Goal: Task Accomplishment & Management: Manage account settings

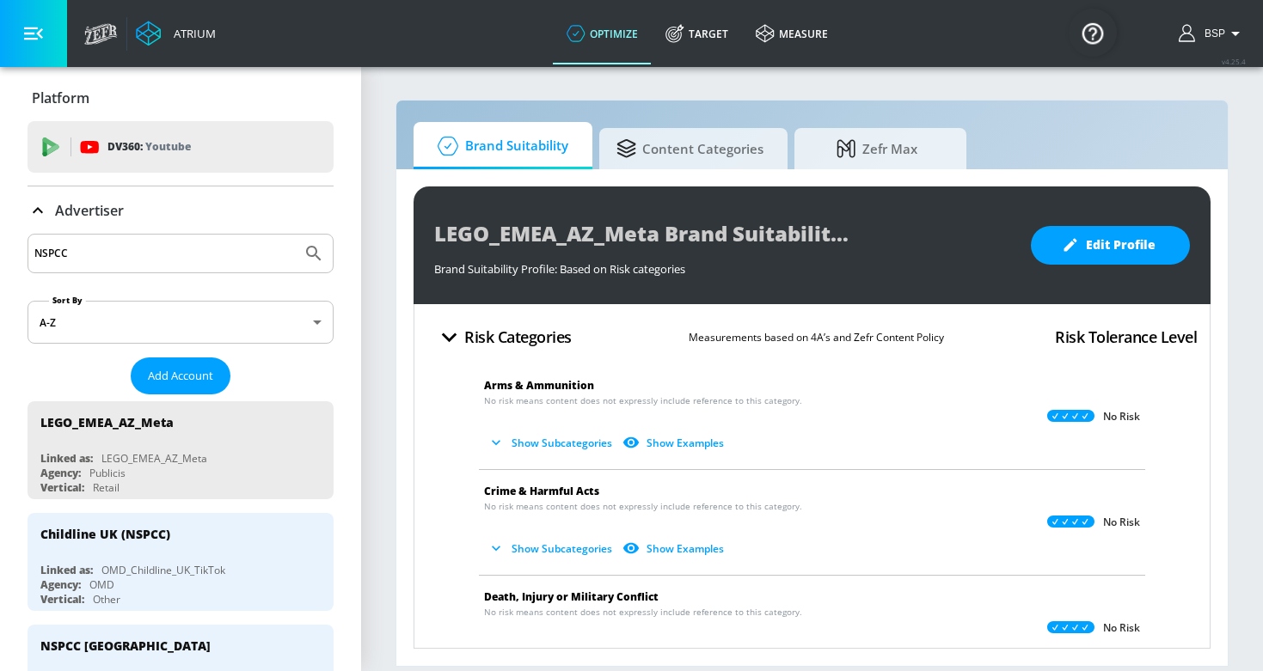
scroll to position [257, 0]
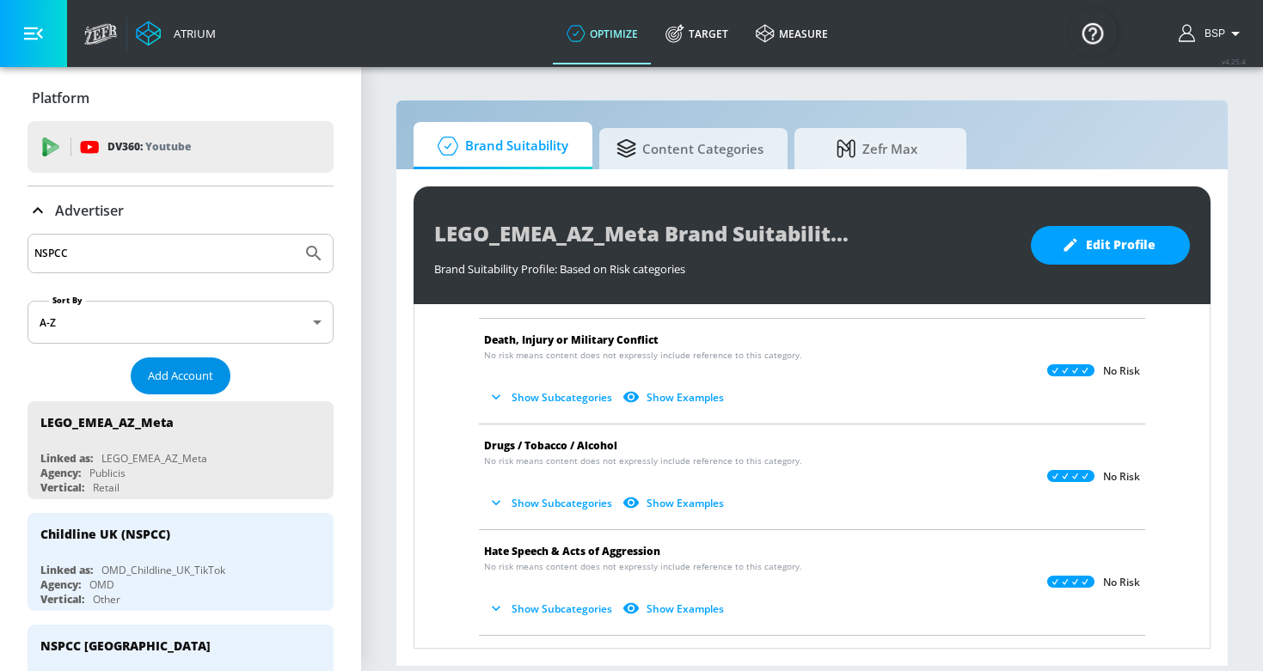
click at [190, 369] on span "Add Account" at bounding box center [180, 376] width 65 height 20
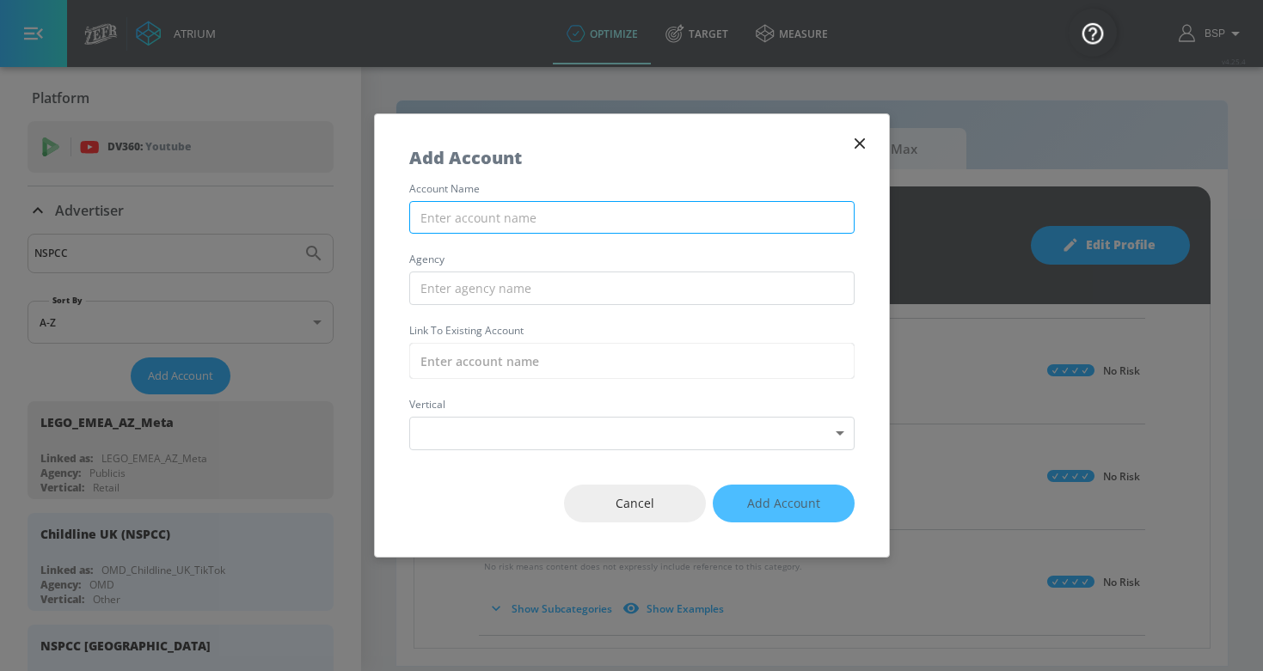
click at [513, 221] on input "text" at bounding box center [631, 218] width 445 height 34
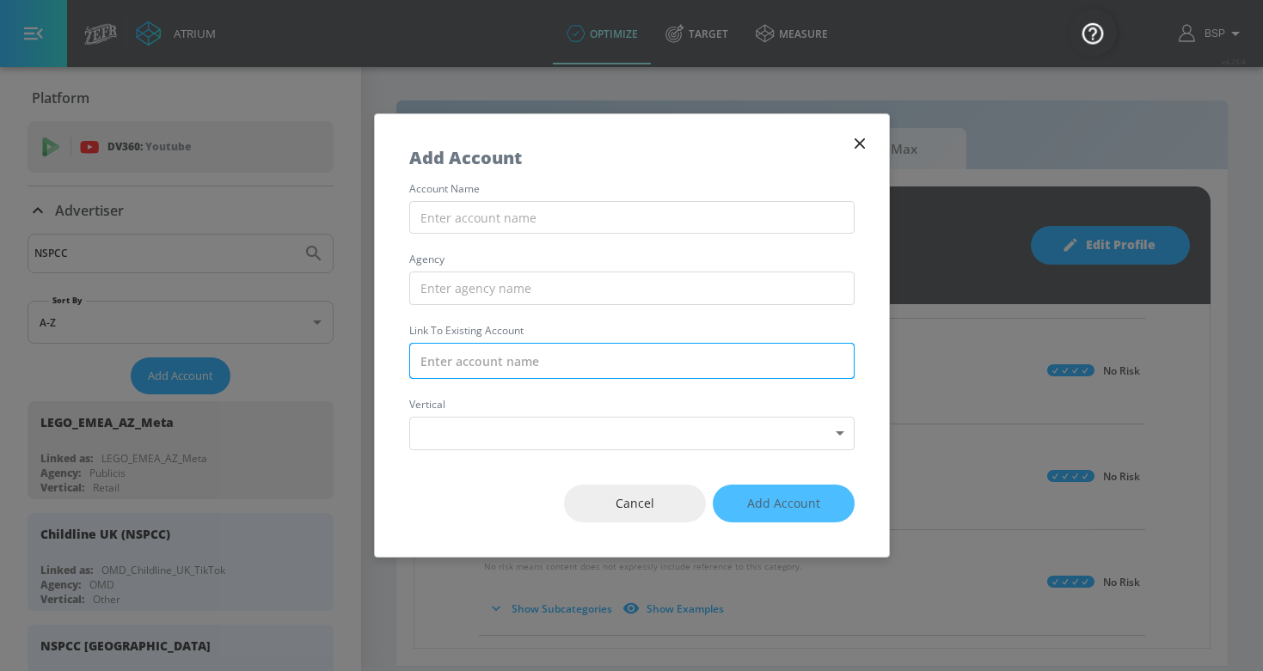
click at [528, 365] on input "text" at bounding box center [631, 361] width 445 height 36
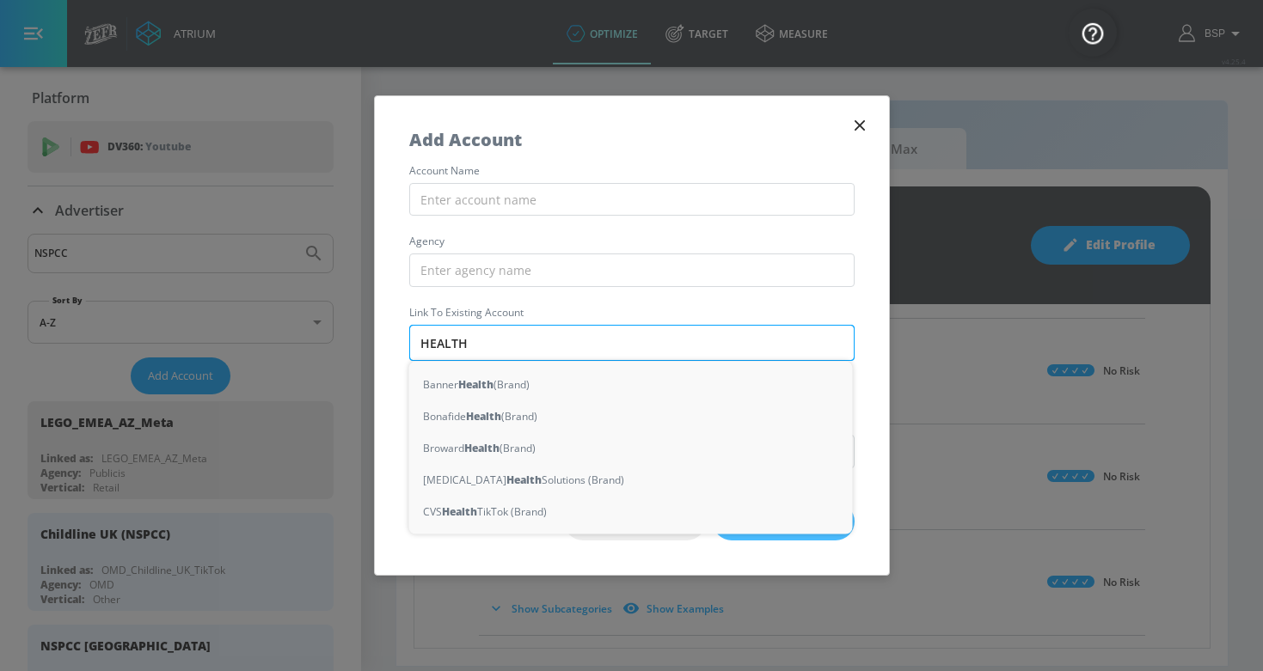
click at [474, 349] on input "HEALTH" at bounding box center [631, 343] width 445 height 36
type input "HEALTH"
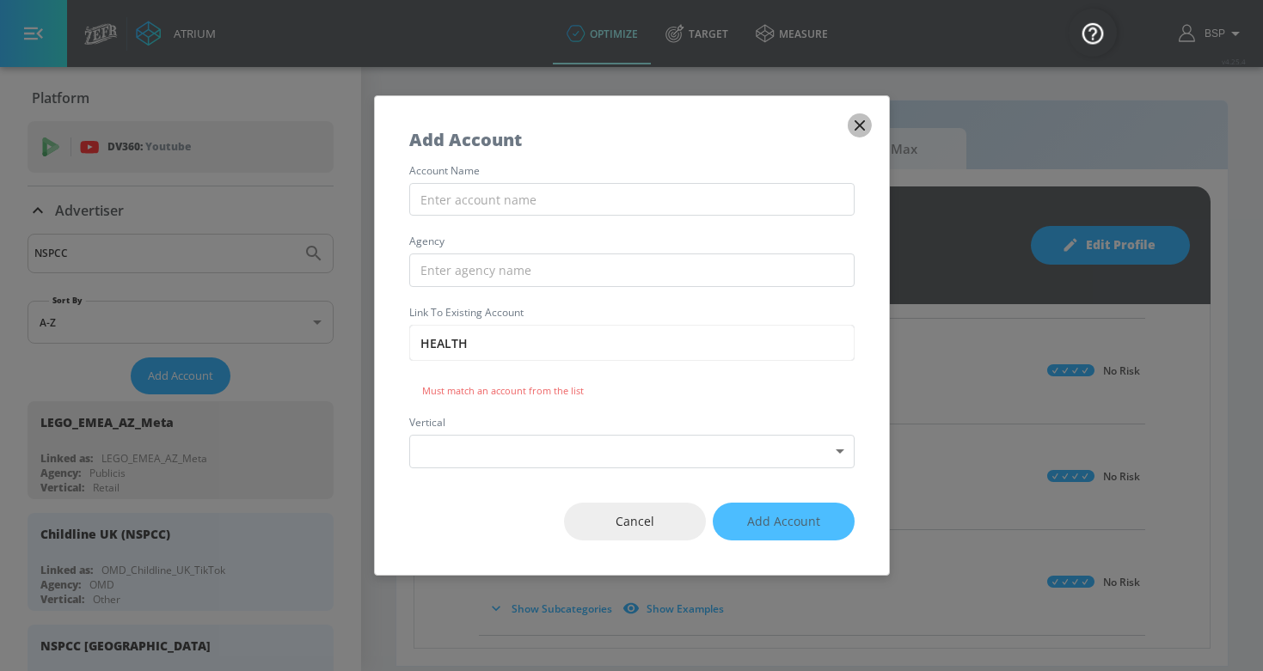
click at [866, 126] on icon "button" at bounding box center [859, 125] width 19 height 19
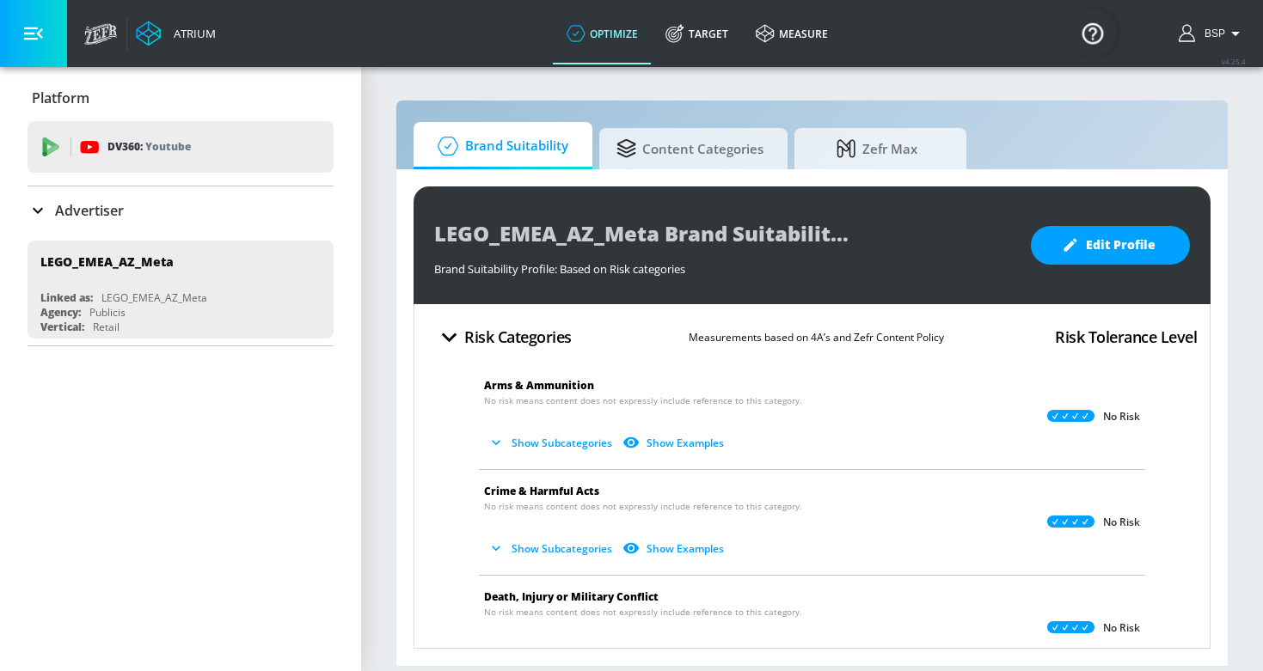
click at [96, 211] on p "Advertiser" at bounding box center [89, 210] width 69 height 19
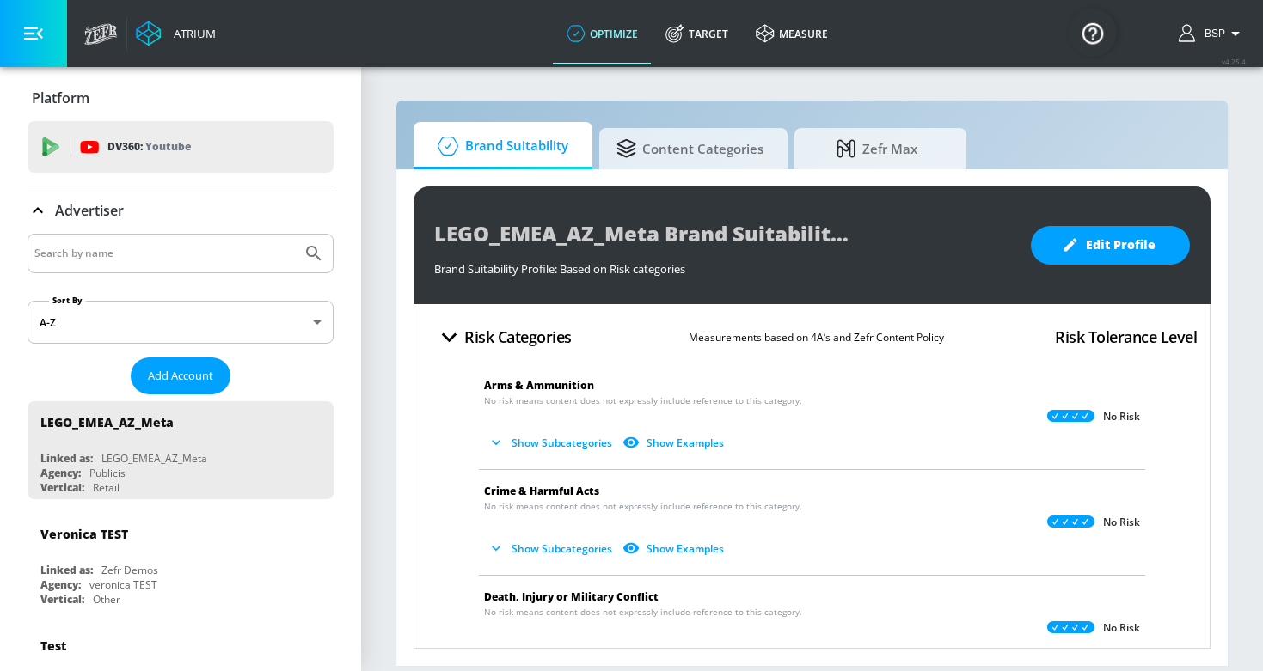
click at [129, 260] on input "Search by name" at bounding box center [164, 253] width 260 height 22
click at [195, 365] on button "Add Account" at bounding box center [181, 376] width 100 height 37
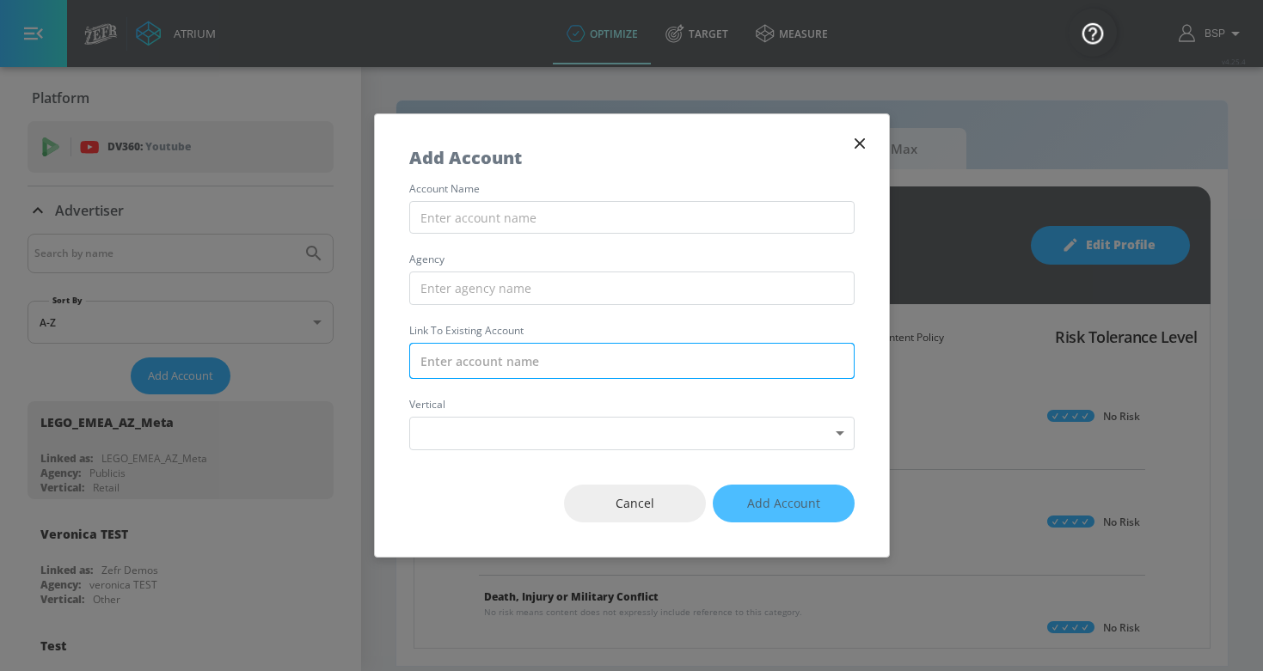
click at [510, 351] on input "text" at bounding box center [631, 361] width 445 height 36
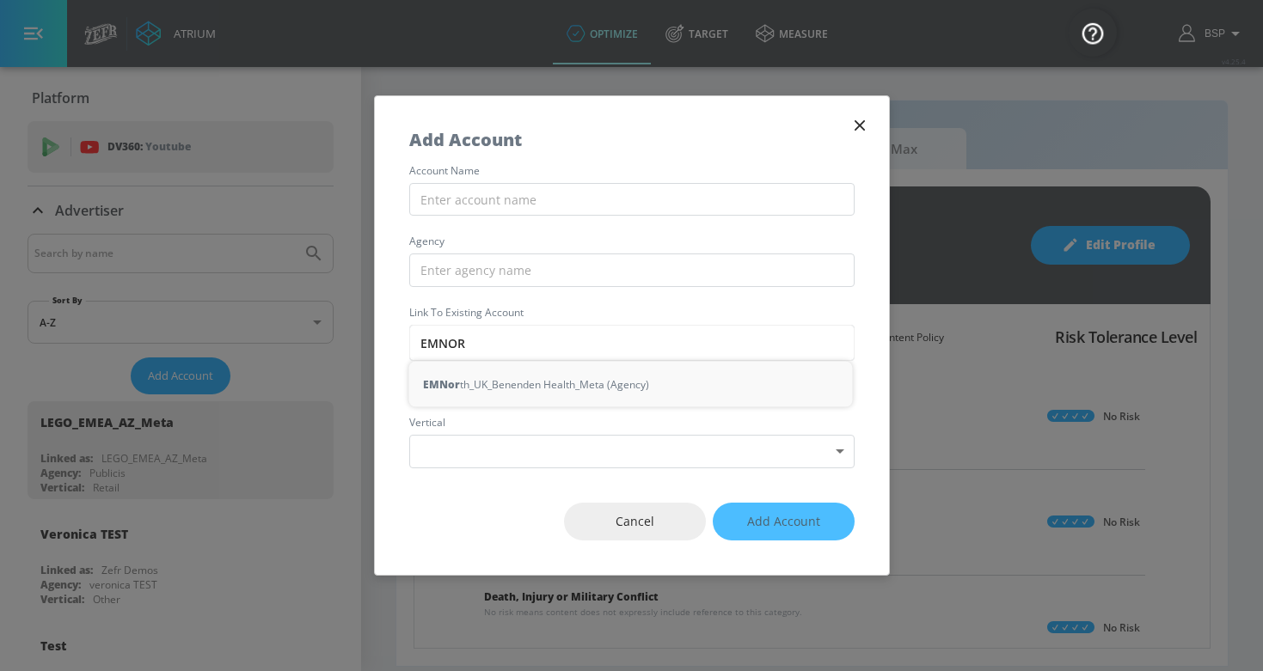
type input "EMNOR"
click at [863, 121] on icon "button" at bounding box center [858, 125] width 10 height 10
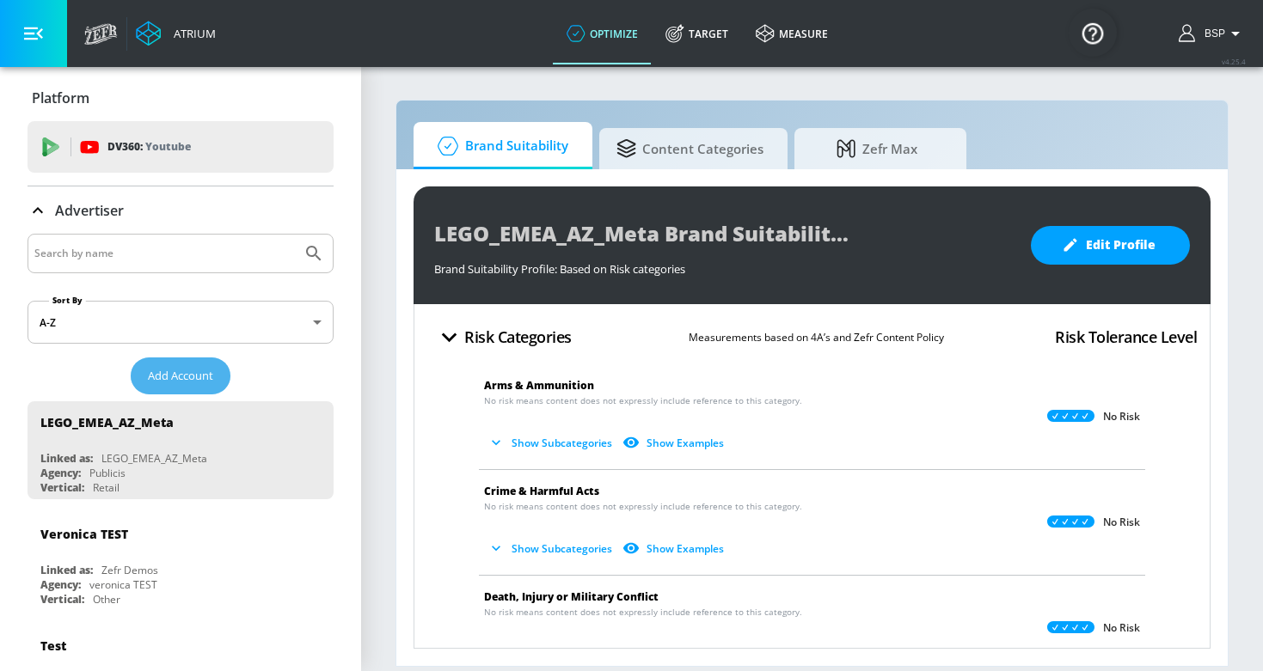
click at [175, 387] on button "Add Account" at bounding box center [181, 376] width 100 height 37
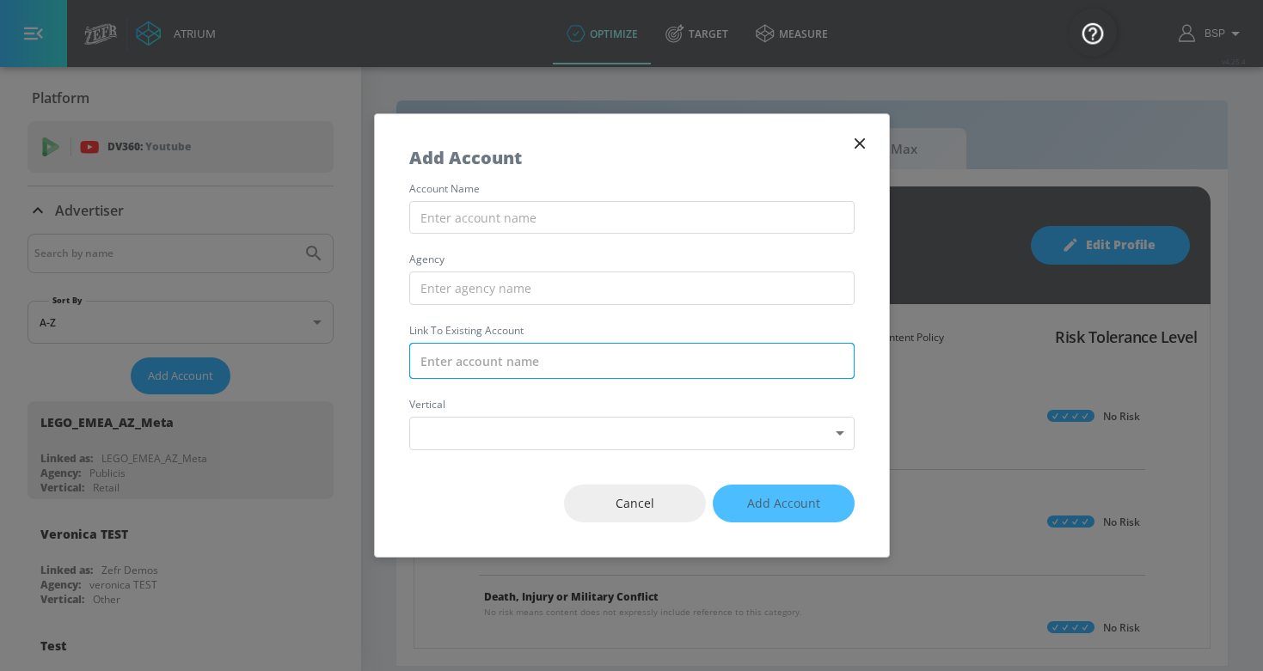
click at [567, 360] on input "text" at bounding box center [631, 361] width 445 height 36
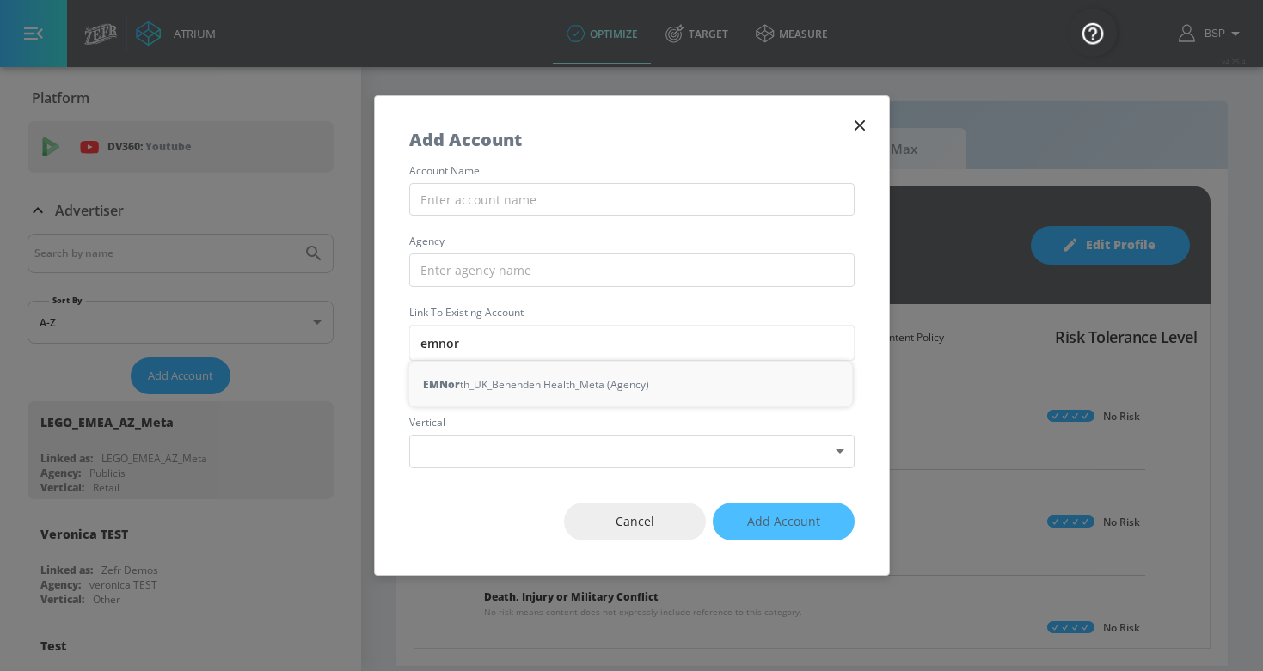
type input "emnort"
click at [855, 125] on icon "button" at bounding box center [859, 125] width 19 height 19
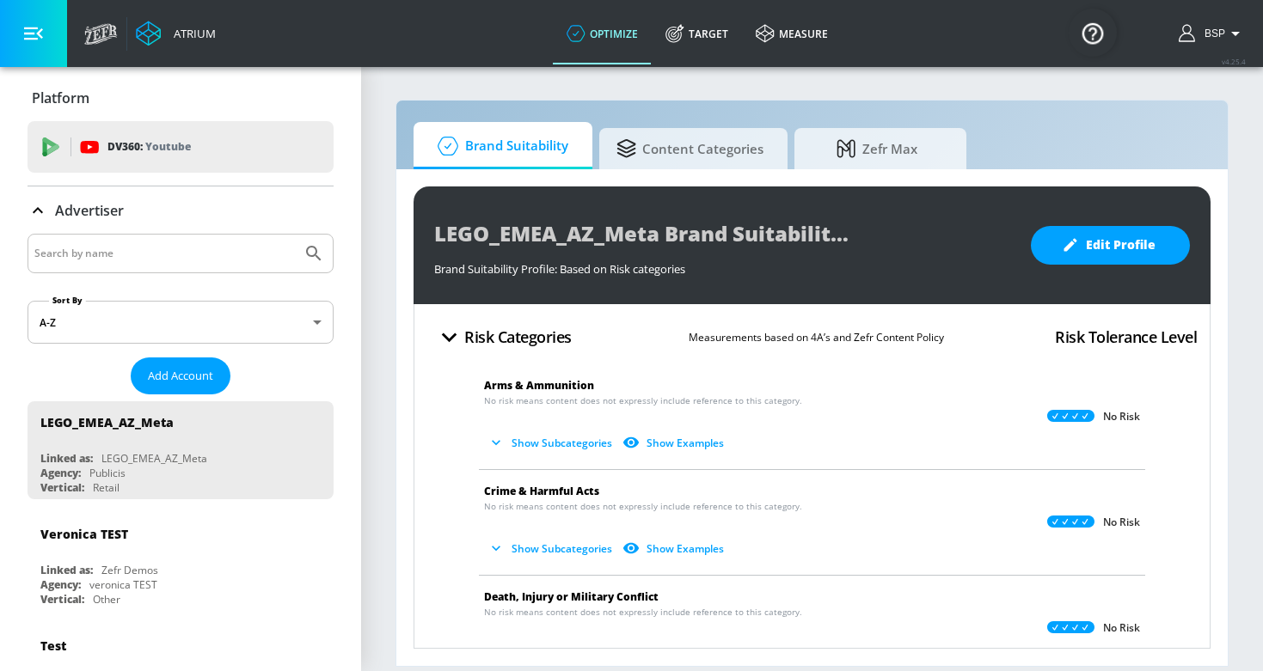
click at [168, 244] on input "Search by name" at bounding box center [164, 253] width 260 height 22
click at [314, 254] on button "Submit Search" at bounding box center [314, 254] width 38 height 38
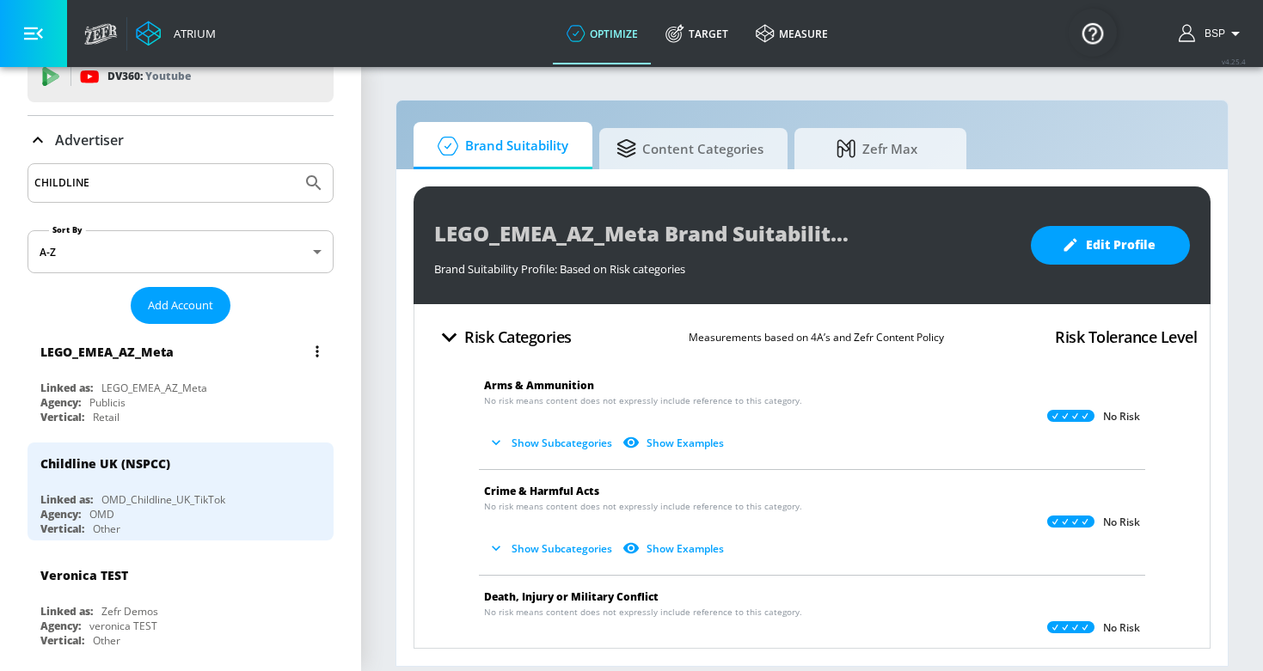
scroll to position [78, 0]
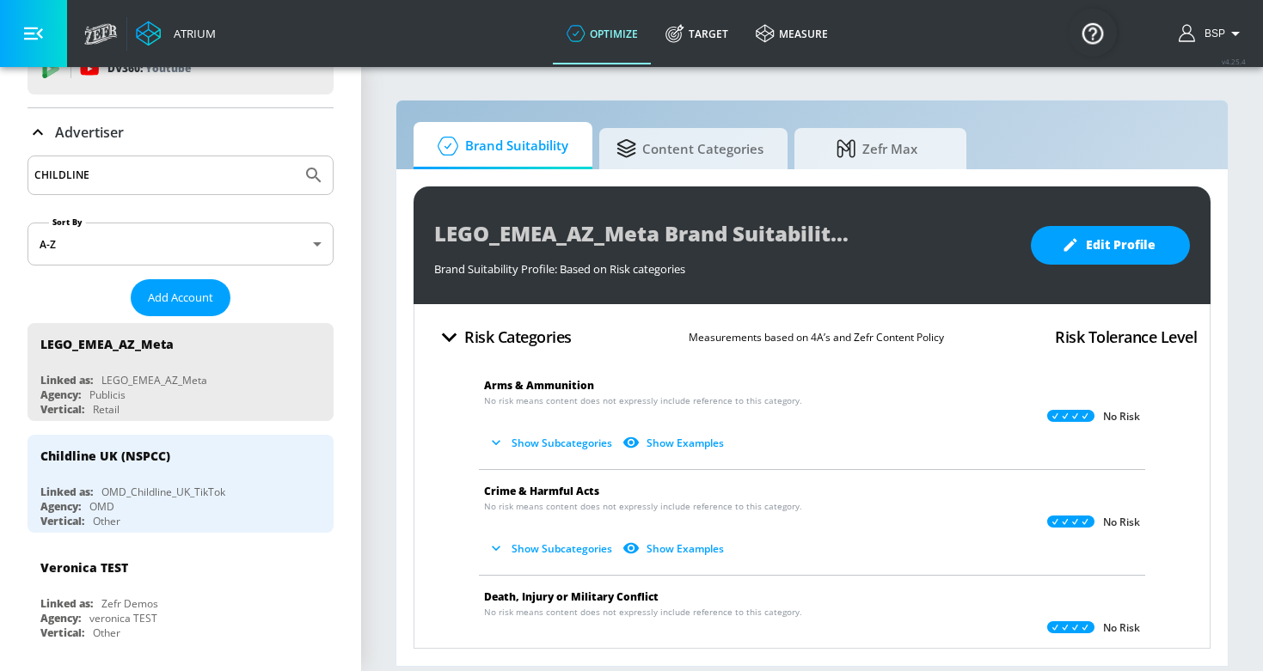
click at [89, 170] on input "CHILDLINE" at bounding box center [164, 175] width 260 height 22
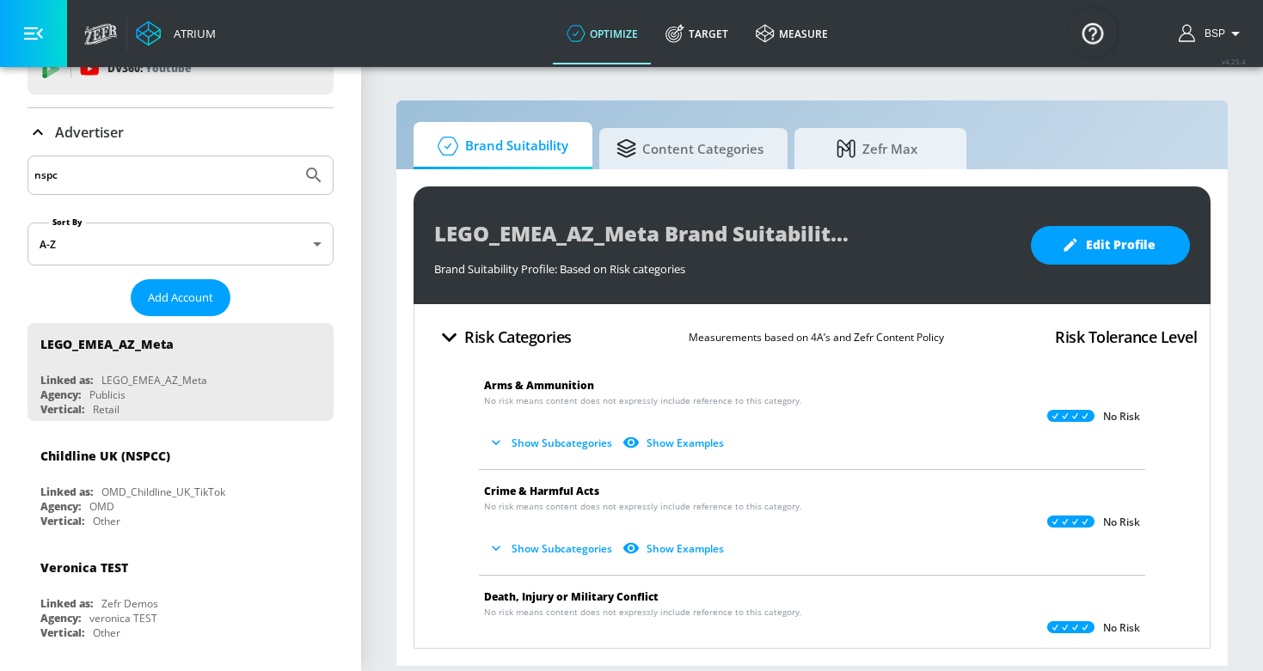
type input "nspcc"
click at [314, 175] on button "Submit Search" at bounding box center [314, 175] width 38 height 38
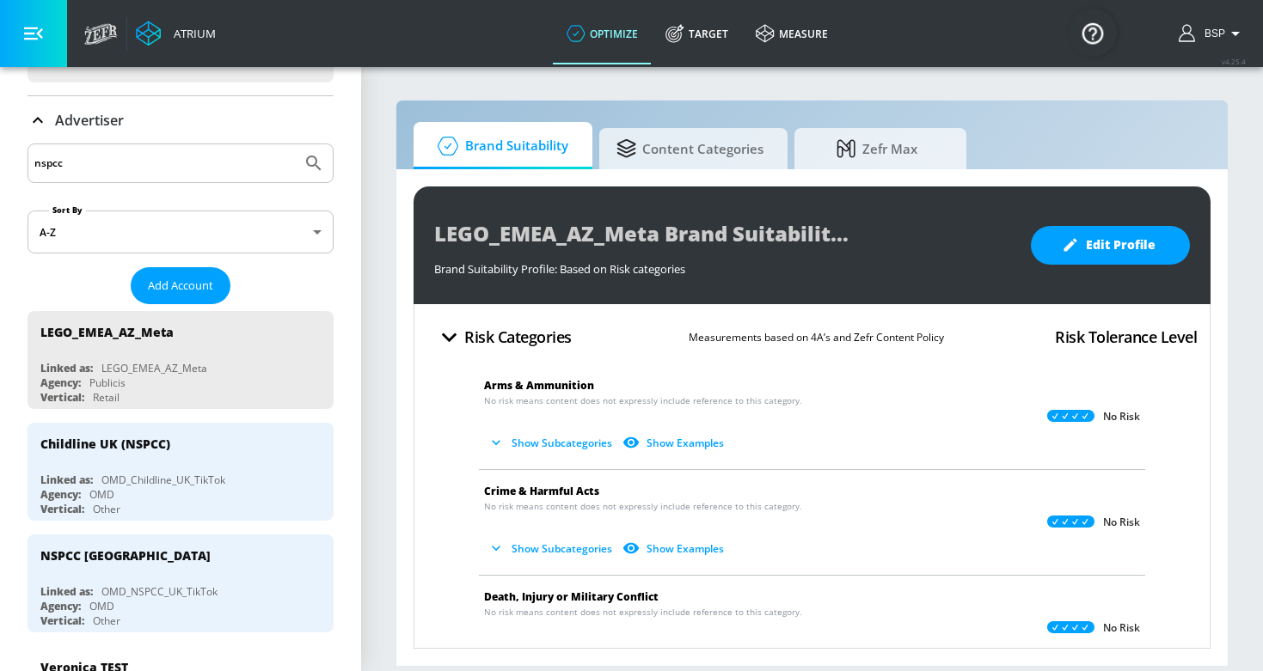
scroll to position [124, 0]
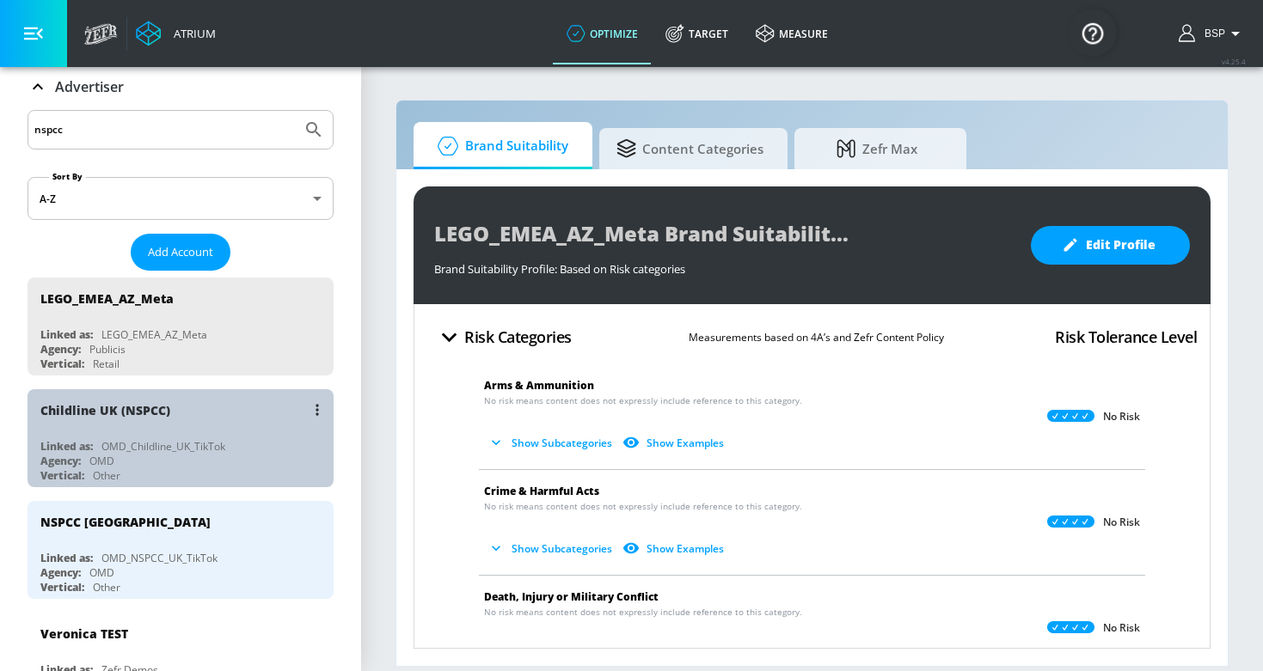
click at [183, 408] on div "Childline UK (NSPCC)" at bounding box center [184, 409] width 289 height 41
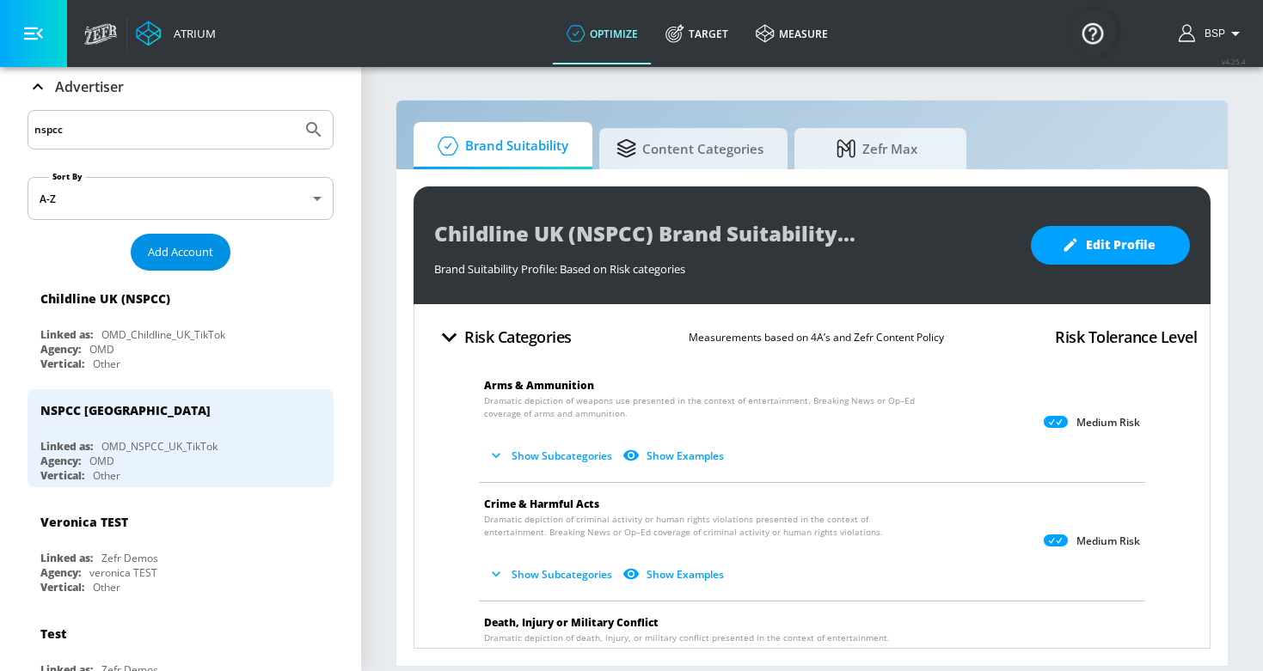
click at [200, 251] on span "Add Account" at bounding box center [180, 252] width 65 height 20
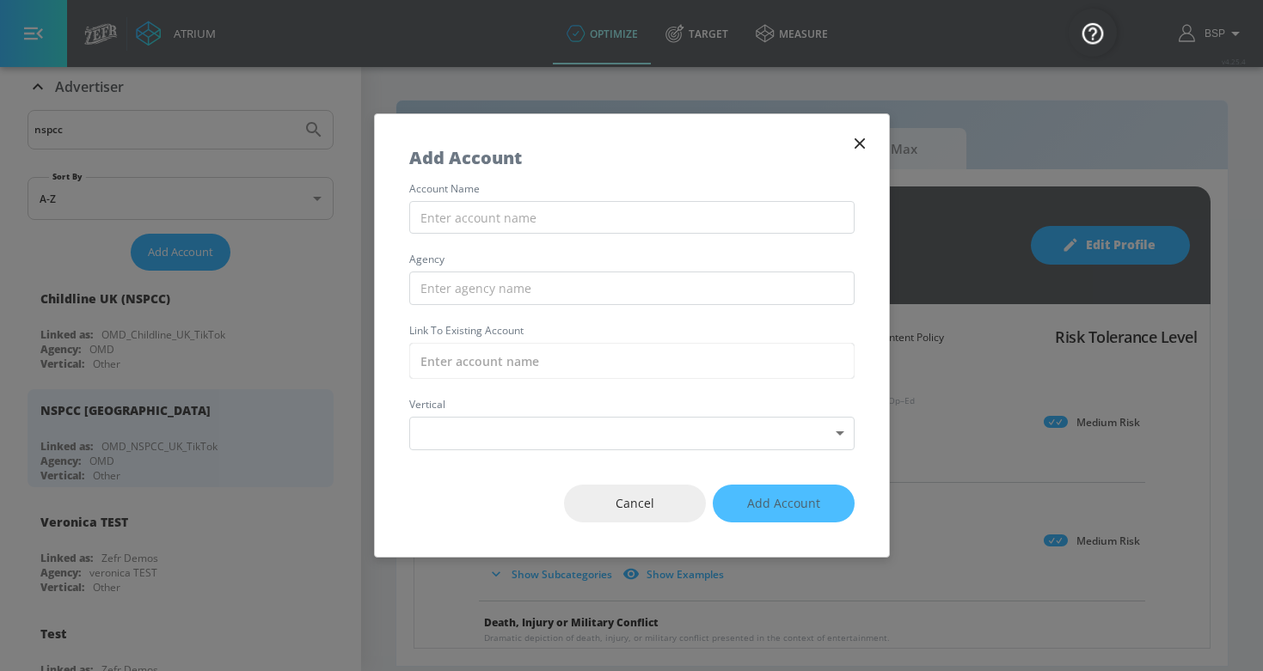
click at [852, 140] on icon "button" at bounding box center [859, 143] width 19 height 19
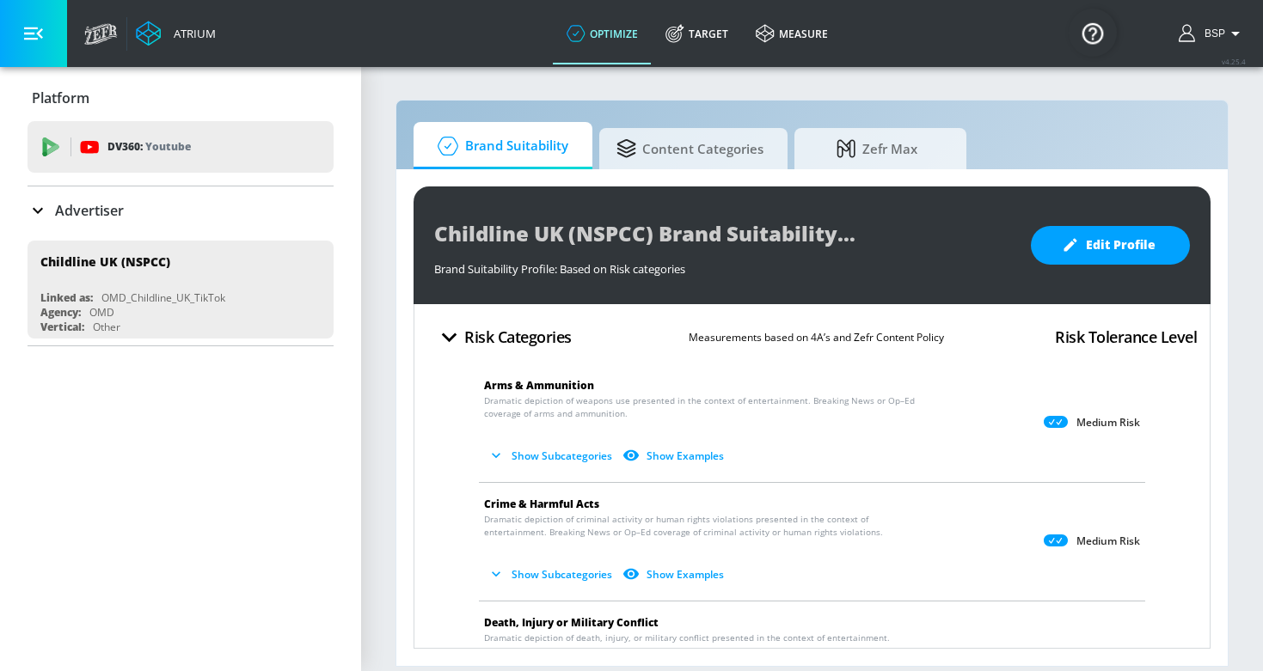
click at [87, 195] on div "Advertiser" at bounding box center [181, 210] width 306 height 48
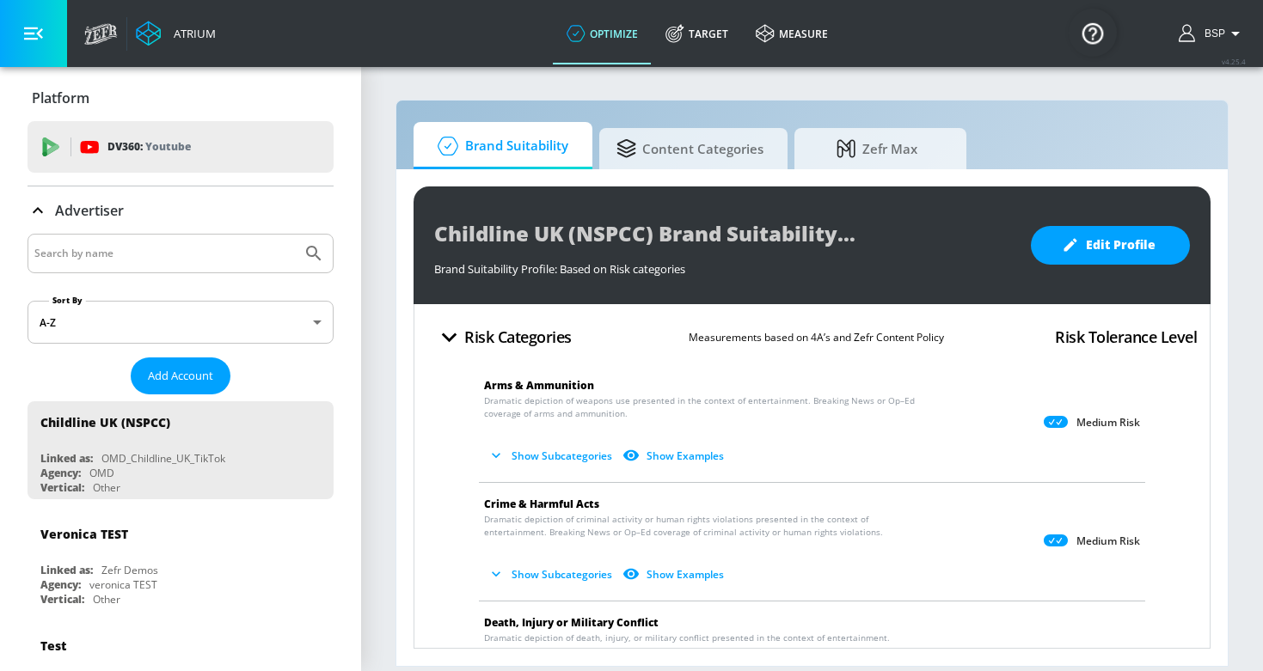
click at [111, 272] on div at bounding box center [181, 254] width 306 height 40
click at [104, 257] on input "Search by name" at bounding box center [164, 253] width 260 height 22
click at [314, 254] on button "Submit Search" at bounding box center [314, 254] width 38 height 38
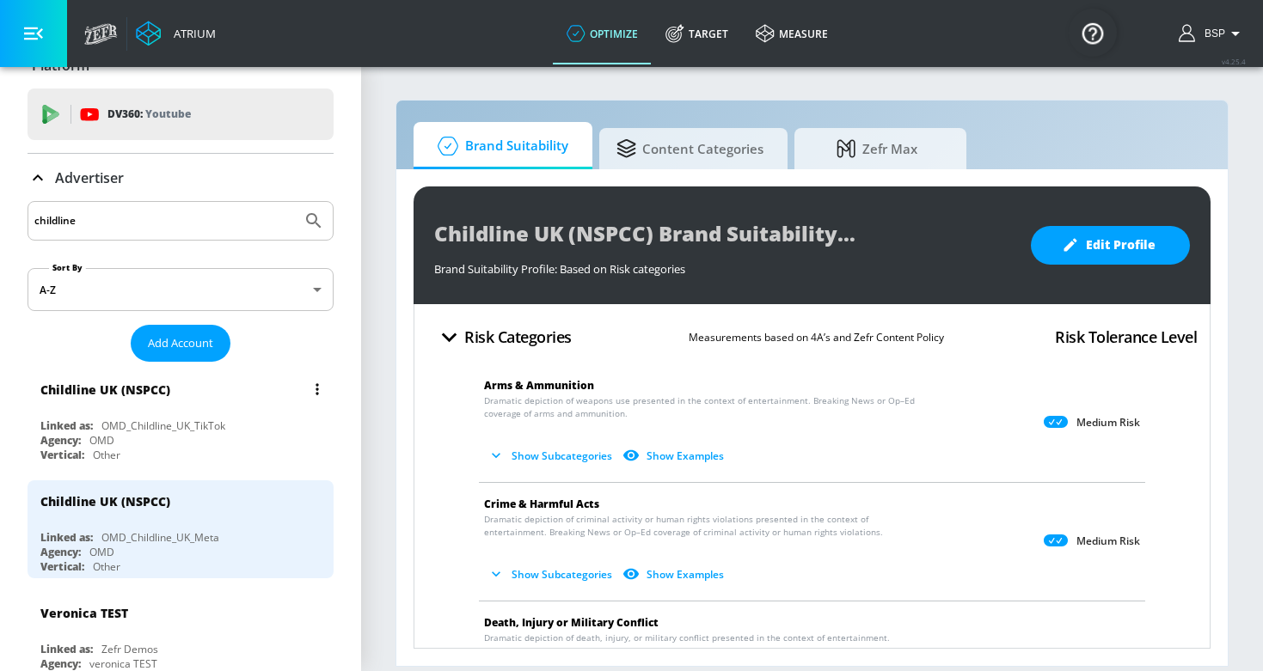
scroll to position [49, 0]
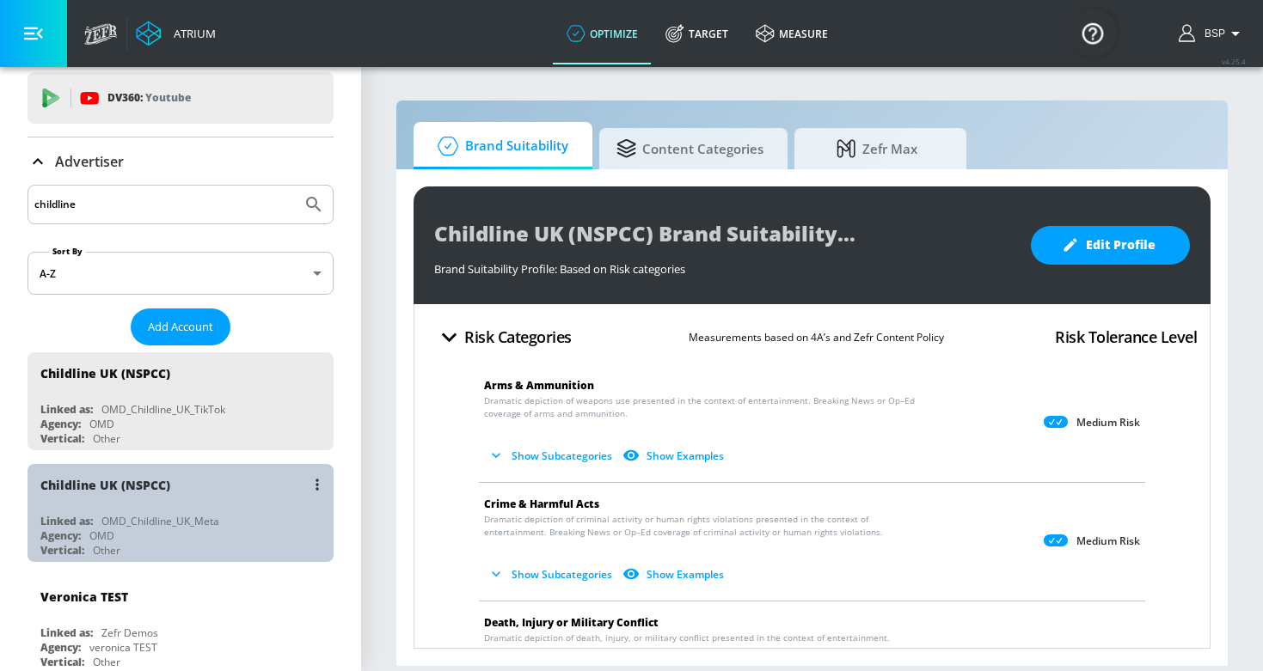
click at [188, 498] on div "Childline UK (NSPCC)" at bounding box center [184, 484] width 289 height 41
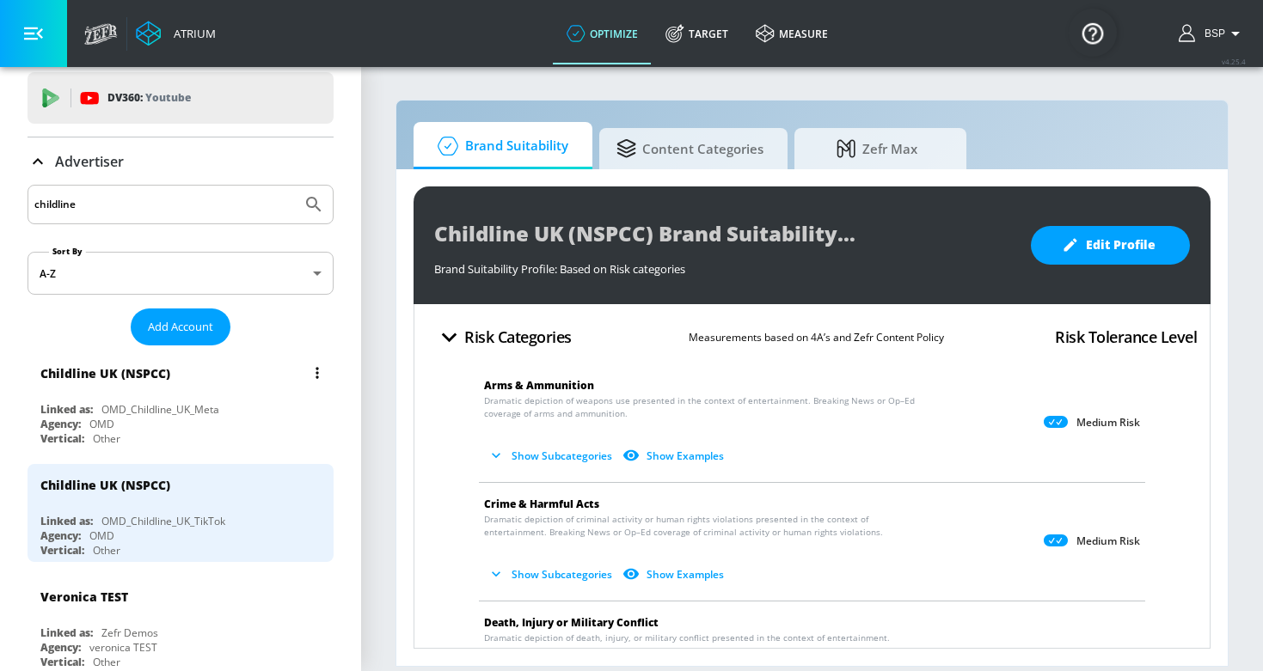
click at [218, 403] on div "OMD_Childline_UK_Meta" at bounding box center [160, 409] width 118 height 15
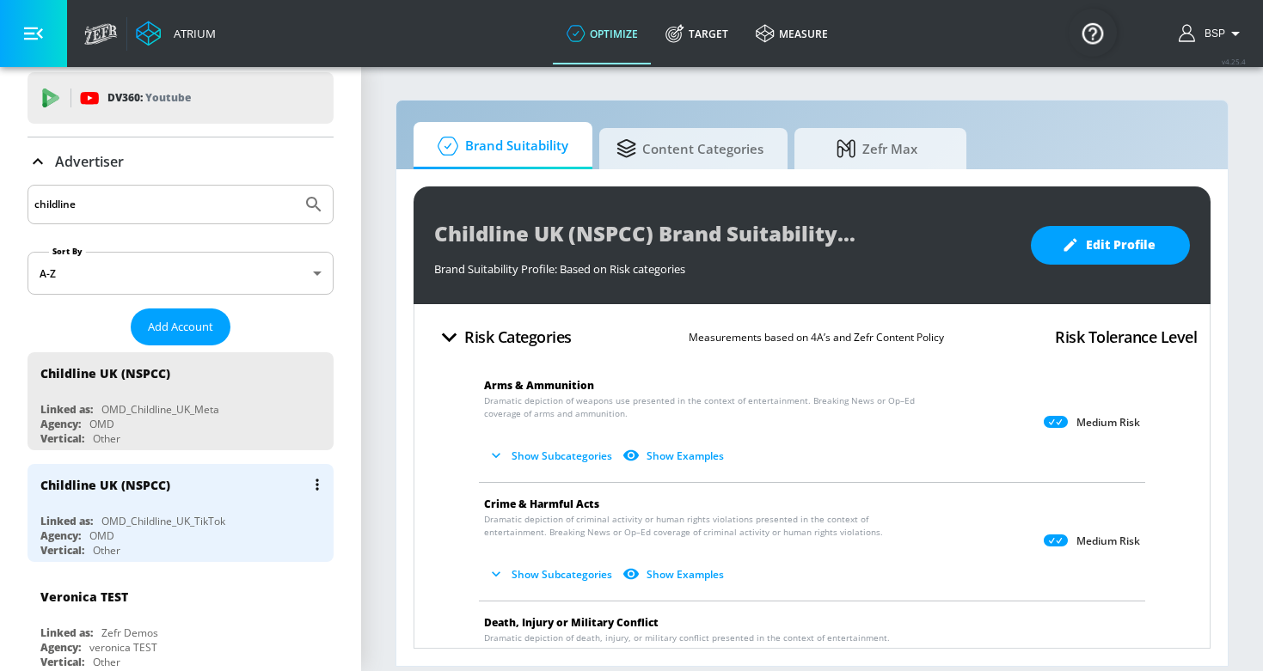
click at [223, 526] on div "OMD_Childline_UK_TikTok" at bounding box center [163, 521] width 124 height 15
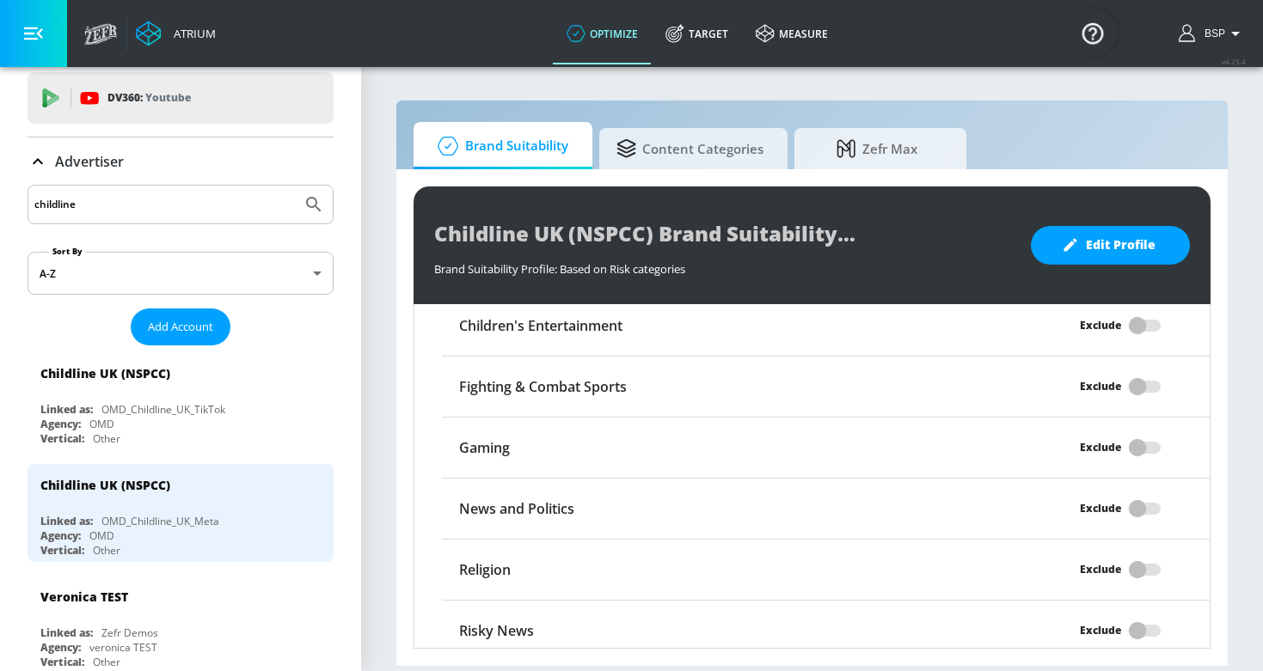
click at [102, 206] on input "childline" at bounding box center [164, 204] width 260 height 22
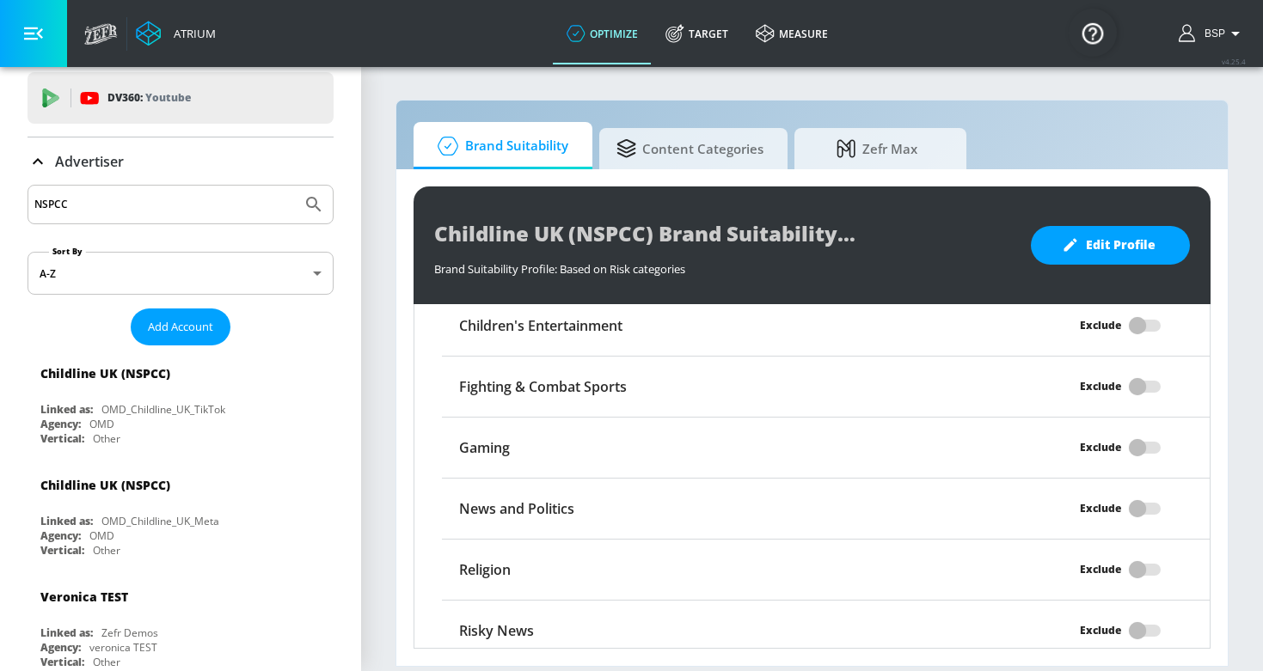
click at [314, 205] on button "Submit Search" at bounding box center [314, 205] width 38 height 38
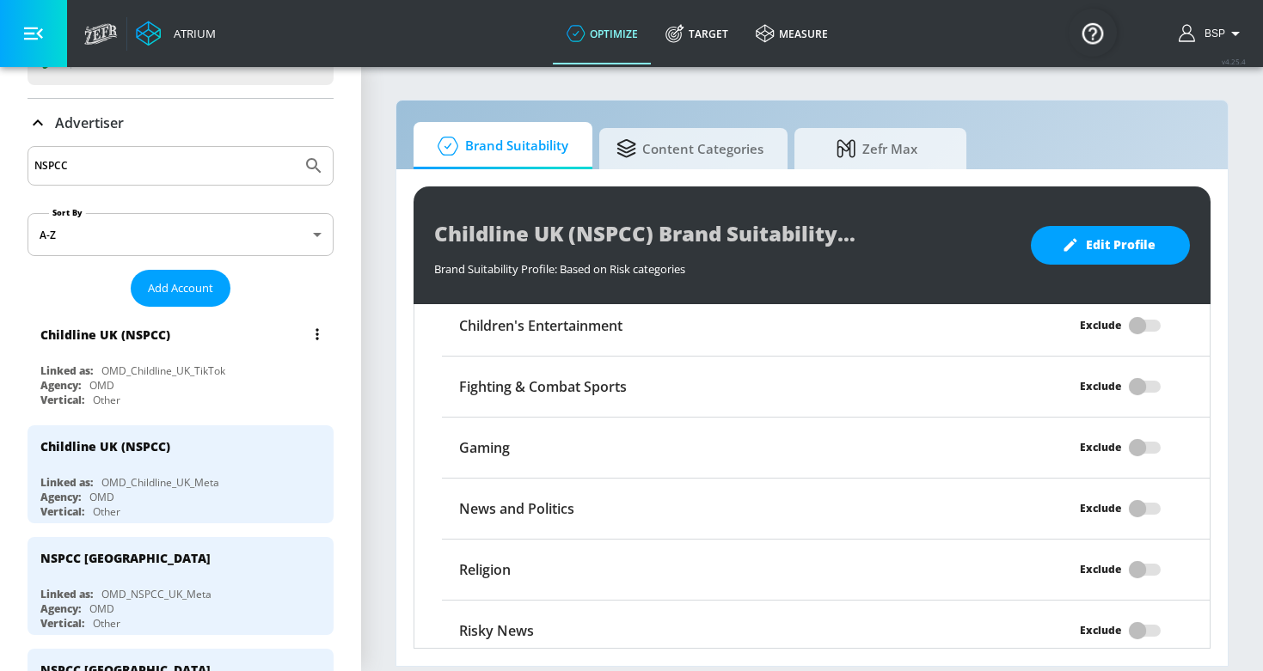
scroll to position [113, 0]
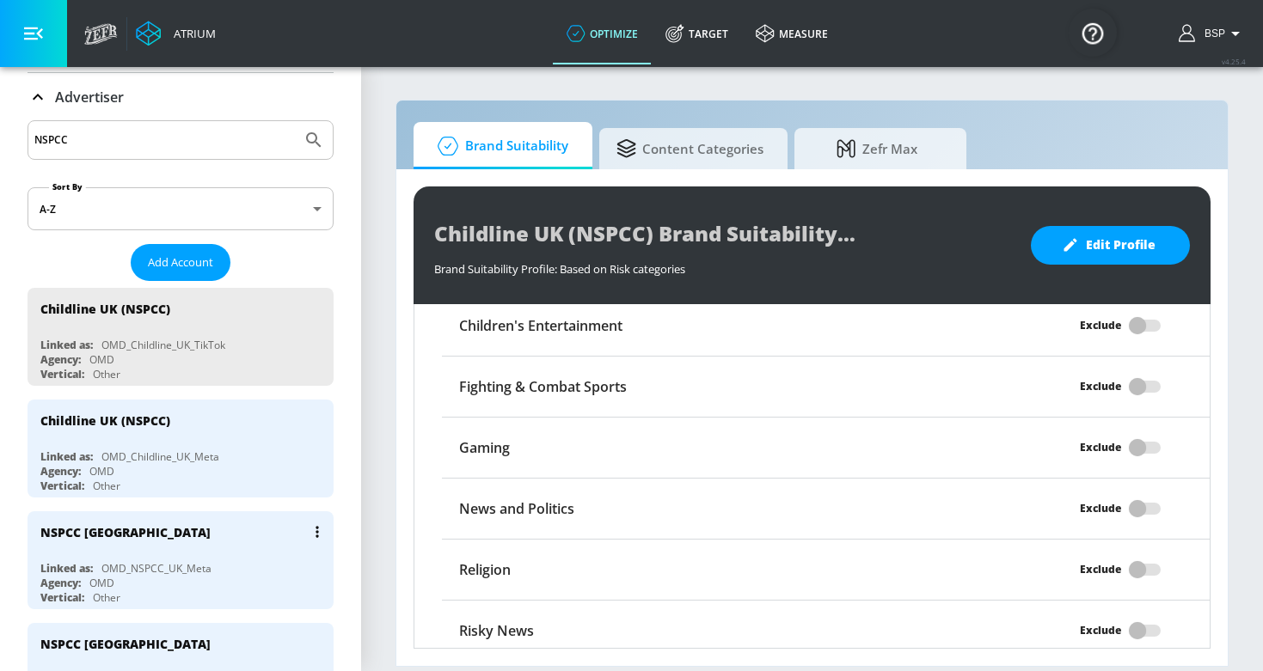
click at [203, 545] on div "NSPCC [GEOGRAPHIC_DATA]" at bounding box center [184, 531] width 289 height 41
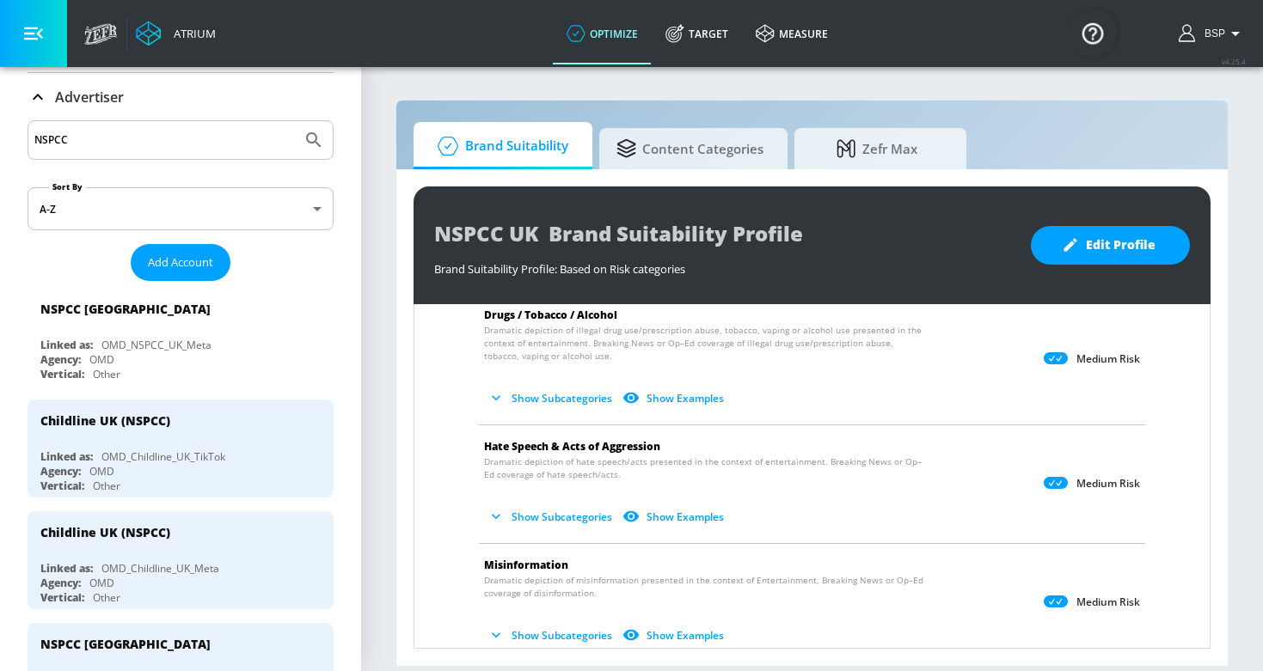
scroll to position [427, 0]
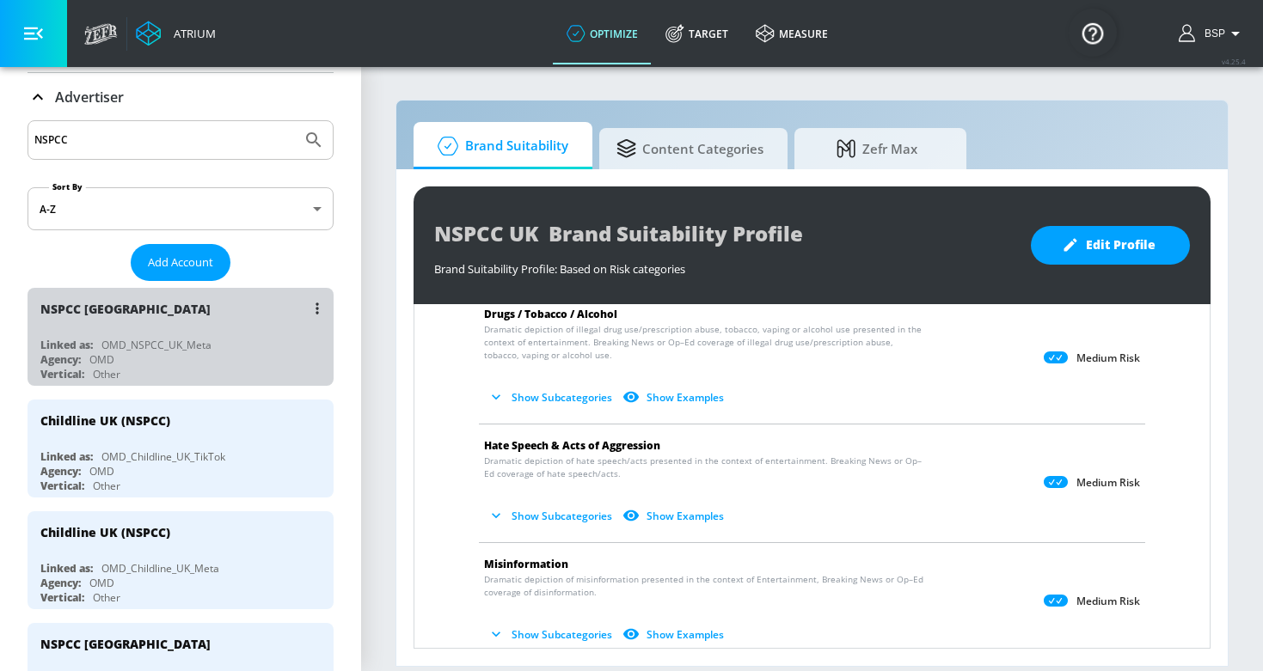
click at [227, 331] on div "NSPCC UK Linked as: OMD_NSPCC_UK_Meta Agency: OMD Vertical: Other" at bounding box center [181, 337] width 306 height 98
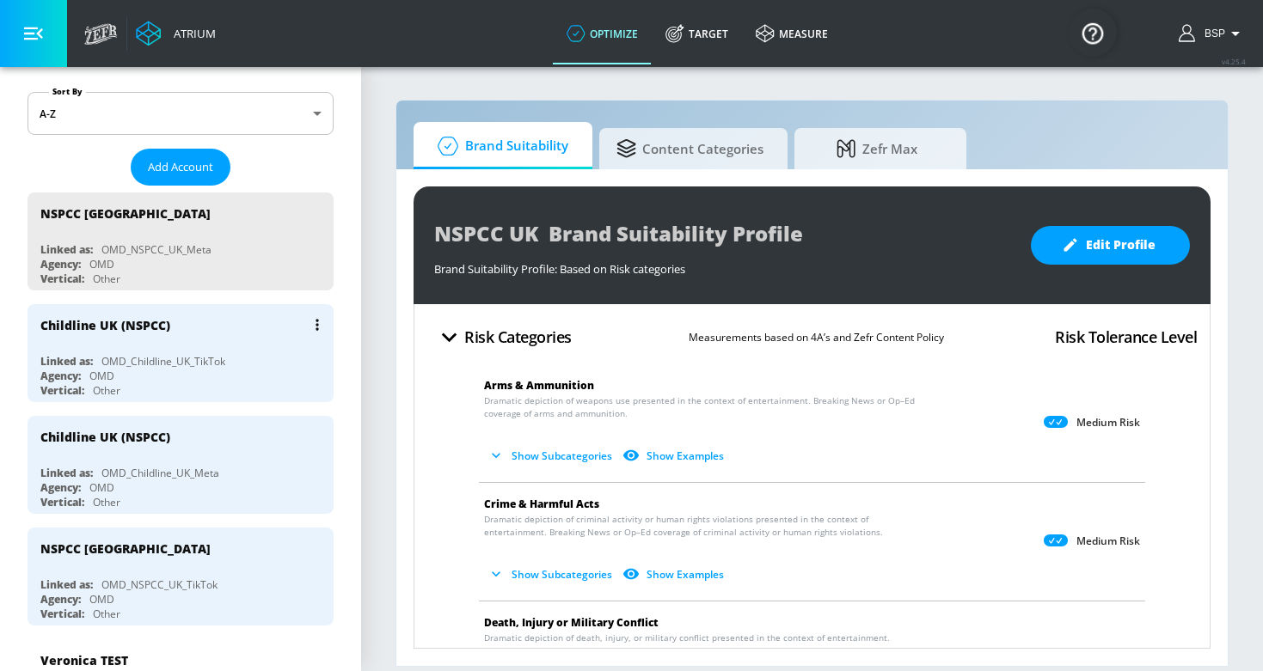
scroll to position [211, 0]
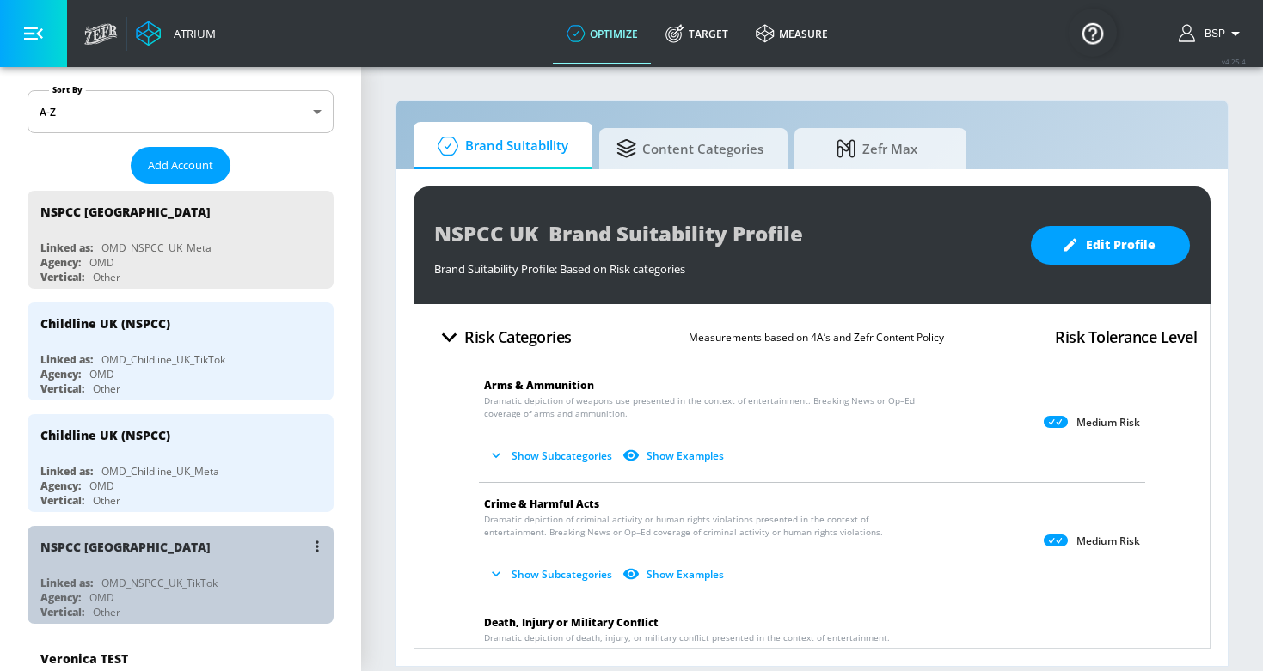
click at [180, 548] on div "NSPCC [GEOGRAPHIC_DATA]" at bounding box center [184, 546] width 289 height 41
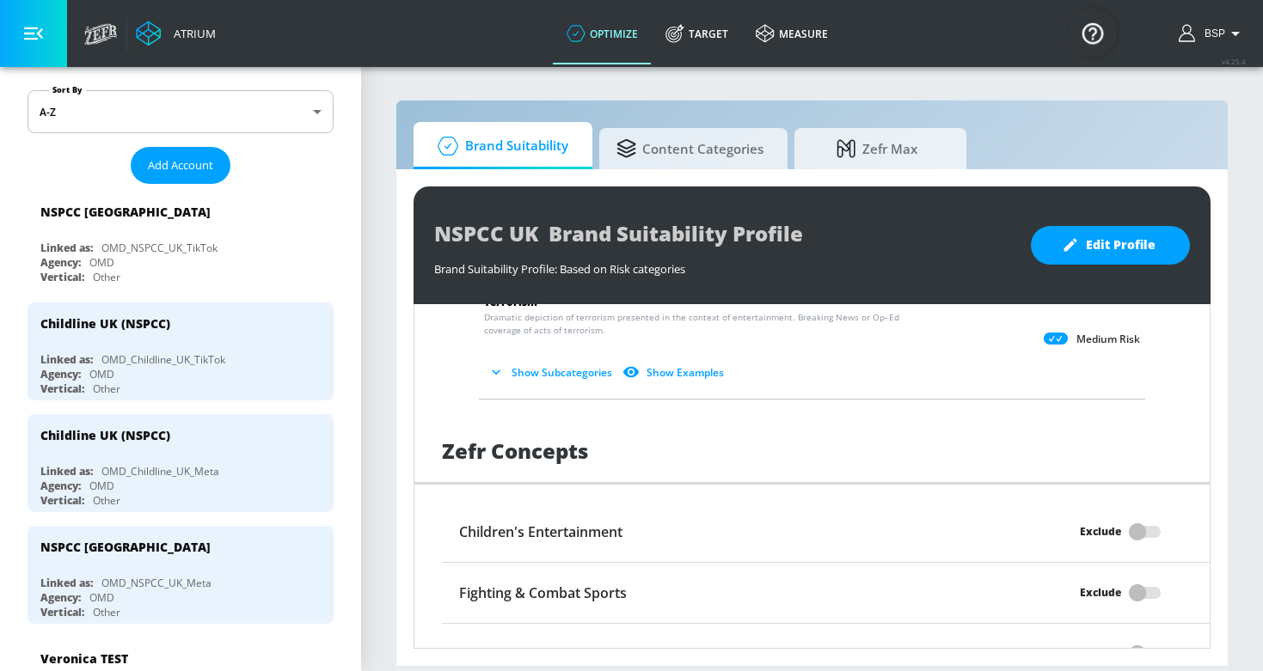
scroll to position [1414, 0]
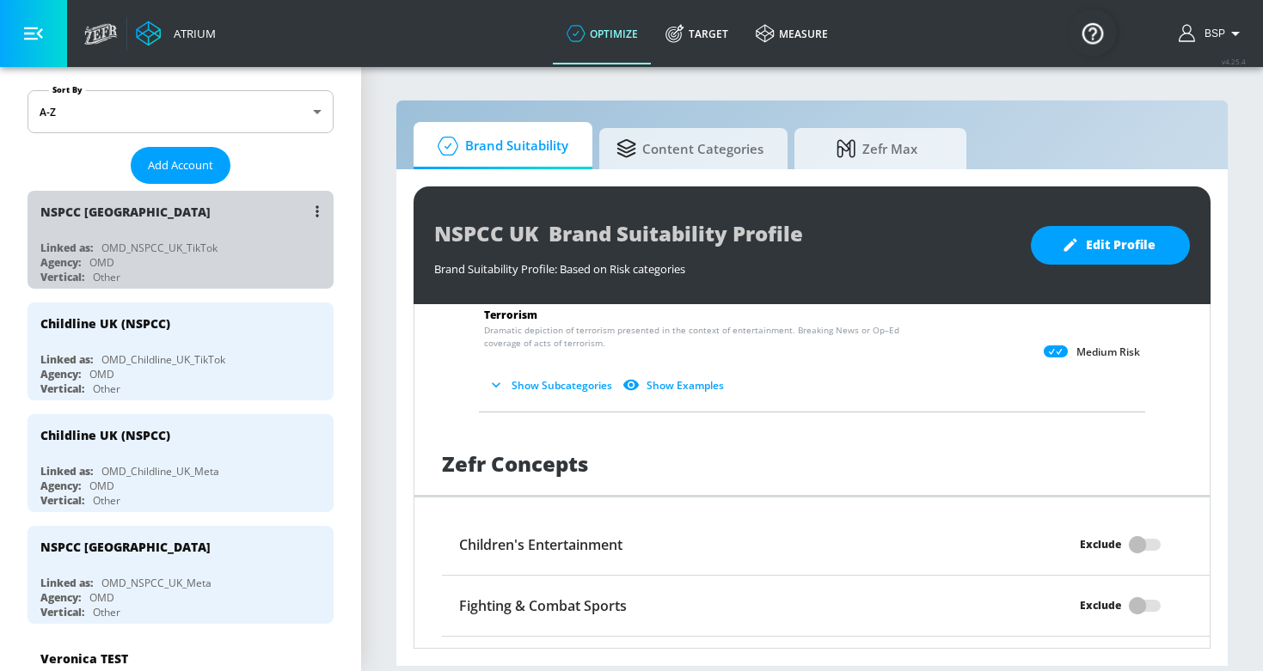
click at [200, 246] on div "OMD_NSPCC_UK_TikTok" at bounding box center [159, 248] width 116 height 15
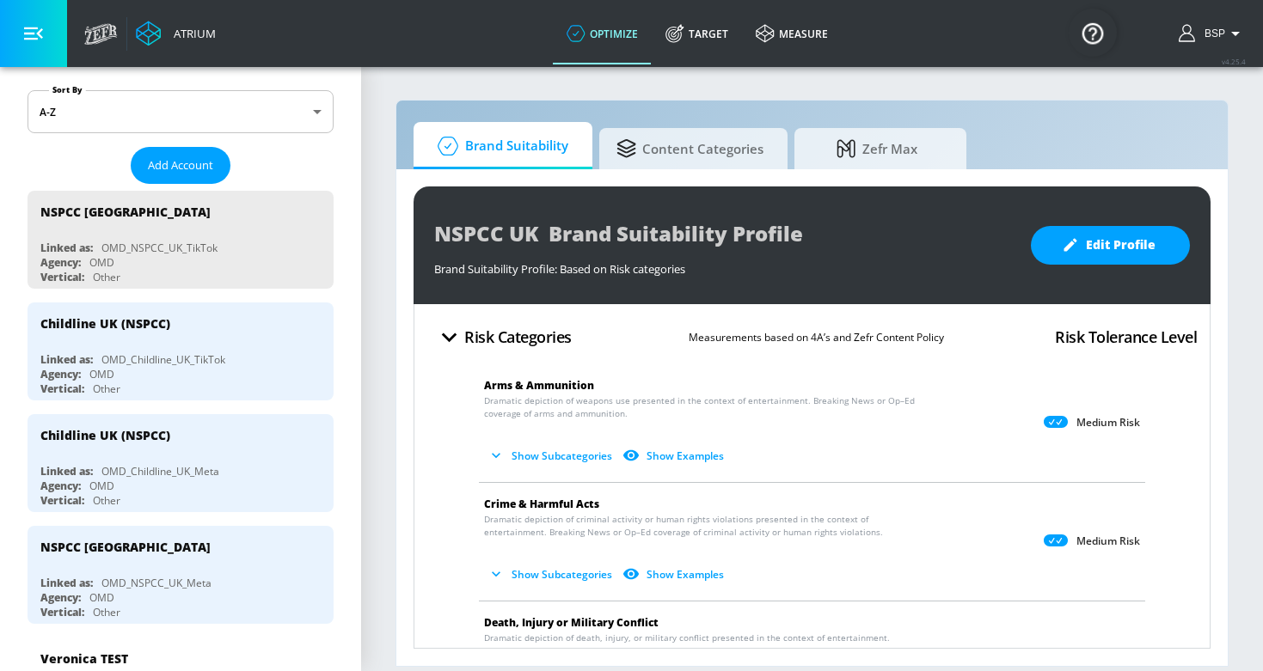
scroll to position [10, 0]
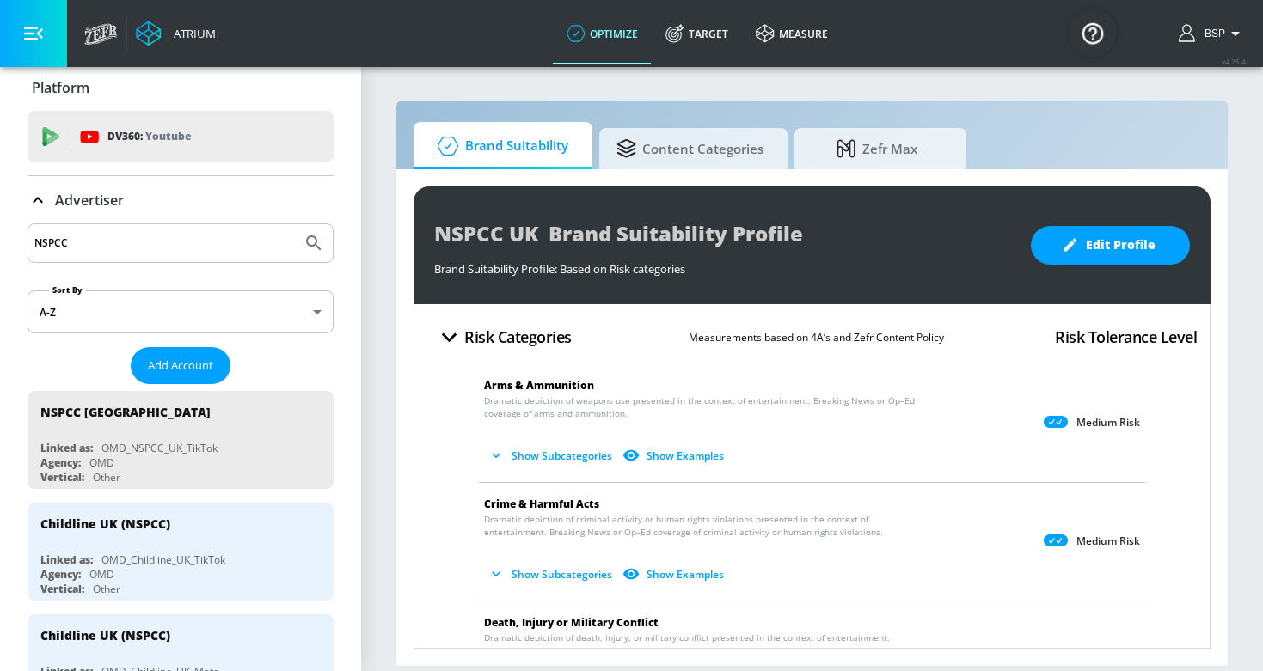
click at [89, 238] on input "NSPCC" at bounding box center [164, 243] width 260 height 22
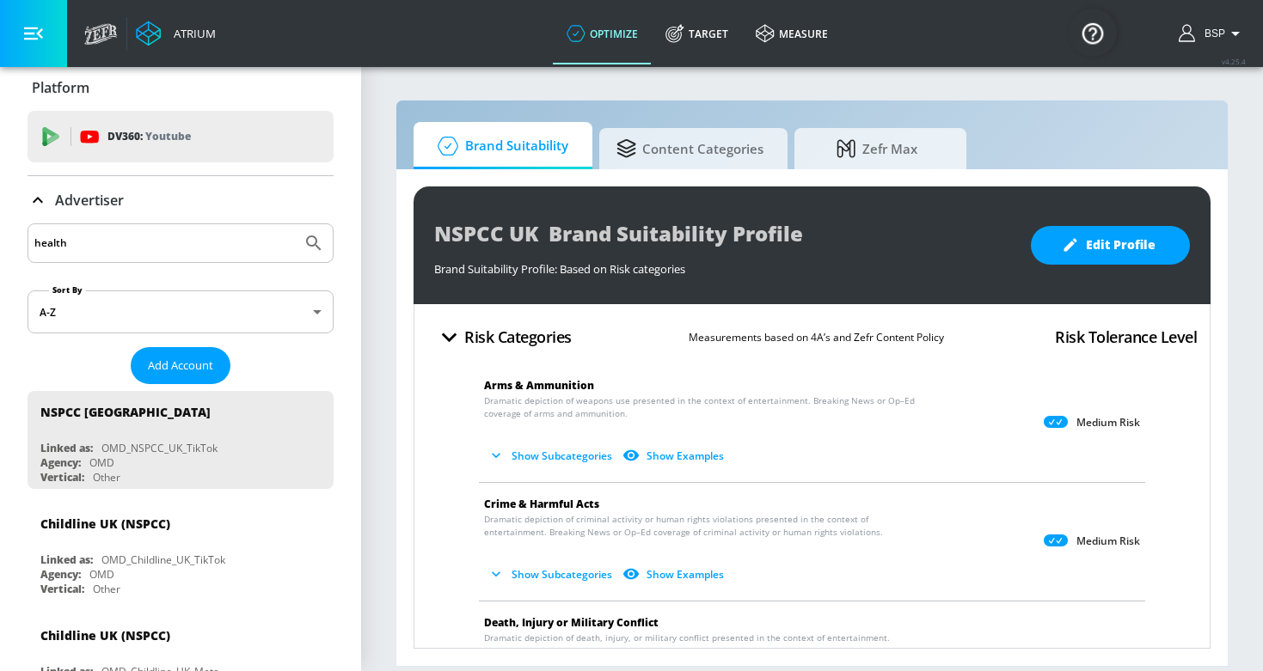
click at [314, 243] on button "Submit Search" at bounding box center [314, 243] width 38 height 38
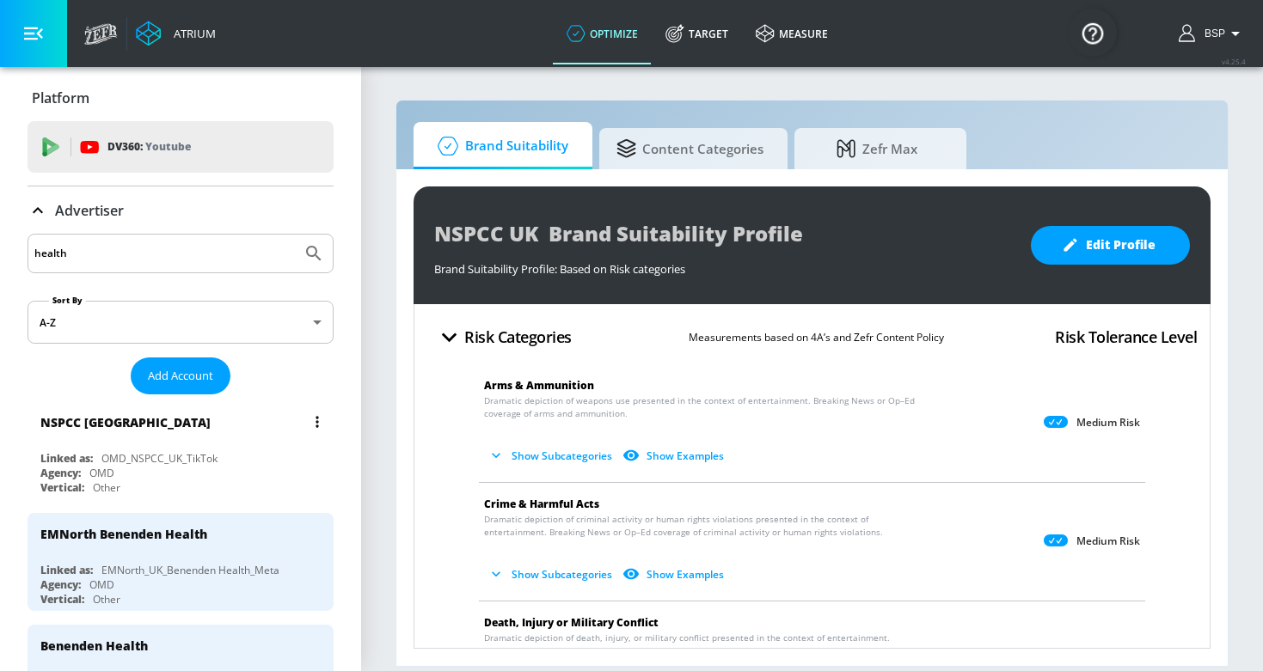
scroll to position [59, 0]
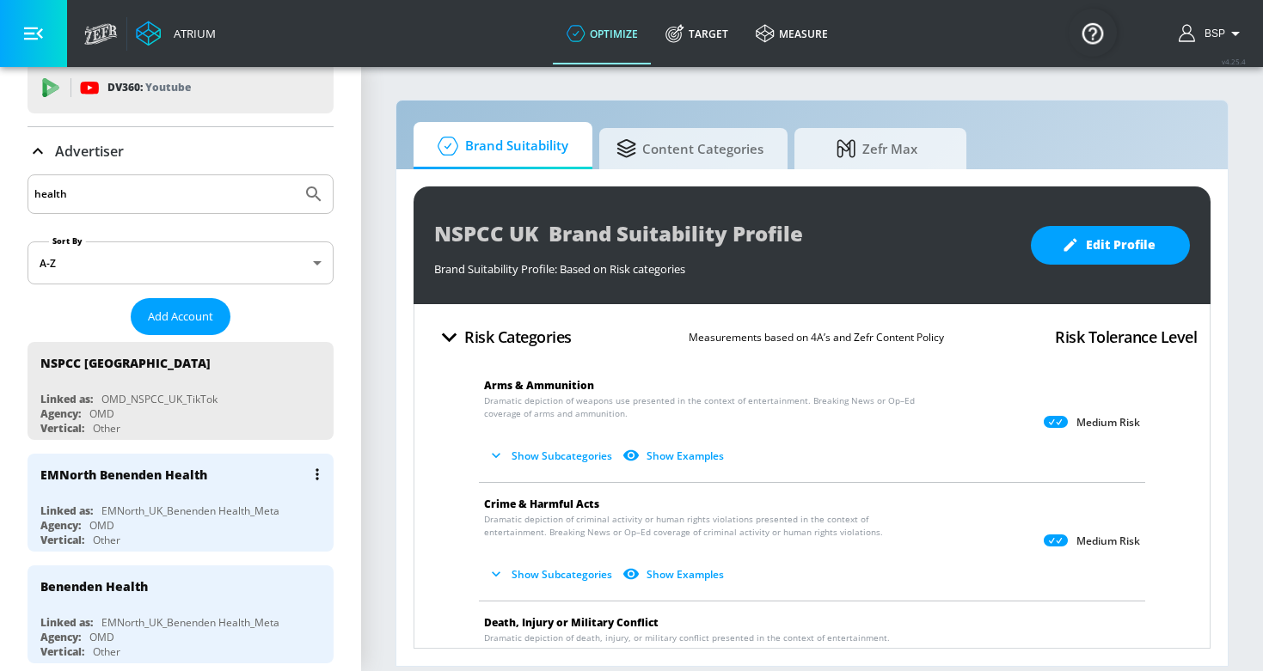
click at [138, 485] on div "EMNorth Benenden Health" at bounding box center [184, 474] width 289 height 41
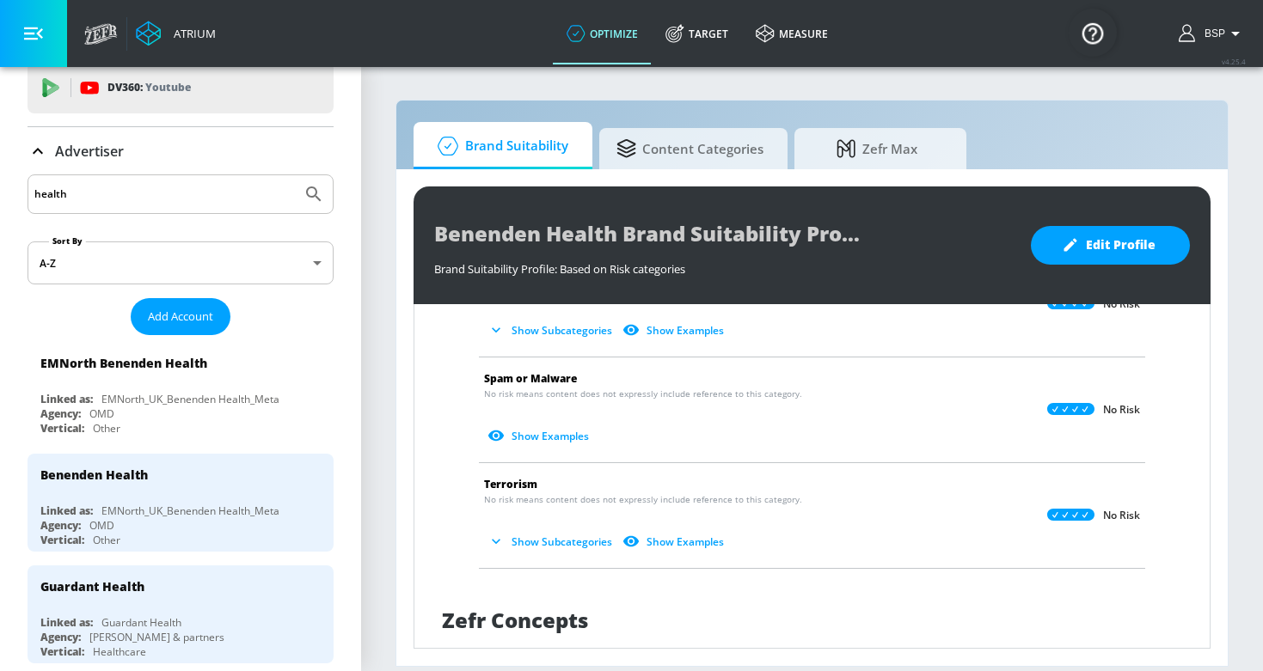
scroll to position [1079, 0]
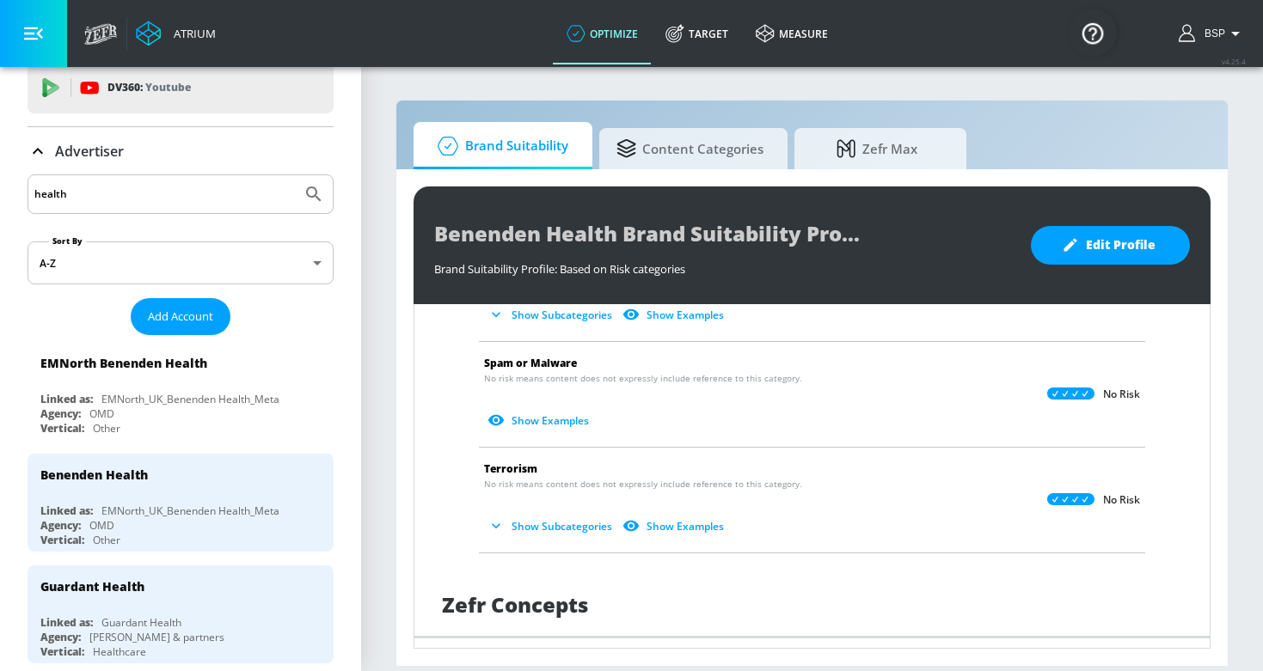
click at [148, 185] on input "health" at bounding box center [164, 194] width 260 height 22
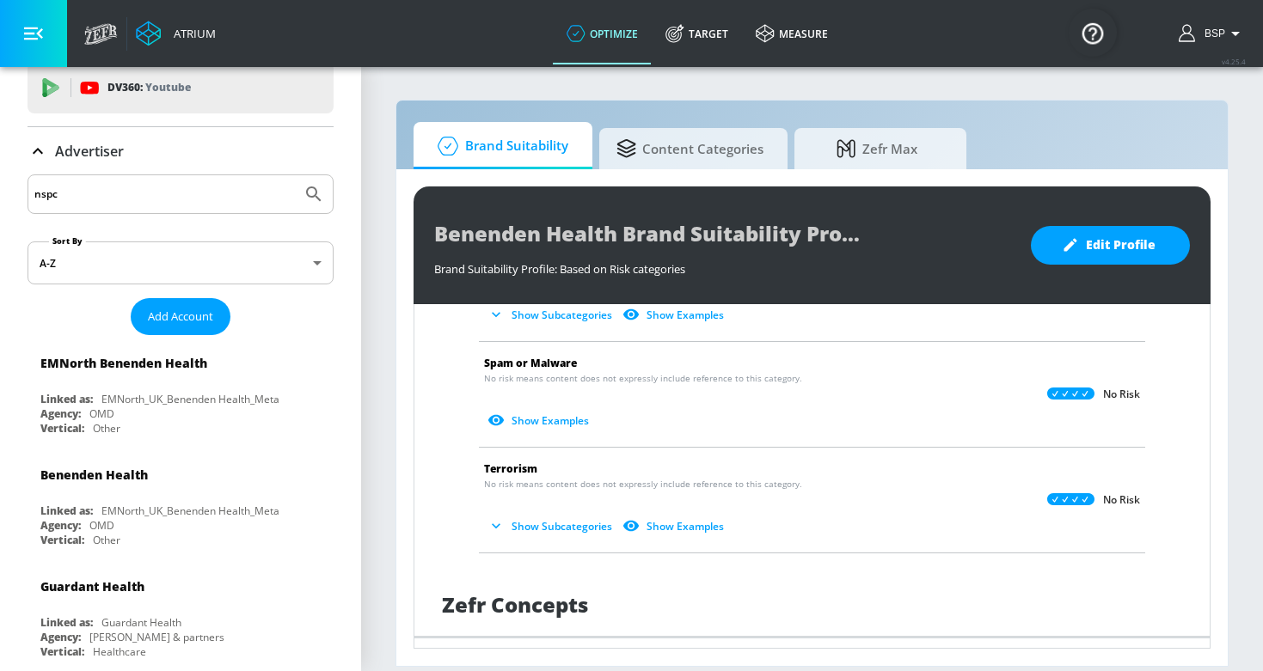
type input "nspcc"
click at [314, 194] on button "Submit Search" at bounding box center [314, 194] width 38 height 38
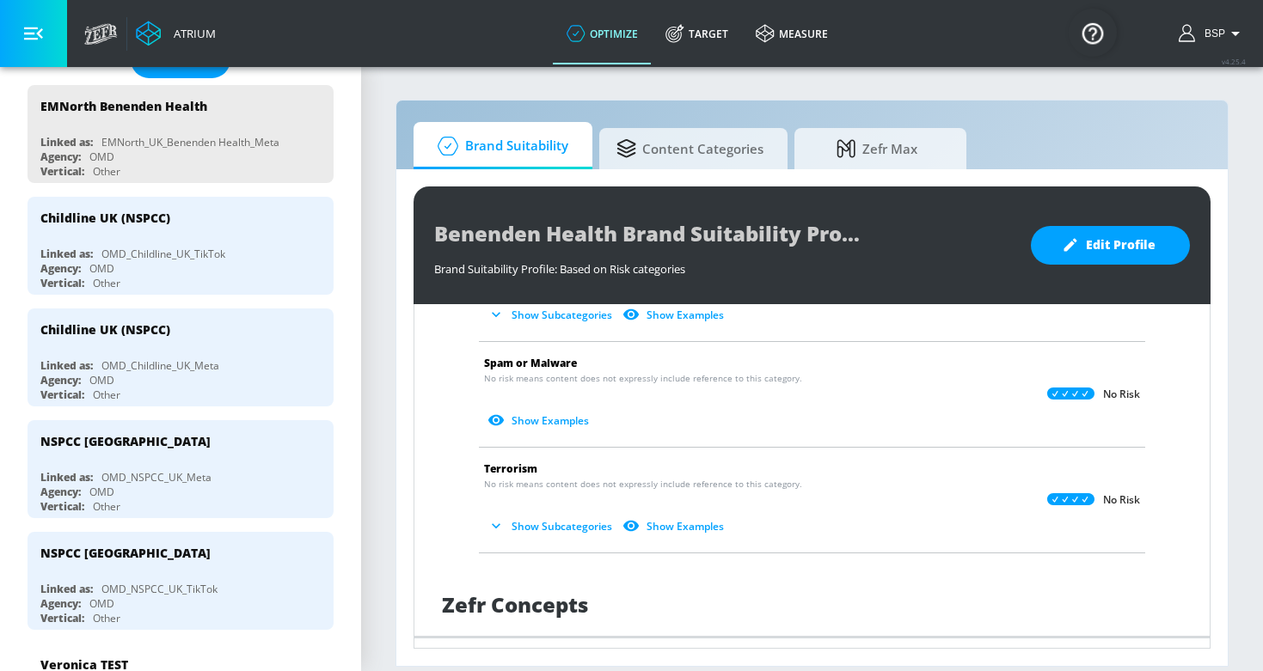
scroll to position [362, 0]
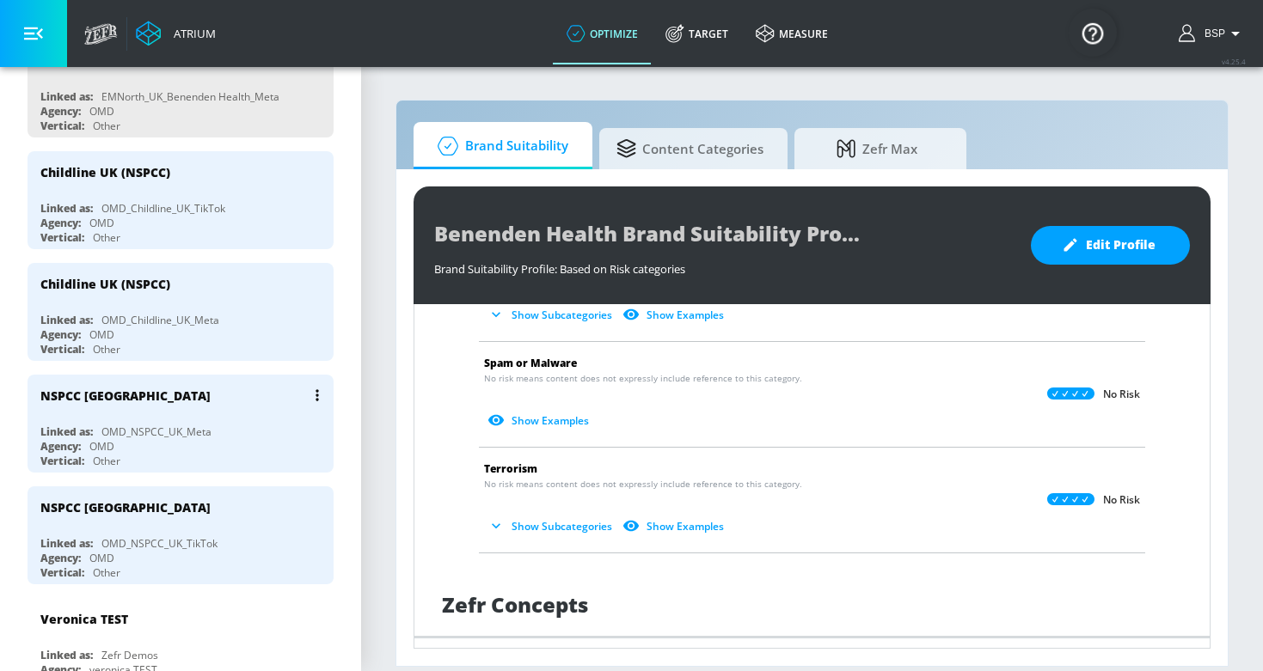
click at [161, 425] on div "OMD_NSPCC_UK_Meta" at bounding box center [156, 432] width 110 height 15
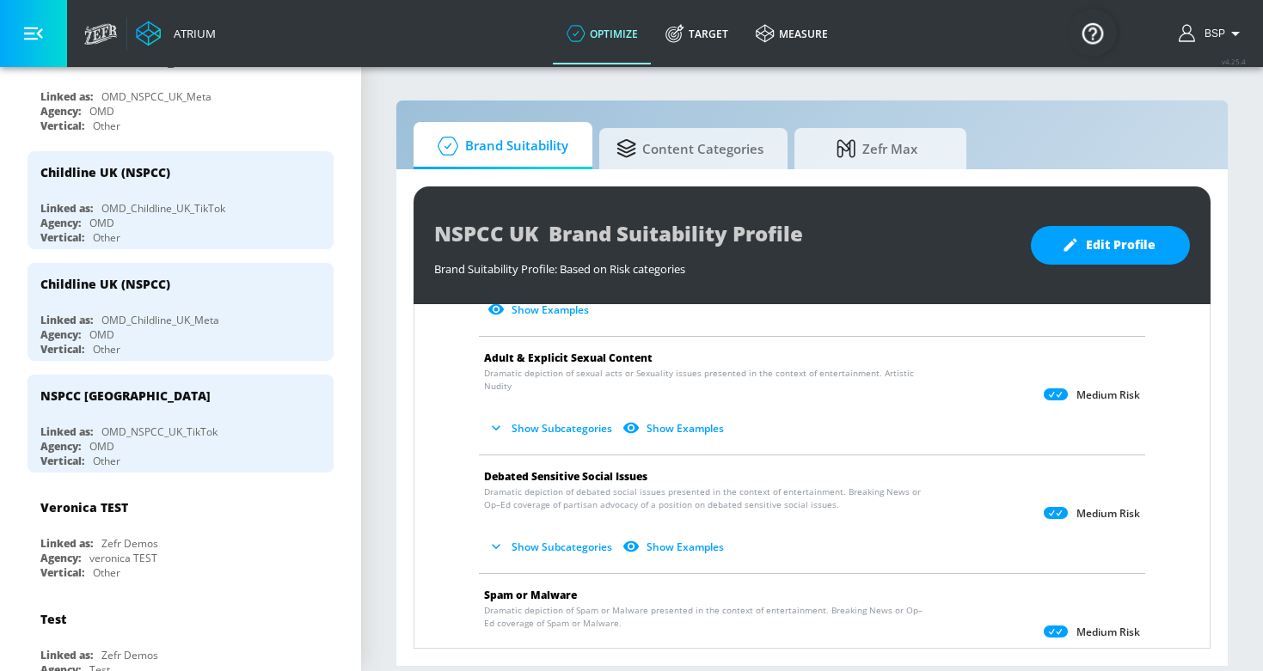
scroll to position [1025, 0]
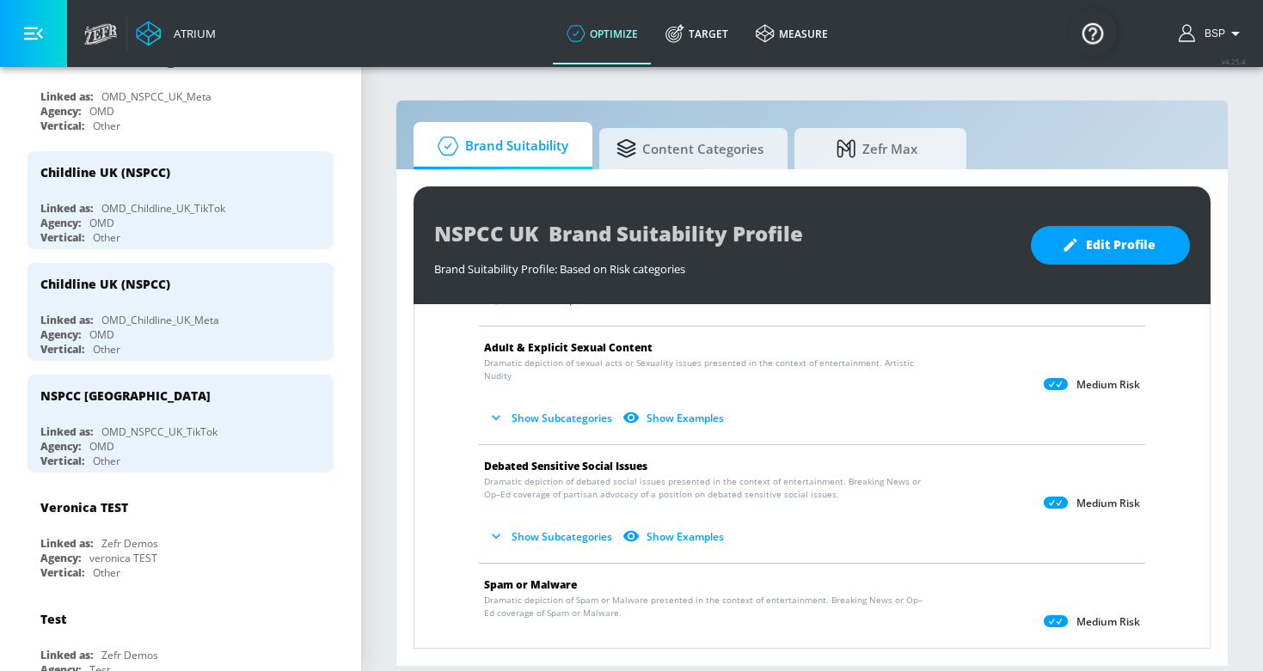
click at [1061, 378] on icon at bounding box center [1055, 384] width 24 height 12
click at [1108, 259] on button "Edit Profile" at bounding box center [1109, 245] width 159 height 39
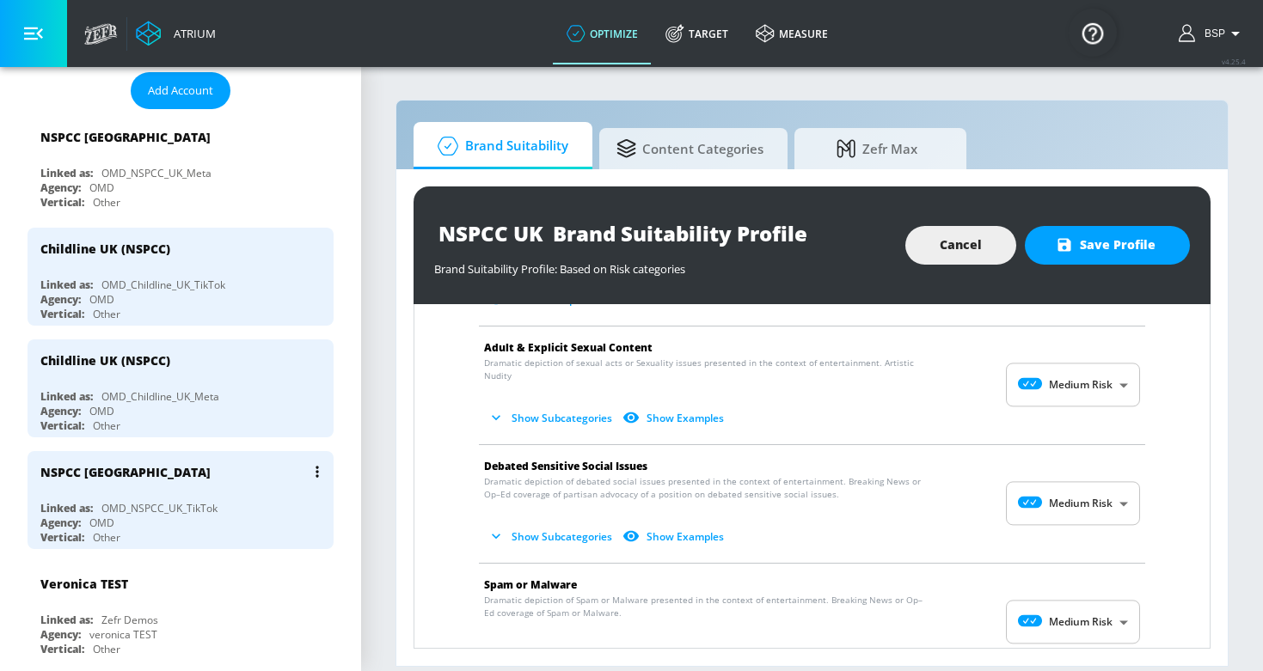
scroll to position [268, 0]
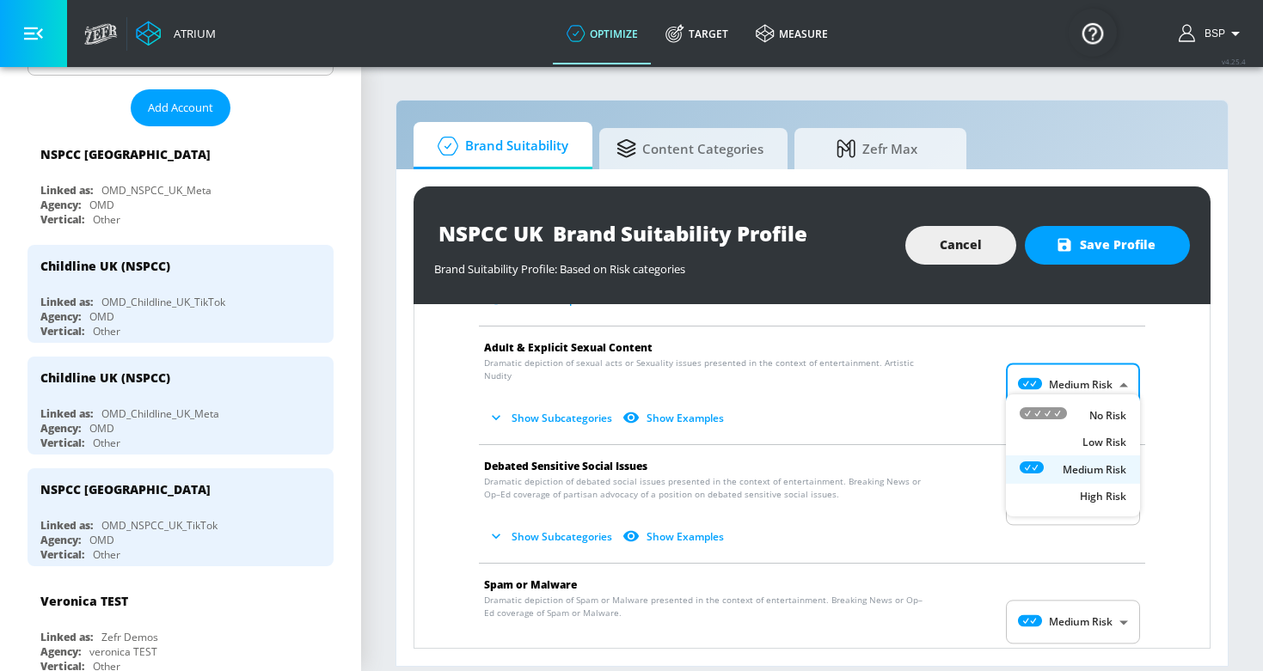
click at [1077, 373] on body "Atrium optimize Target measure optimize Target measure v 4.25.4 BSP Platform DV…" at bounding box center [631, 335] width 1263 height 671
click at [1072, 422] on div "No Risk" at bounding box center [1072, 416] width 107 height 18
type input "MINIMAL"
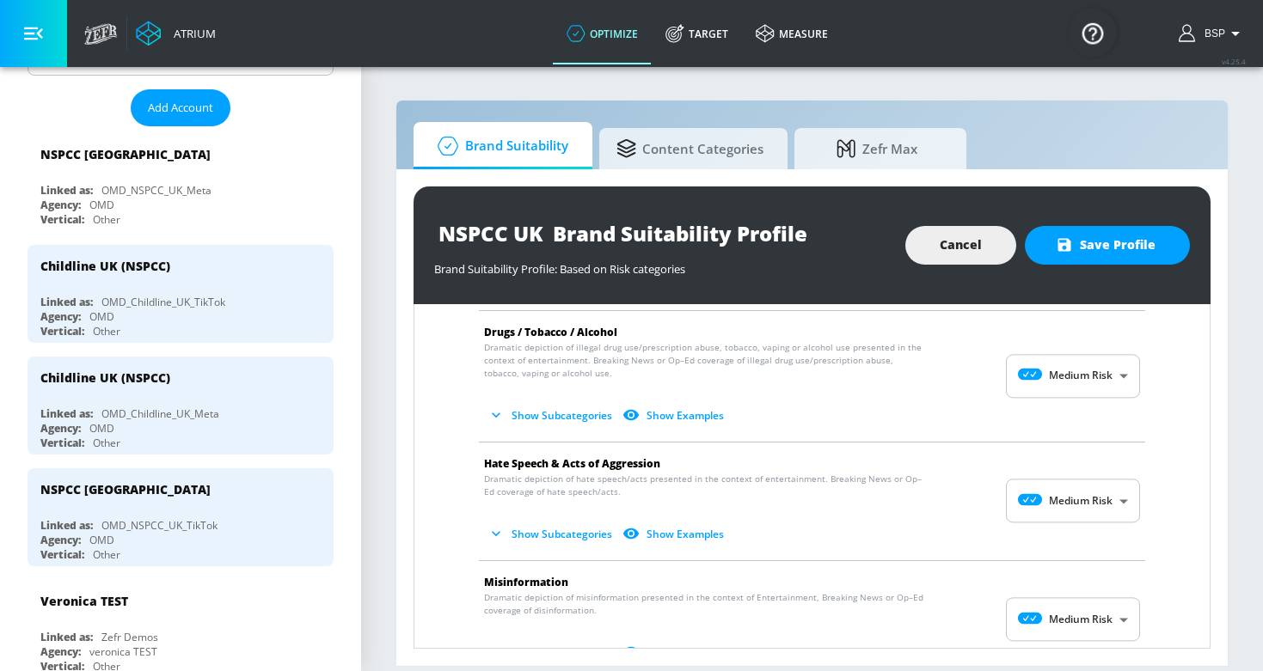
scroll to position [503, 0]
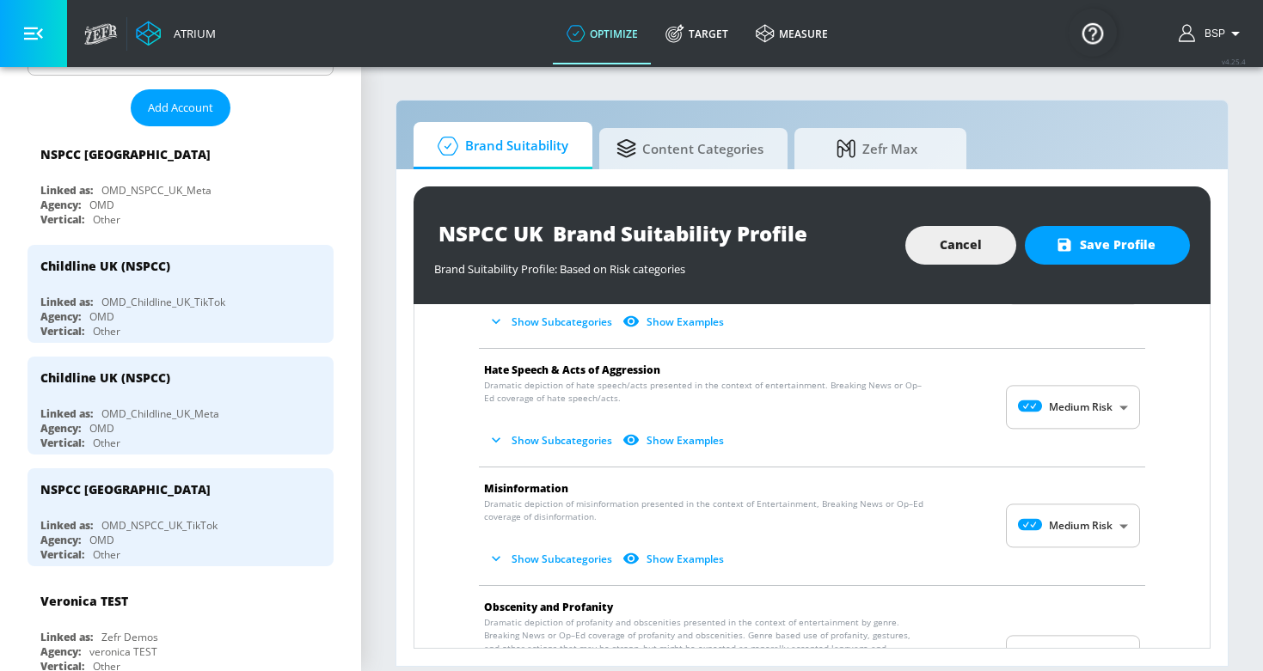
click at [1044, 521] on body "Atrium optimize Target measure optimize Target measure v 4.25.4 BSP Platform DV…" at bounding box center [631, 335] width 1263 height 671
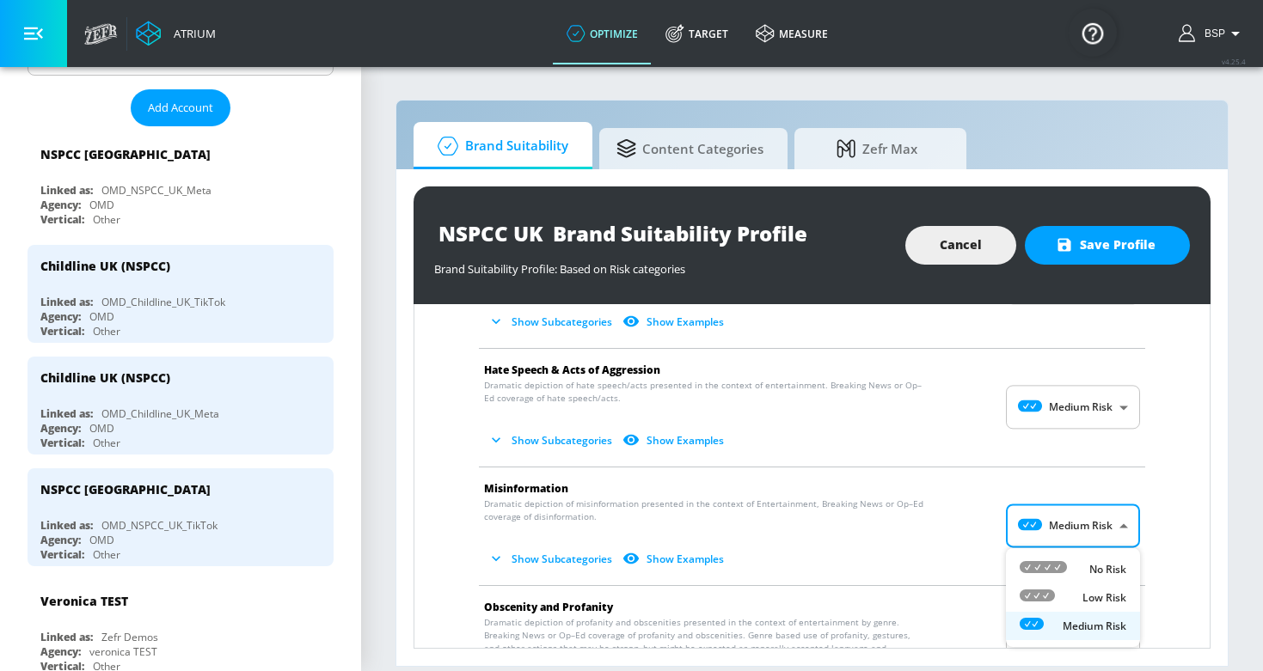
click at [1057, 588] on li "Low Risk" at bounding box center [1073, 598] width 134 height 28
type input "LOW"
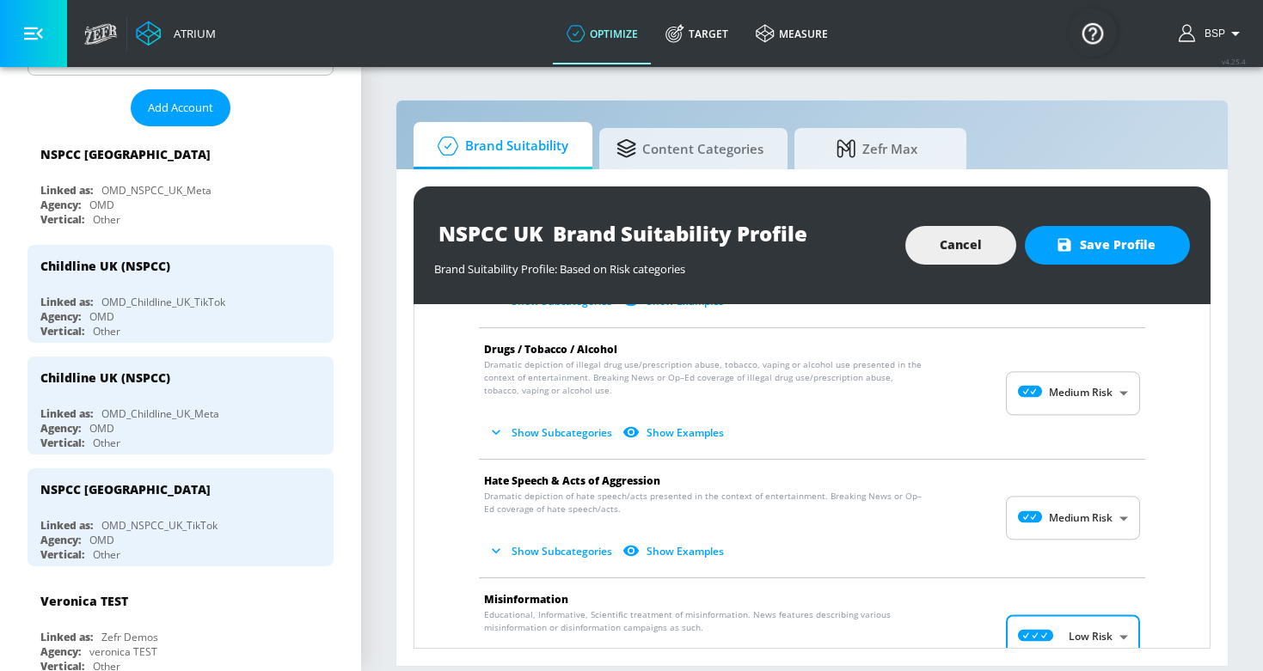
scroll to position [388, 0]
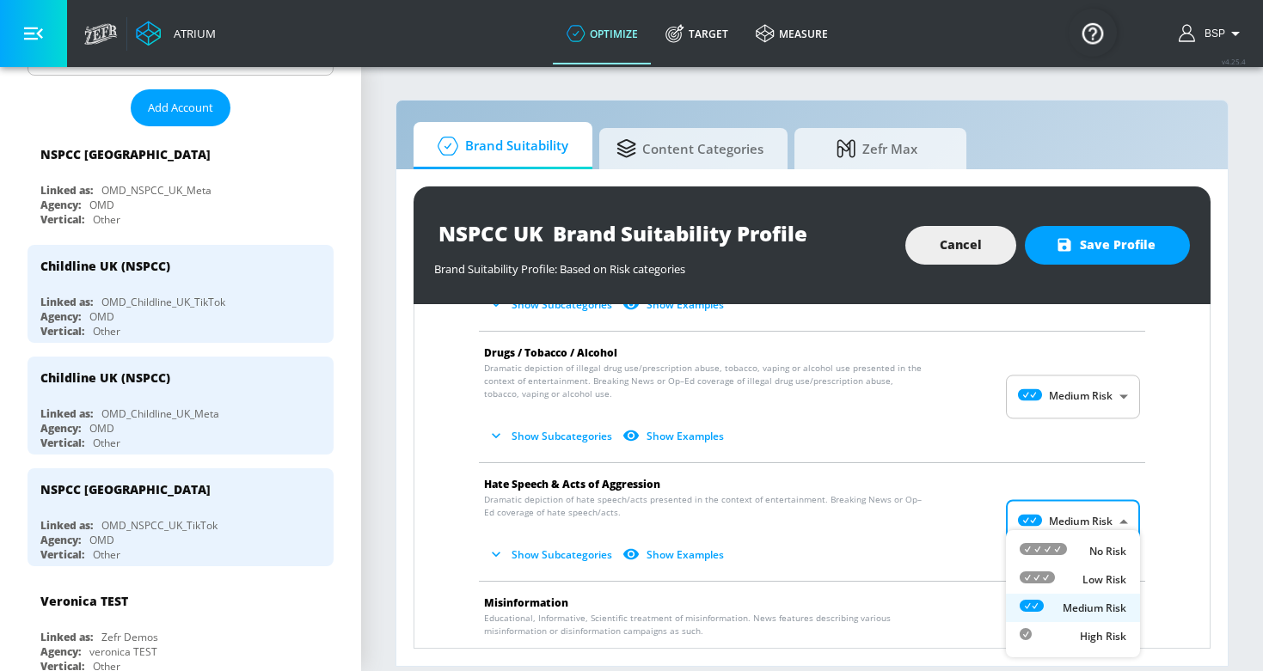
click at [1094, 534] on body "Atrium optimize Target measure optimize Target measure v 4.25.4 BSP Platform DV…" at bounding box center [631, 335] width 1263 height 671
click at [1081, 579] on div "Low Risk" at bounding box center [1072, 580] width 107 height 18
type input "LOW"
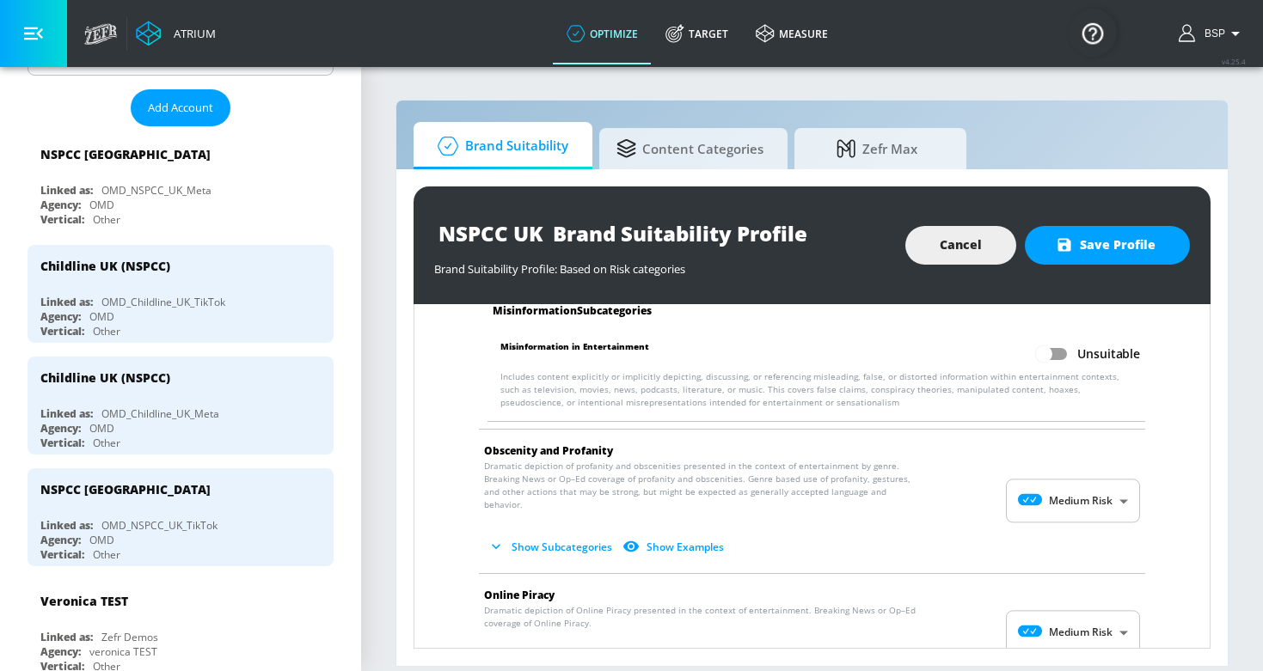
scroll to position [906, 0]
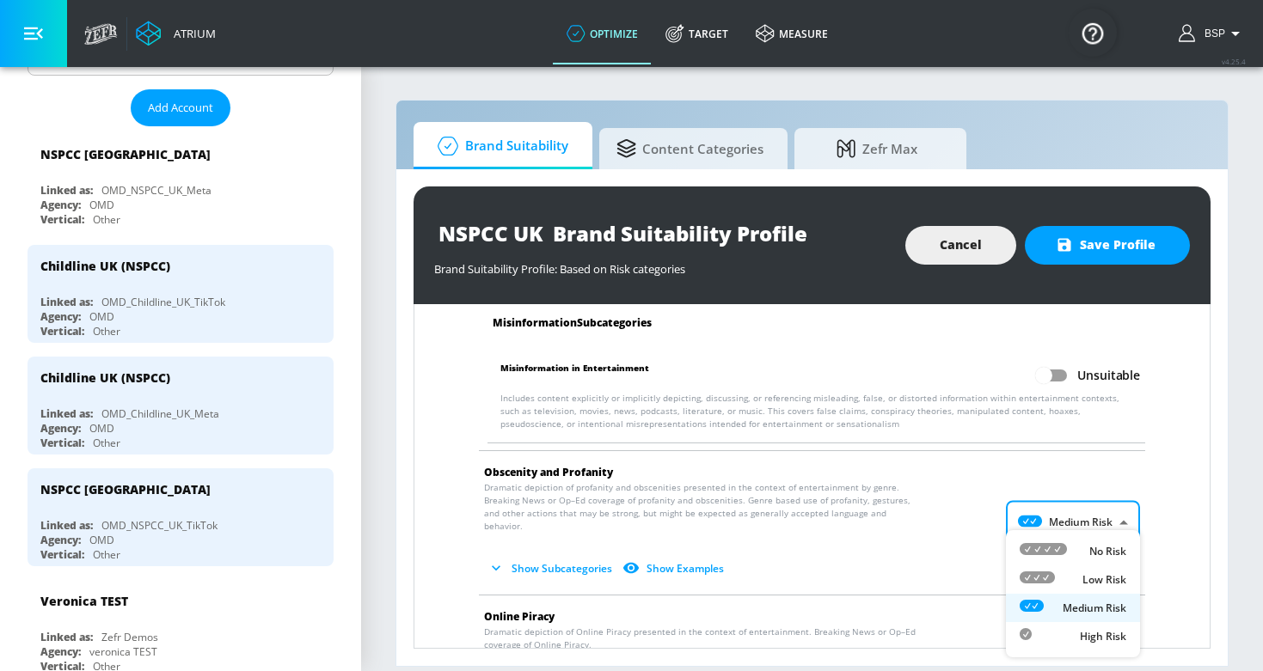
click at [1093, 532] on body "Atrium optimize Target measure optimize Target measure v 4.25.4 BSP Platform DV…" at bounding box center [631, 335] width 1263 height 671
click at [1076, 575] on div "Low Risk" at bounding box center [1072, 580] width 107 height 18
type input "LOW"
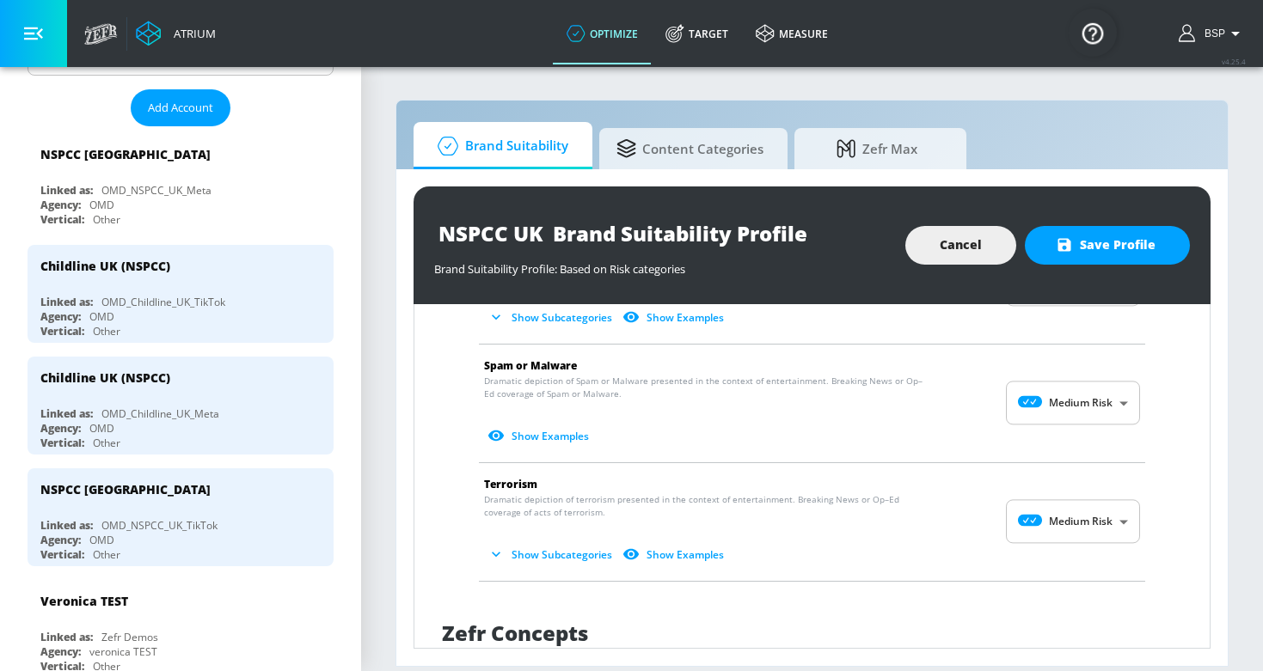
scroll to position [1764, 0]
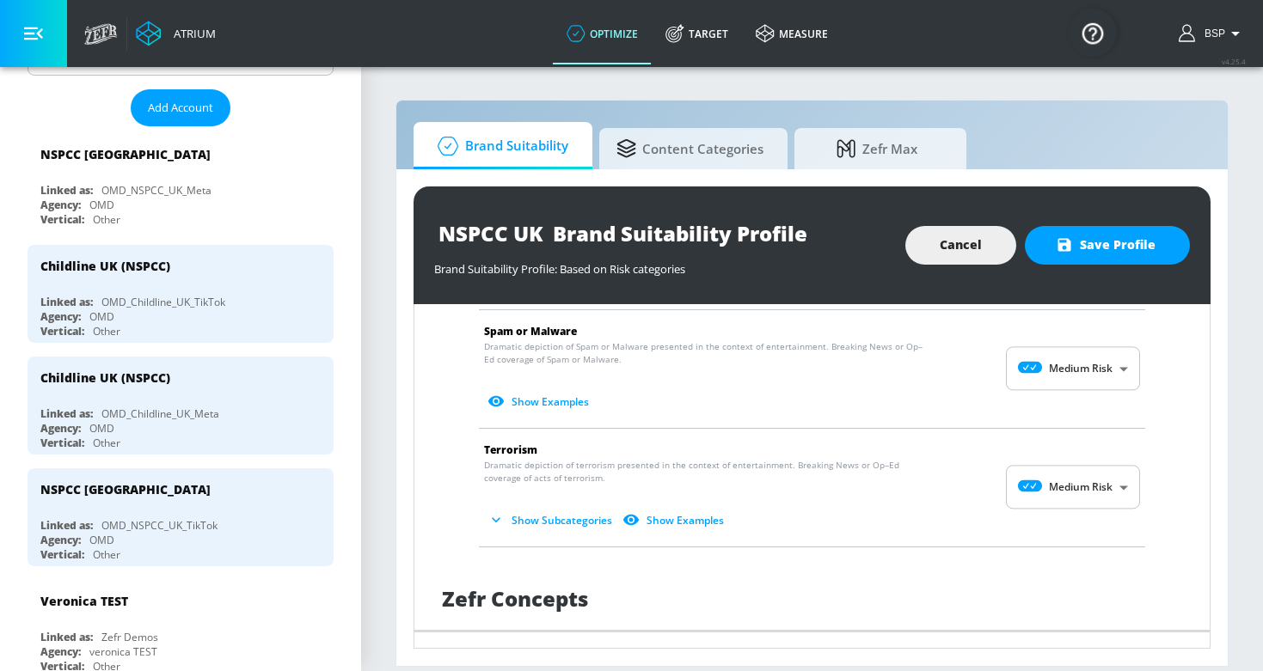
click at [1085, 375] on body "Atrium optimize Target measure optimize Target measure v 4.25.4 BSP Platform DV…" at bounding box center [631, 335] width 1263 height 671
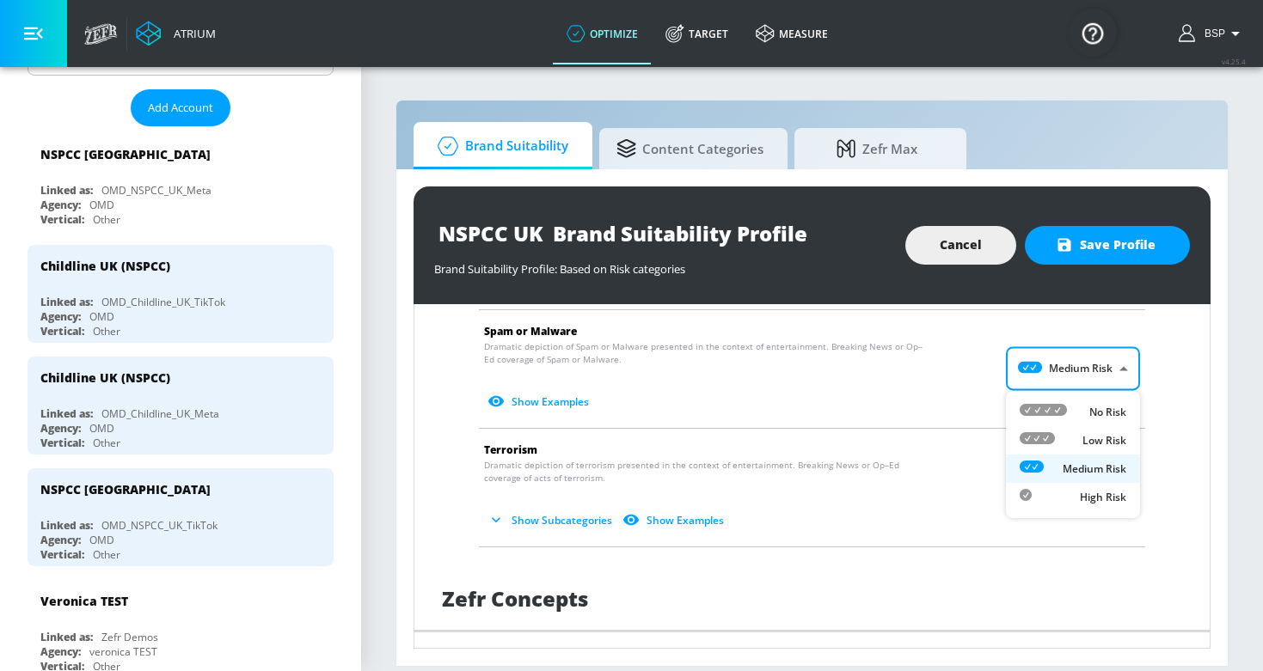
click at [1079, 430] on li "Low Risk" at bounding box center [1073, 440] width 134 height 28
type input "LOW"
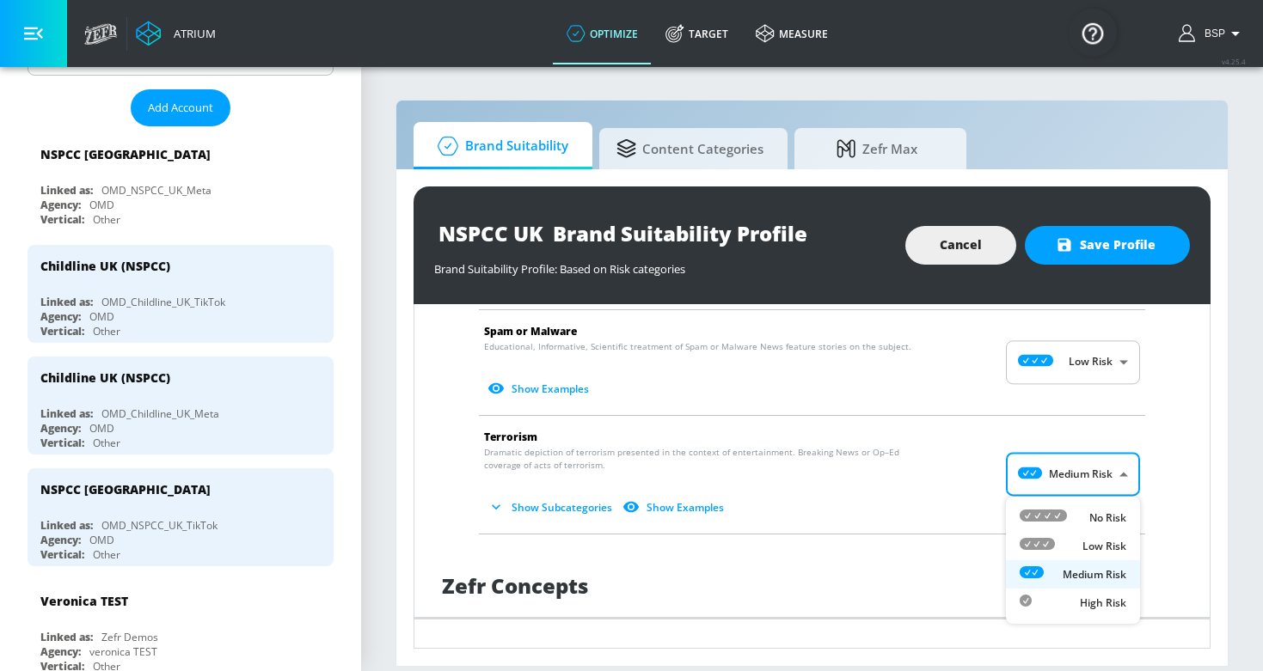
click at [1074, 477] on body "Atrium optimize Target measure optimize Target measure v 4.25.4 BSP Platform DV…" at bounding box center [631, 335] width 1263 height 671
click at [1070, 536] on li "Low Risk" at bounding box center [1073, 546] width 134 height 28
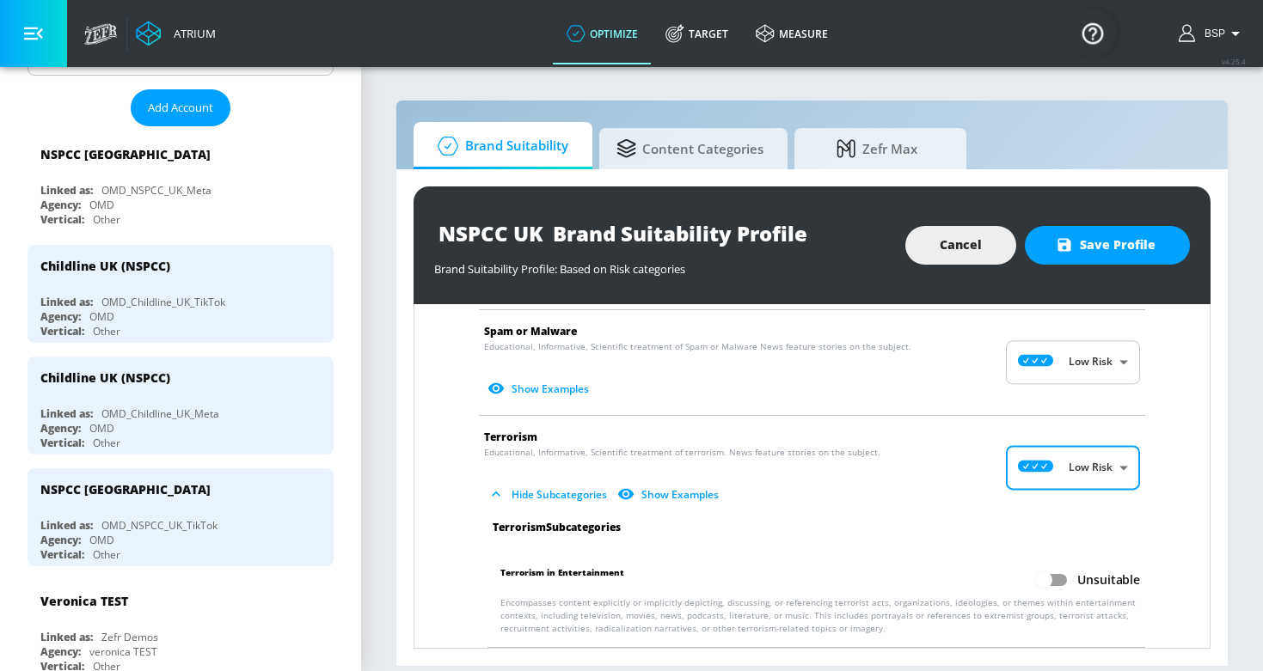
type input "LOW"
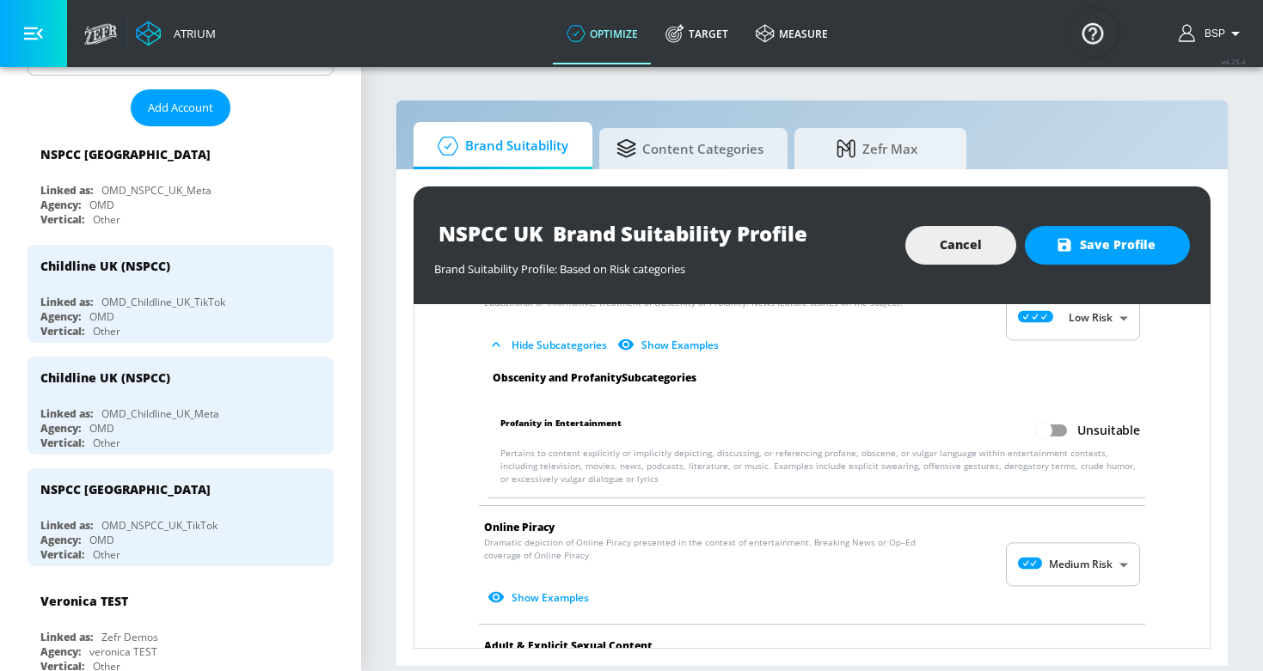
scroll to position [1106, 0]
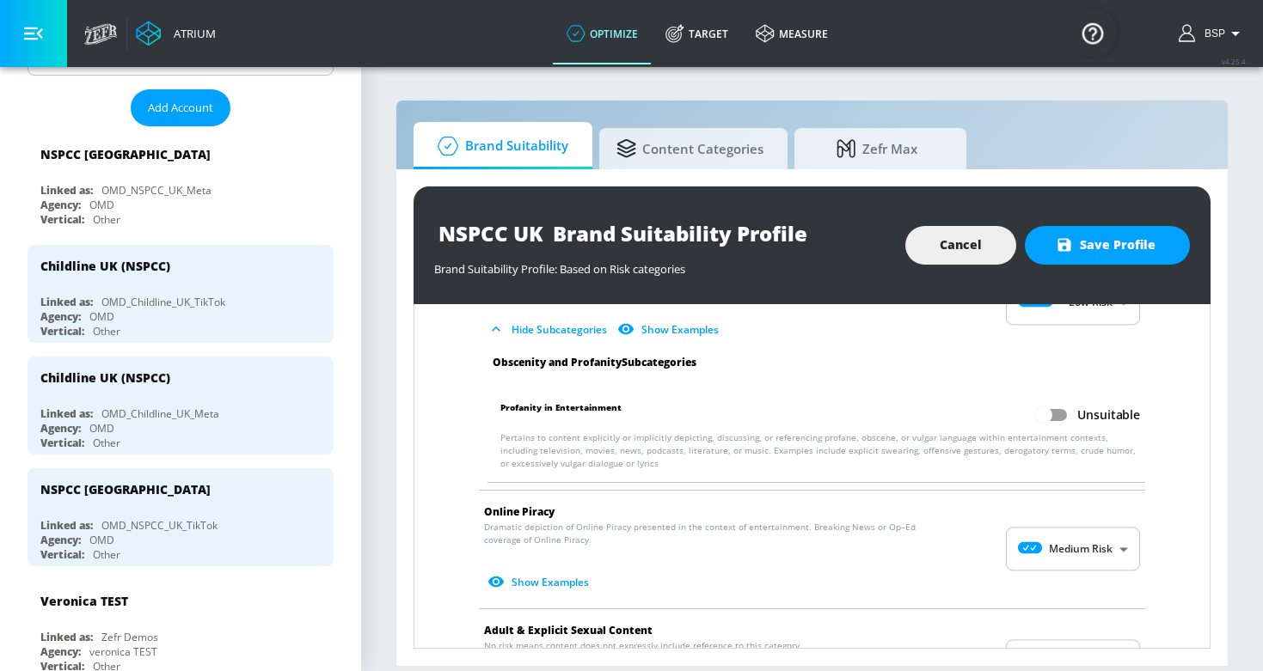
click at [1052, 555] on body "Atrium optimize Target measure optimize Target measure v 4.25.4 BSP Platform DV…" at bounding box center [631, 335] width 1263 height 671
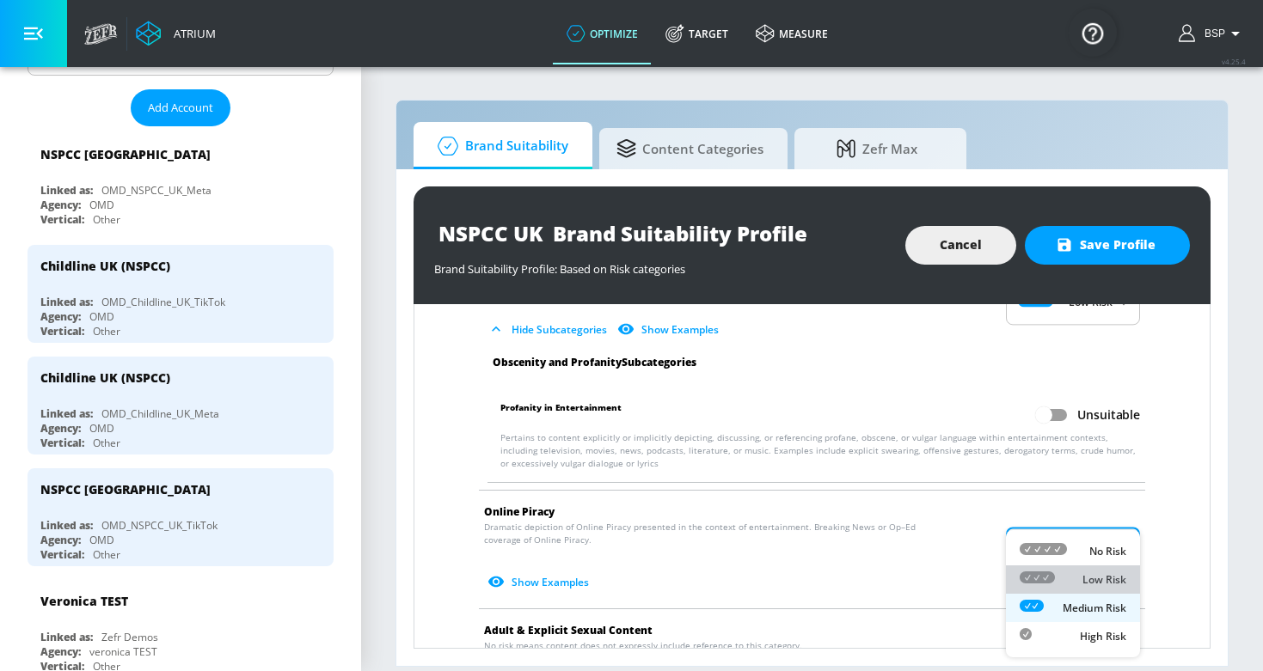
click at [1057, 584] on div "Low Risk" at bounding box center [1072, 580] width 107 height 18
type input "LOW"
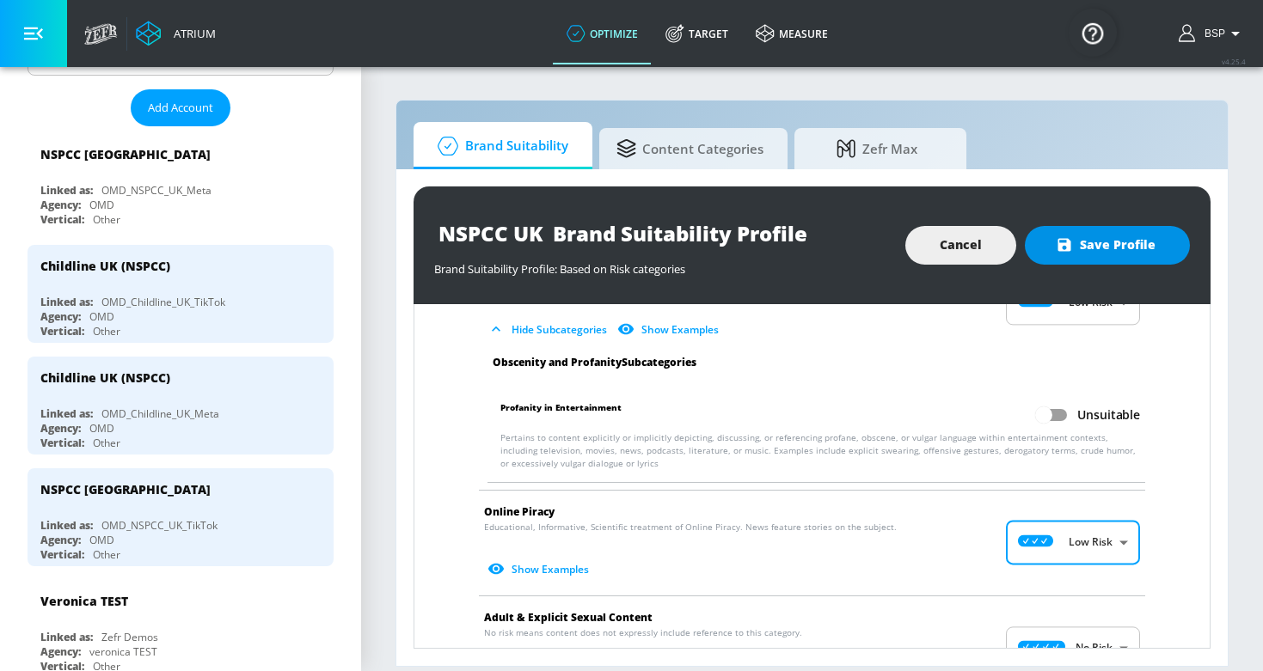
click at [1123, 243] on span "Save Profile" at bounding box center [1107, 245] width 96 height 21
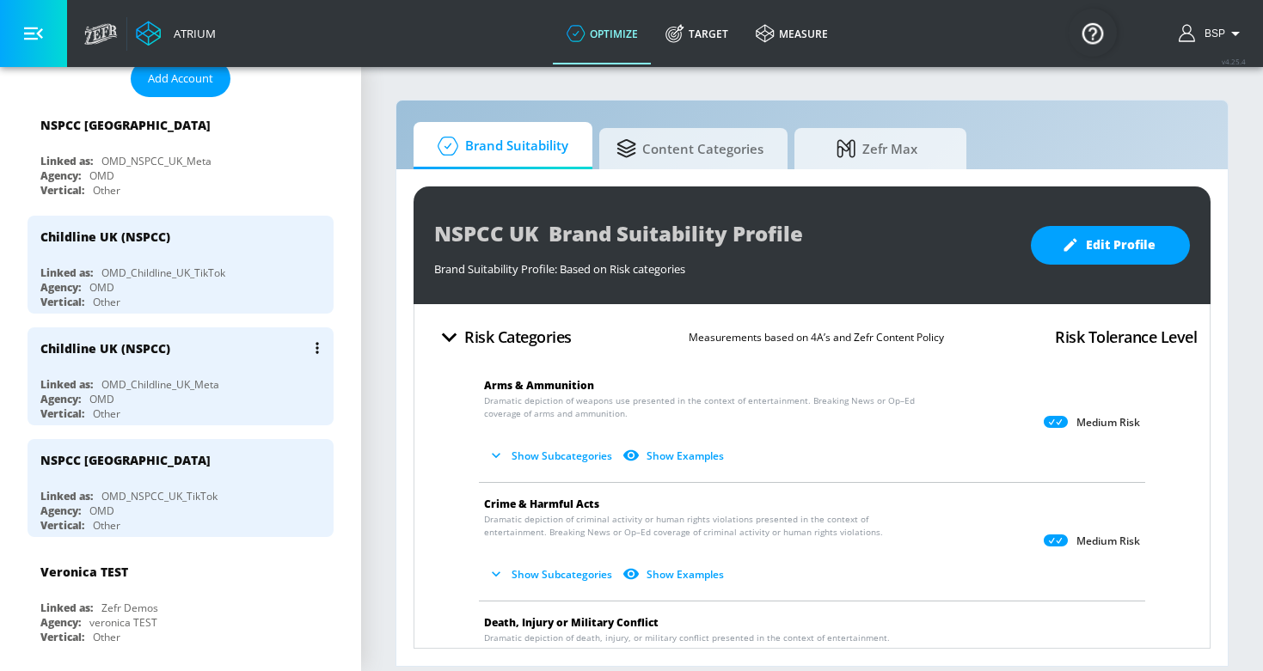
scroll to position [294, 0]
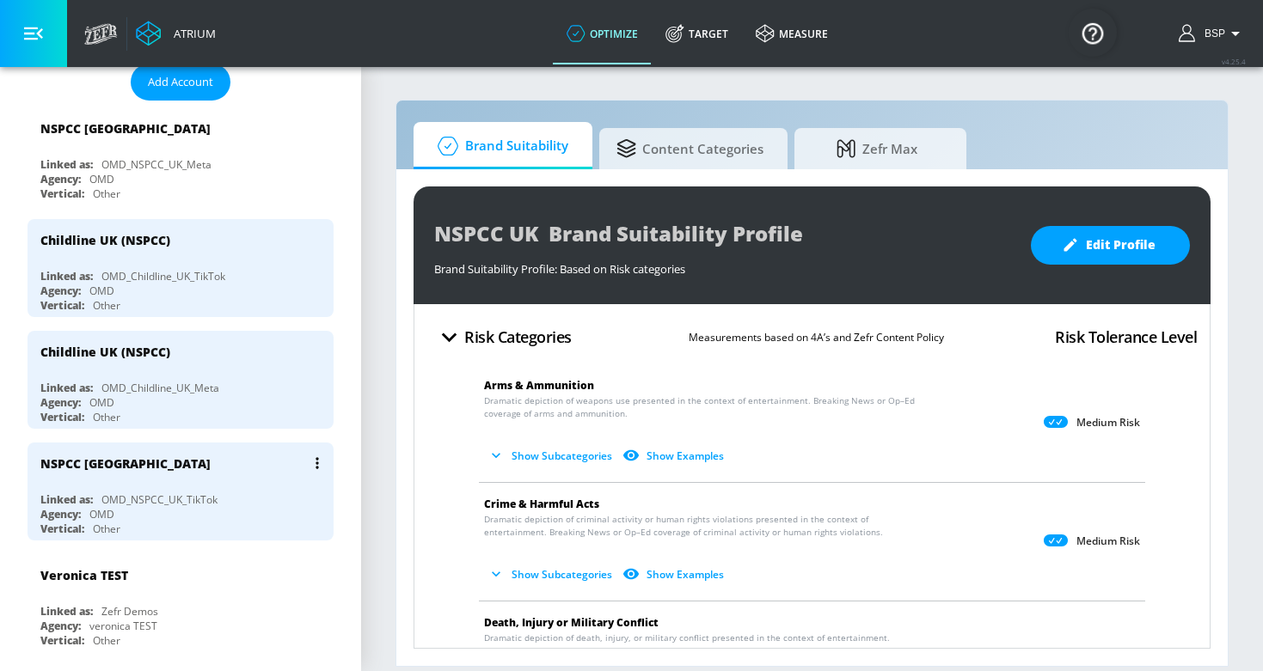
click at [178, 480] on div "NSPCC [GEOGRAPHIC_DATA]" at bounding box center [184, 463] width 289 height 41
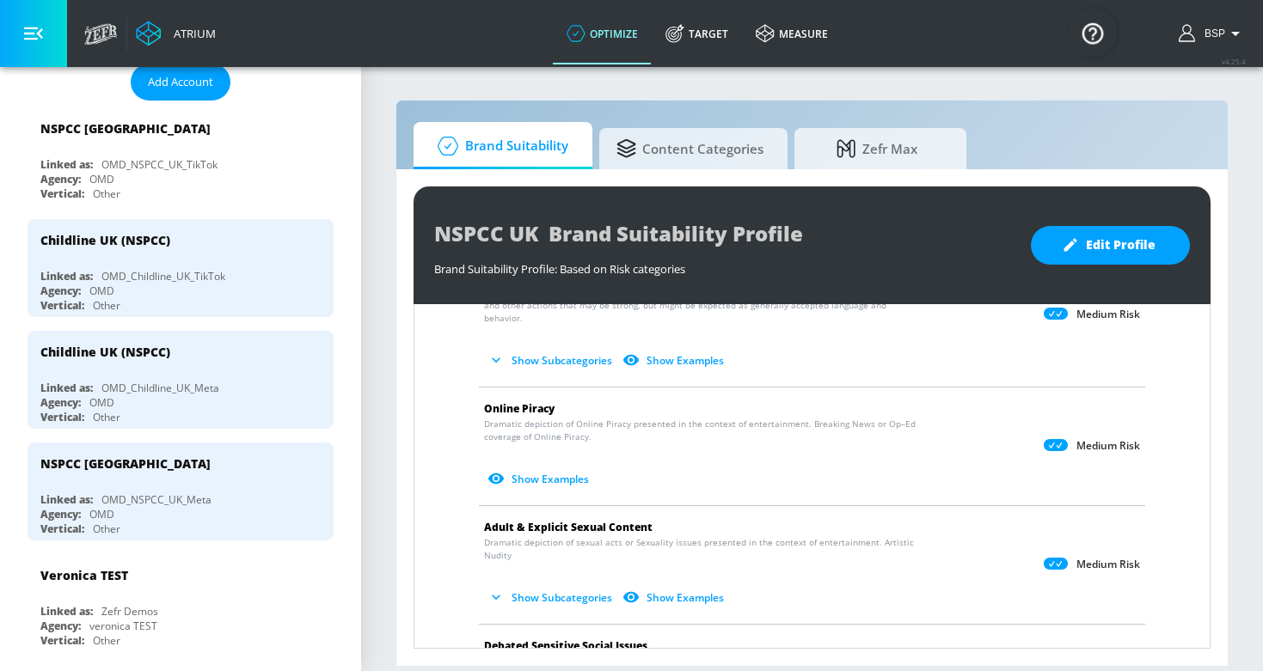
scroll to position [886, 0]
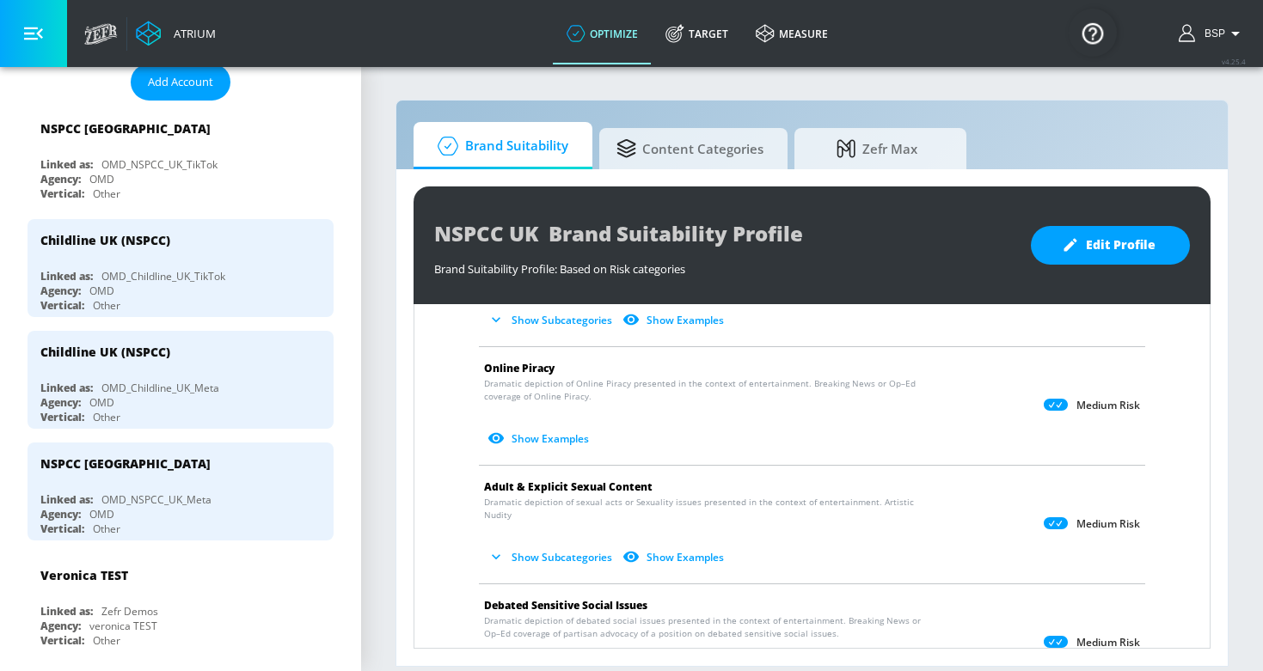
click at [1061, 517] on icon at bounding box center [1055, 523] width 24 height 12
click at [1123, 266] on div "NSPCC UK Brand Suitability Profile Brand Suitability Profile: Based on Risk cat…" at bounding box center [811, 245] width 797 height 118
click at [1110, 256] on button "Edit Profile" at bounding box center [1109, 245] width 159 height 39
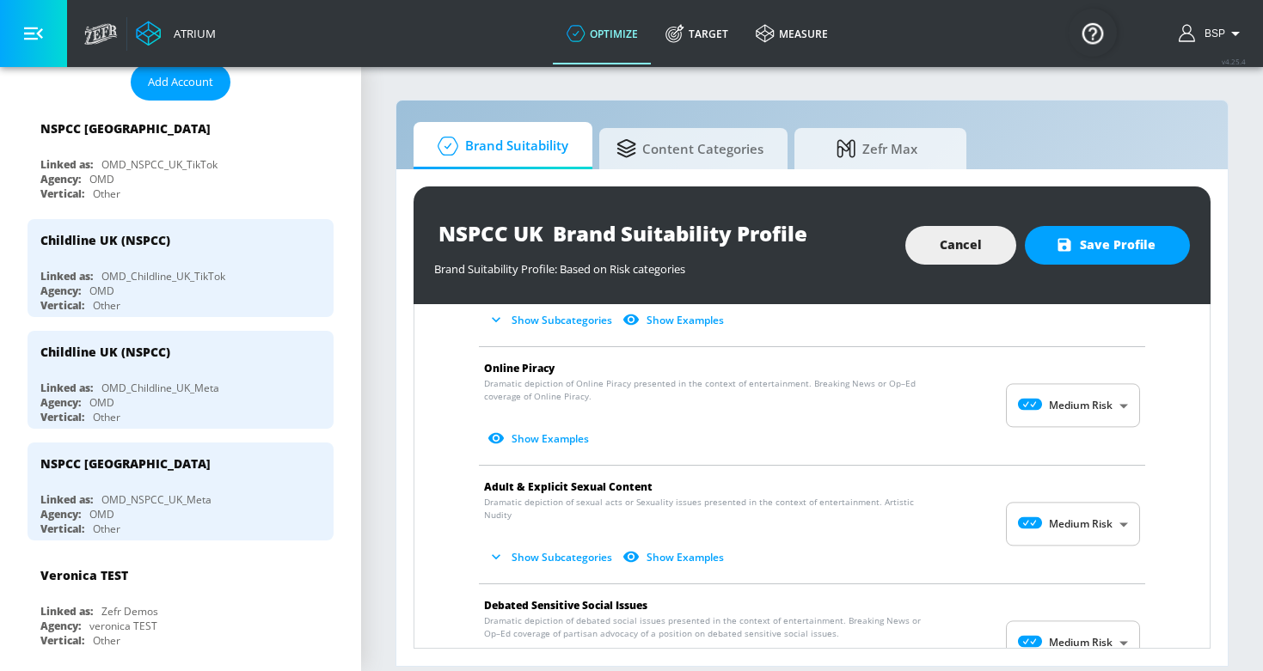
click at [1048, 502] on body "Atrium optimize Target measure optimize Target measure v 4.25.4 BSP Platform DV…" at bounding box center [631, 335] width 1263 height 671
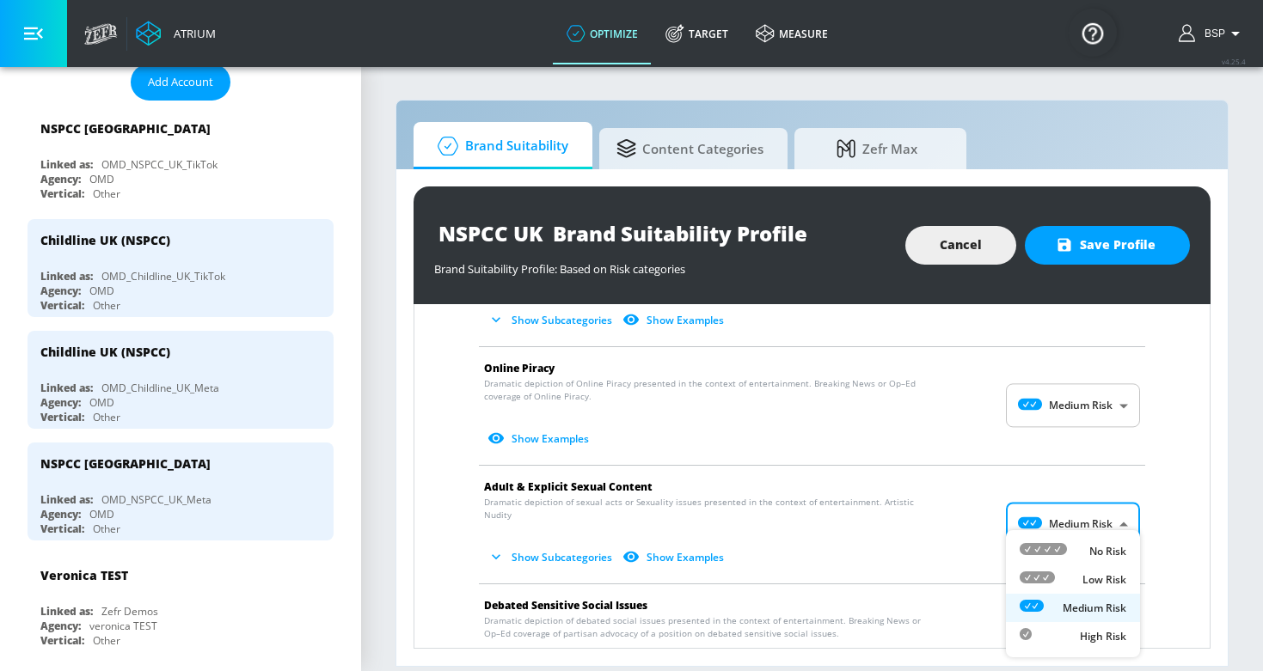
click at [1055, 543] on li "No Risk" at bounding box center [1073, 551] width 134 height 28
type input "MINIMAL"
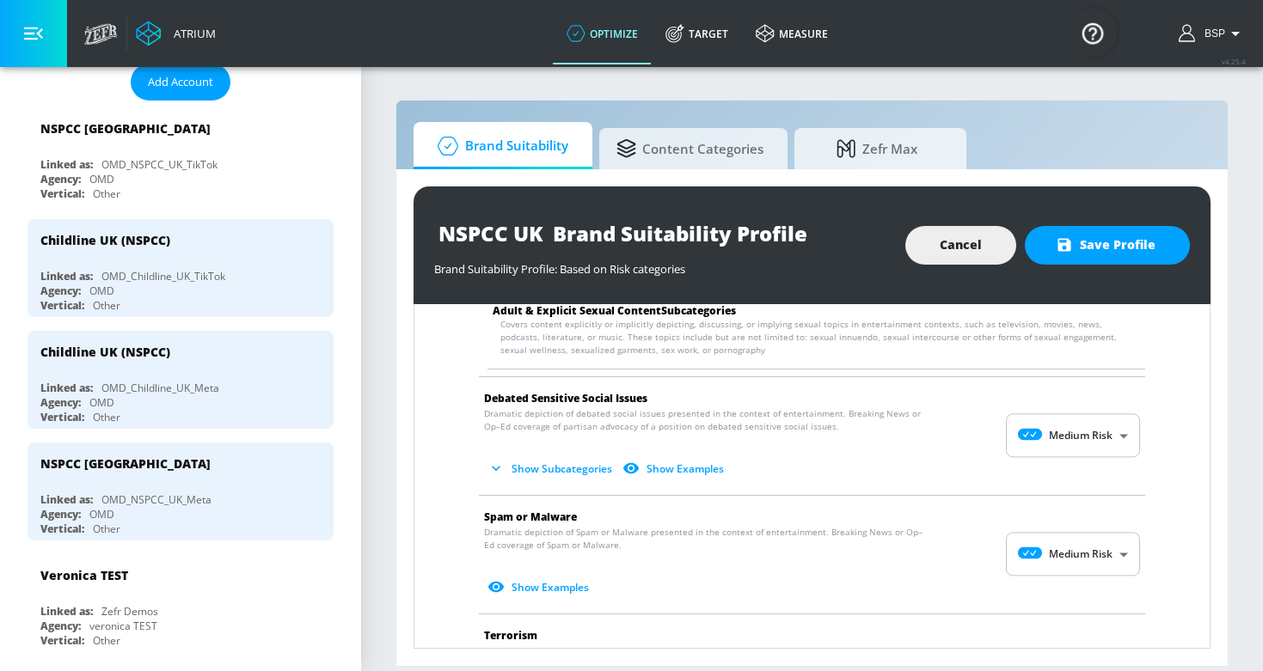
scroll to position [1232, 0]
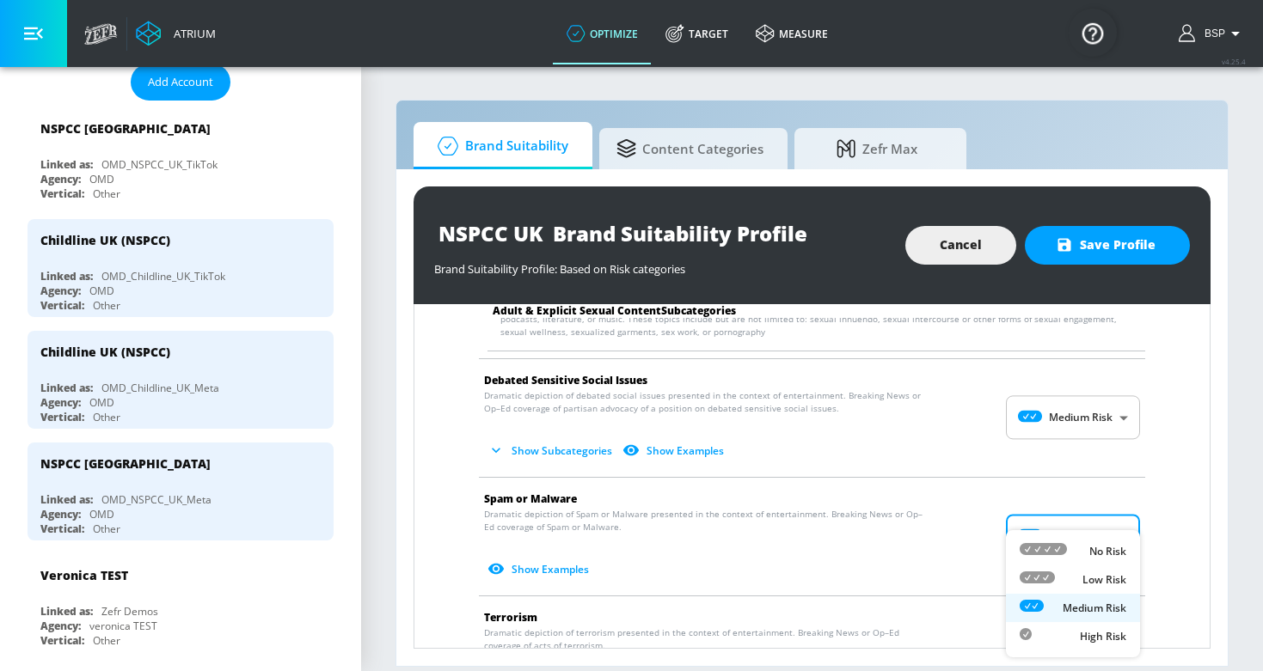
click at [1078, 523] on body "Atrium optimize Target measure optimize Target measure v 4.25.4 BSP Platform DV…" at bounding box center [631, 335] width 1263 height 671
click at [1079, 578] on div "Low Risk" at bounding box center [1072, 580] width 107 height 18
type input "LOW"
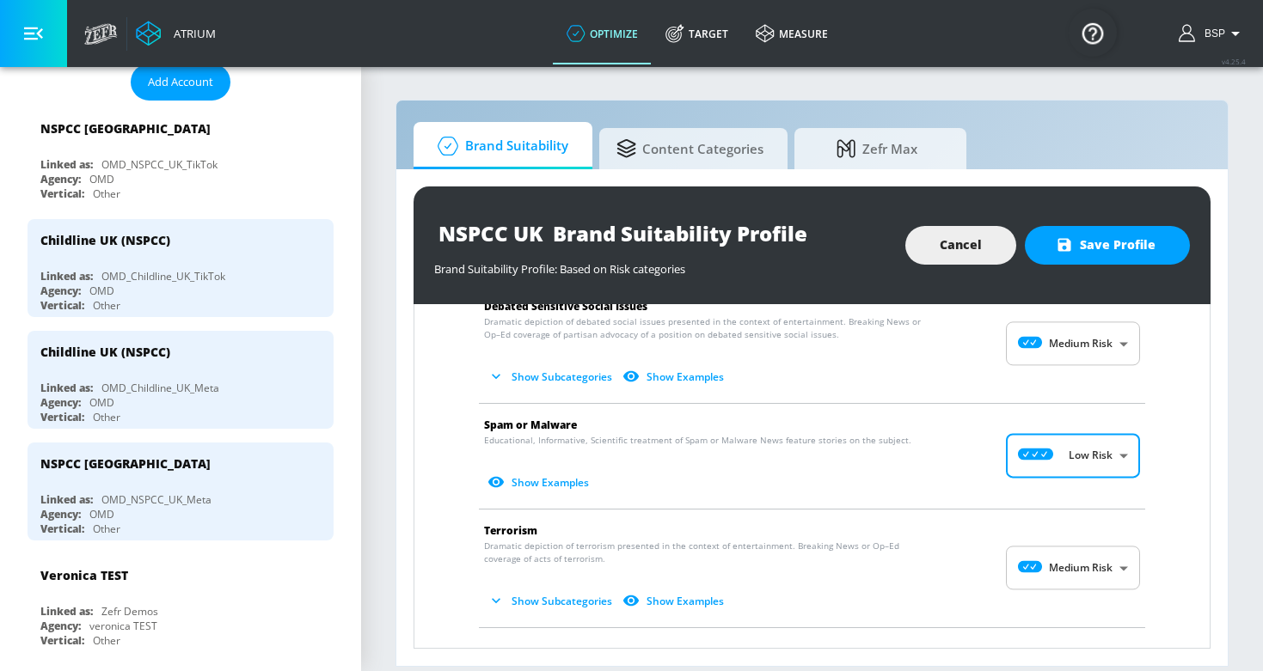
scroll to position [1330, 0]
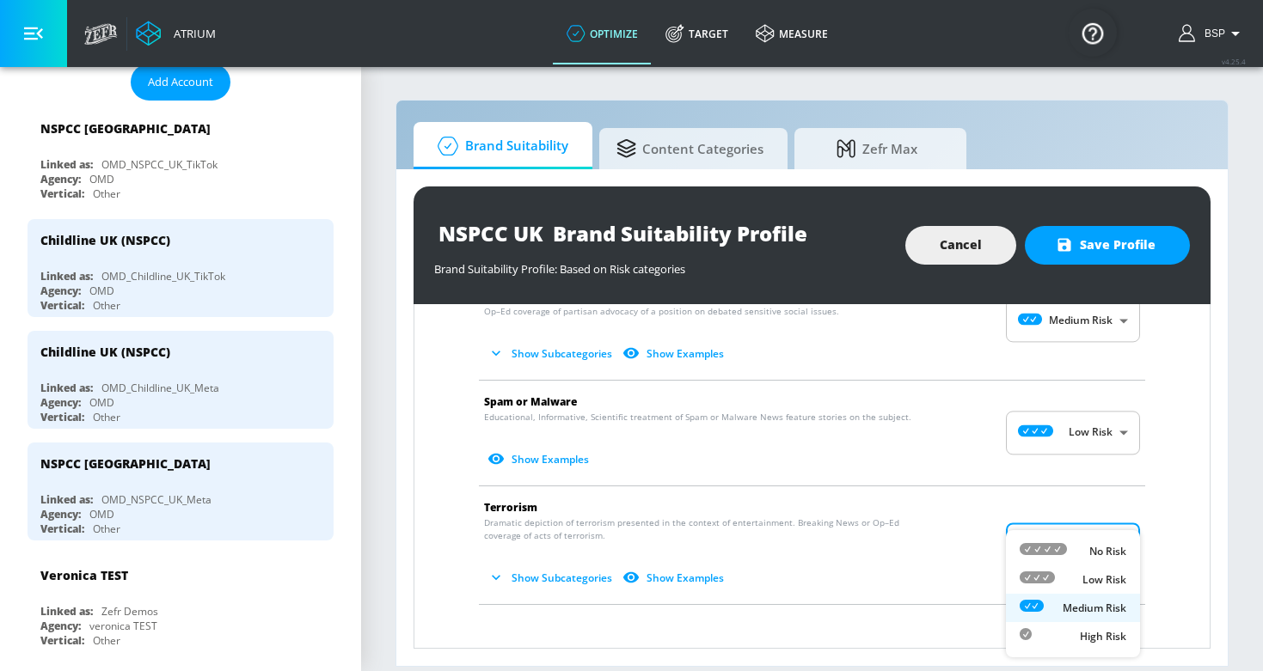
click at [1090, 529] on body "Atrium optimize Target measure optimize Target measure v 4.25.4 BSP Platform DV…" at bounding box center [631, 335] width 1263 height 671
click at [1088, 579] on p "Low Risk" at bounding box center [1104, 579] width 44 height 15
type input "LOW"
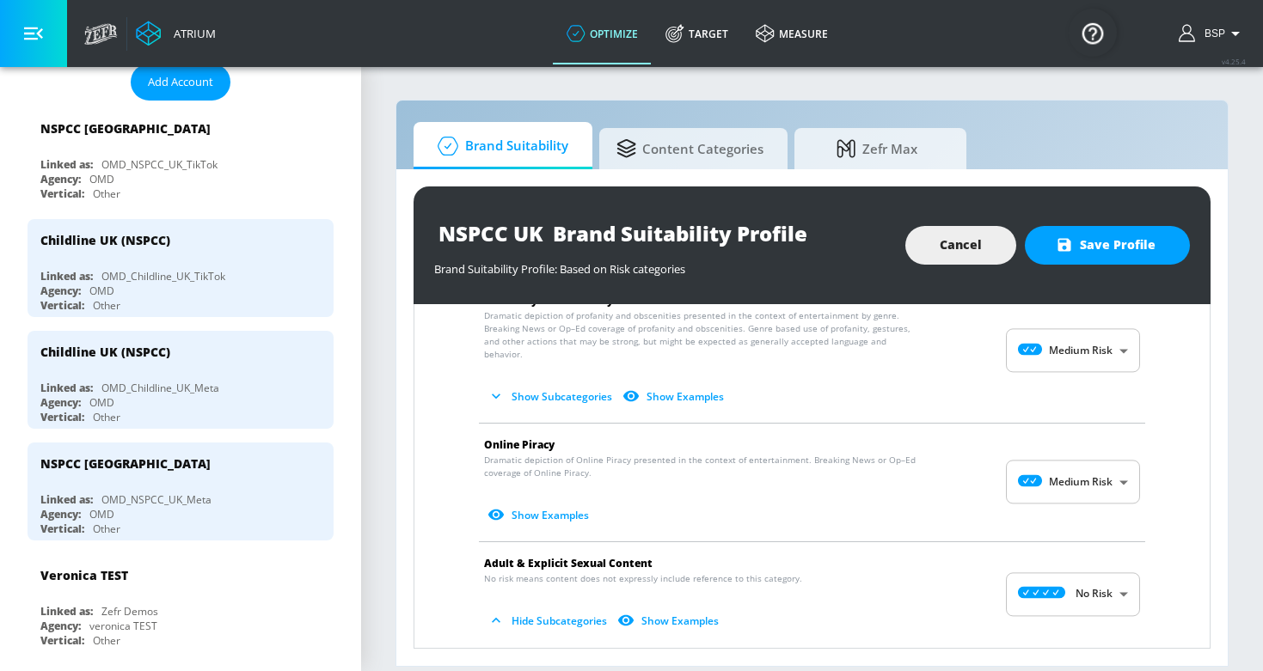
scroll to position [808, 0]
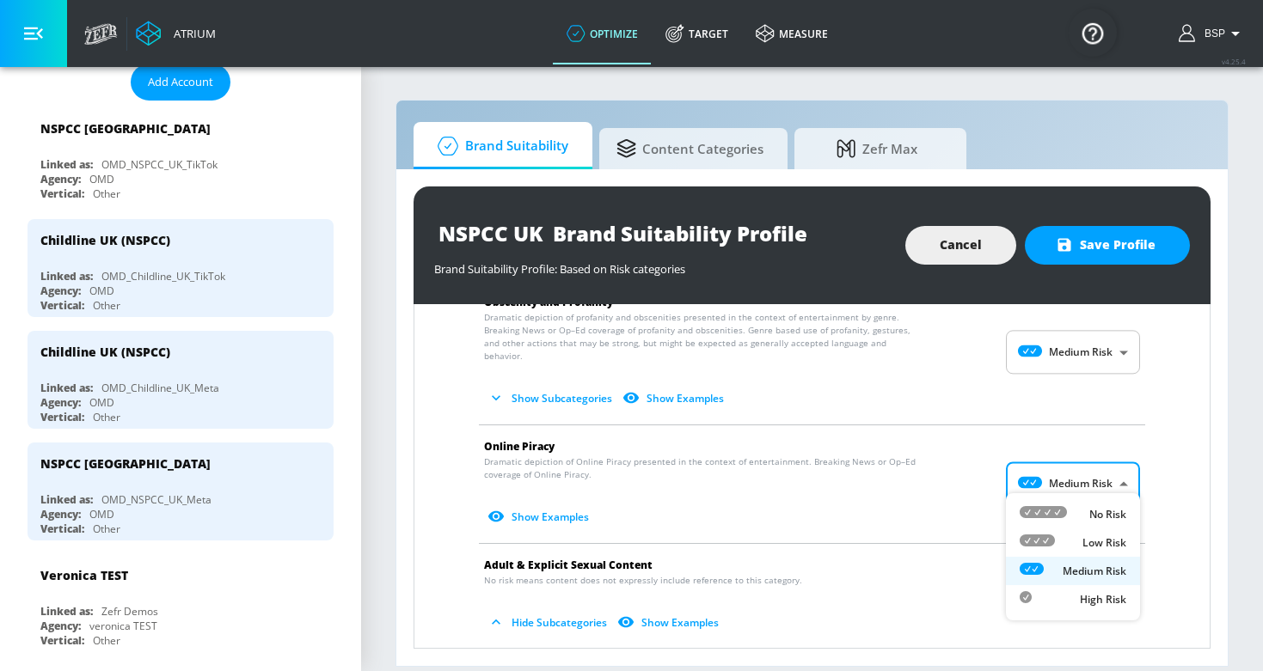
click at [1091, 486] on body "Atrium optimize Target measure optimize Target measure v 4.25.4 BSP Platform DV…" at bounding box center [631, 335] width 1263 height 671
click at [1083, 539] on p "Low Risk" at bounding box center [1104, 542] width 44 height 15
type input "LOW"
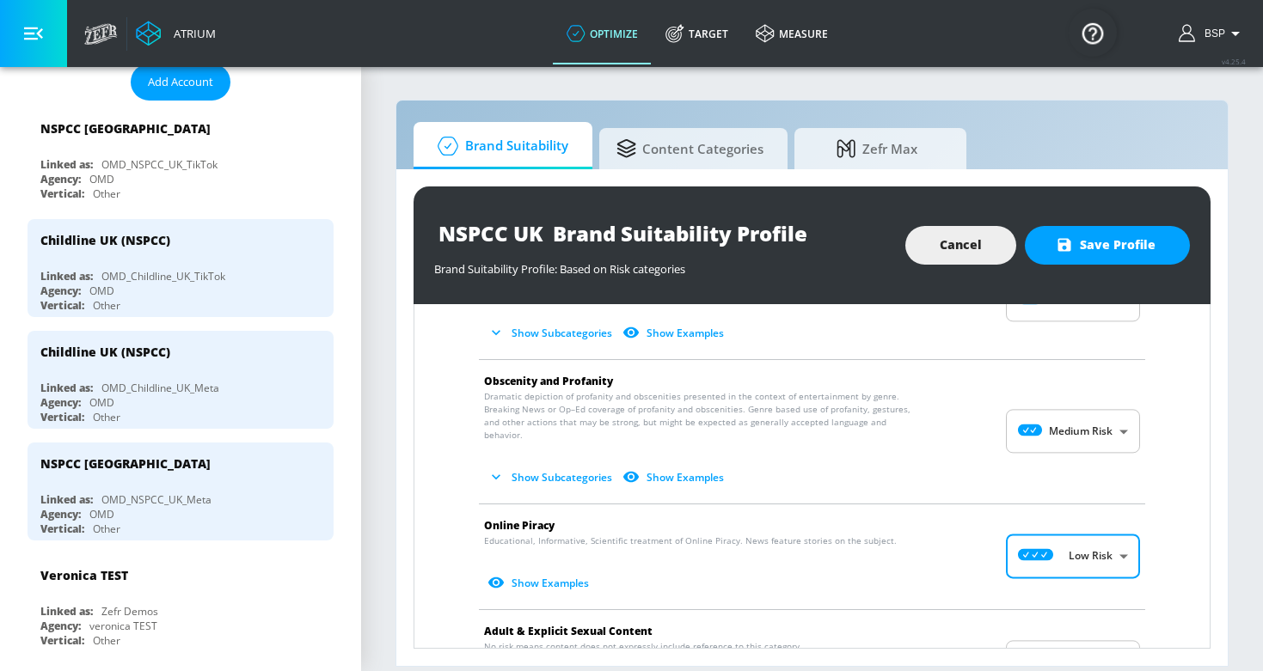
scroll to position [724, 0]
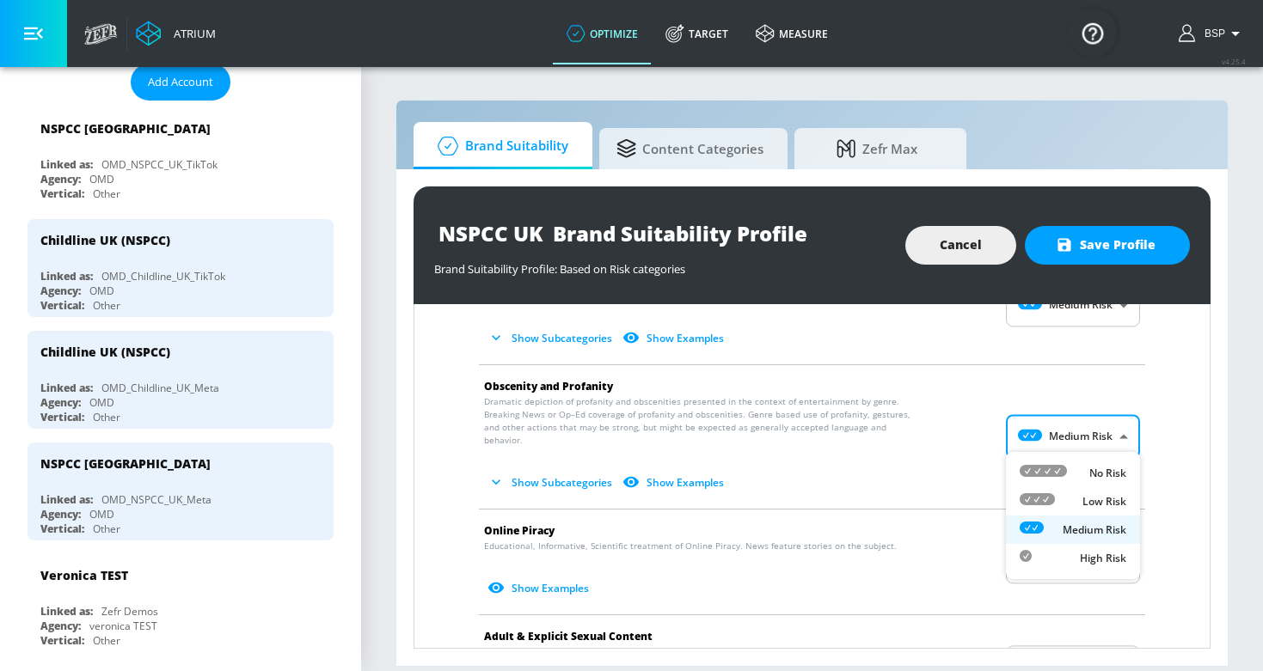
click at [1051, 442] on body "Atrium optimize Target measure optimize Target measure v 4.25.4 BSP Platform DV…" at bounding box center [631, 335] width 1263 height 671
click at [1061, 492] on li "Low Risk" at bounding box center [1073, 501] width 134 height 28
type input "LOW"
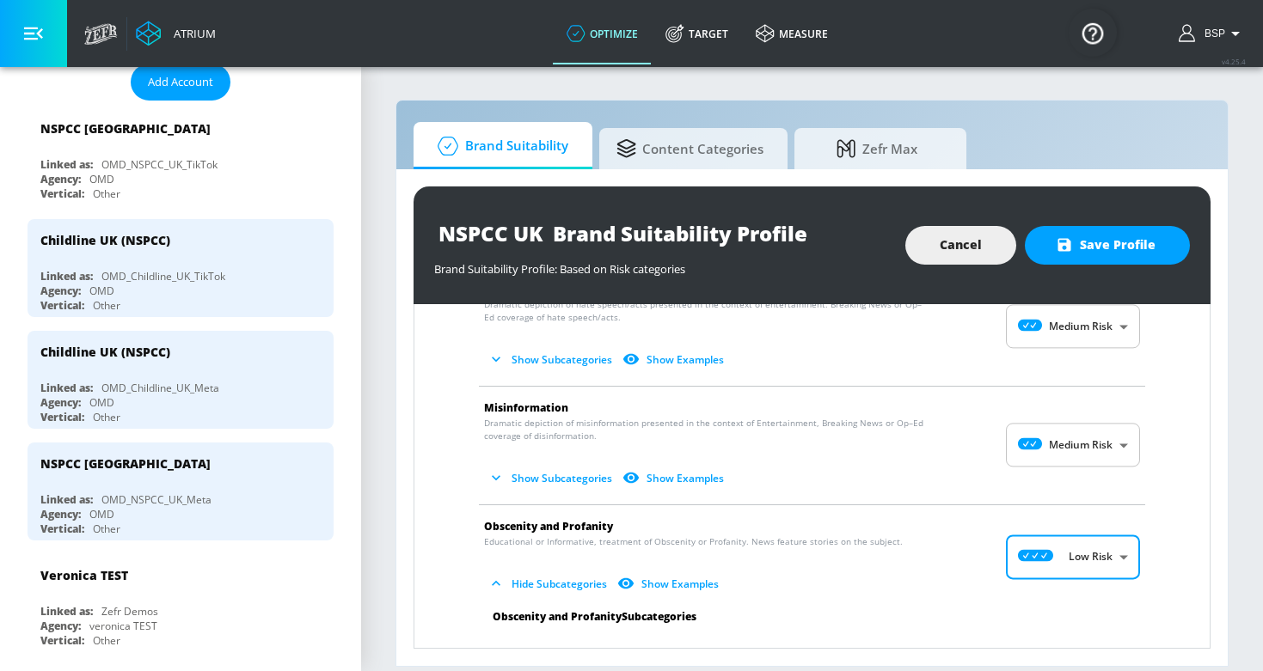
scroll to position [572, 0]
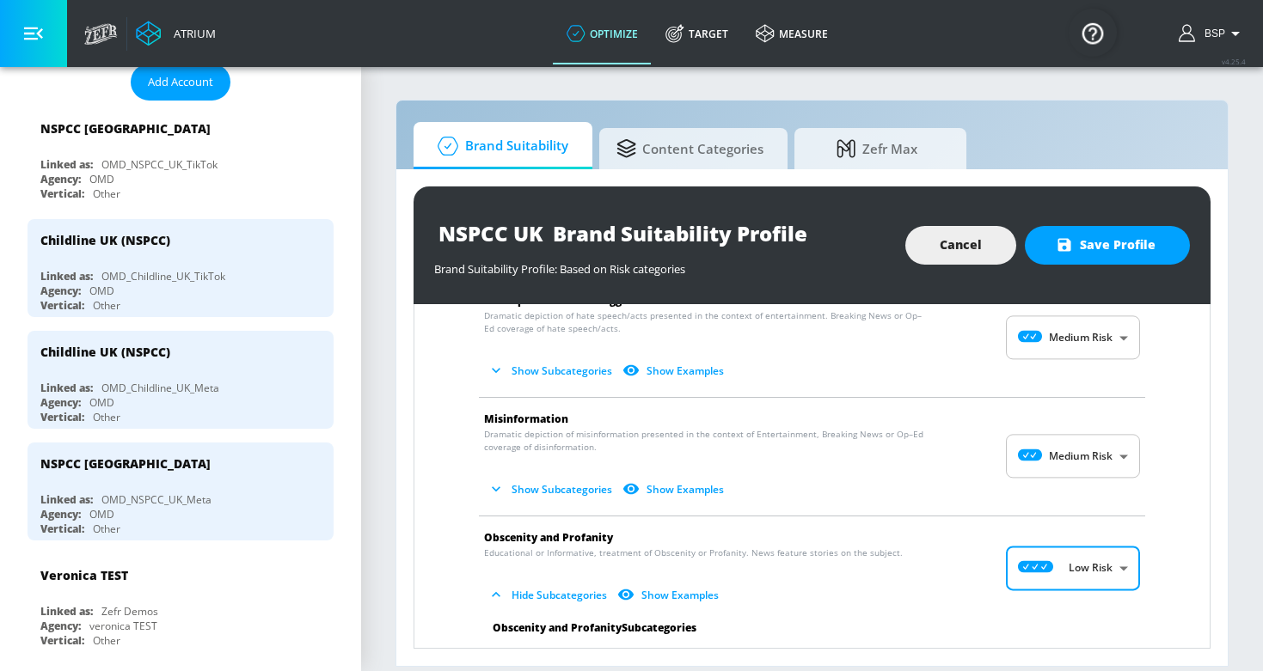
click at [1055, 457] on body "Atrium optimize Target measure optimize Target measure v 4.25.4 BSP Platform DV…" at bounding box center [631, 335] width 1263 height 671
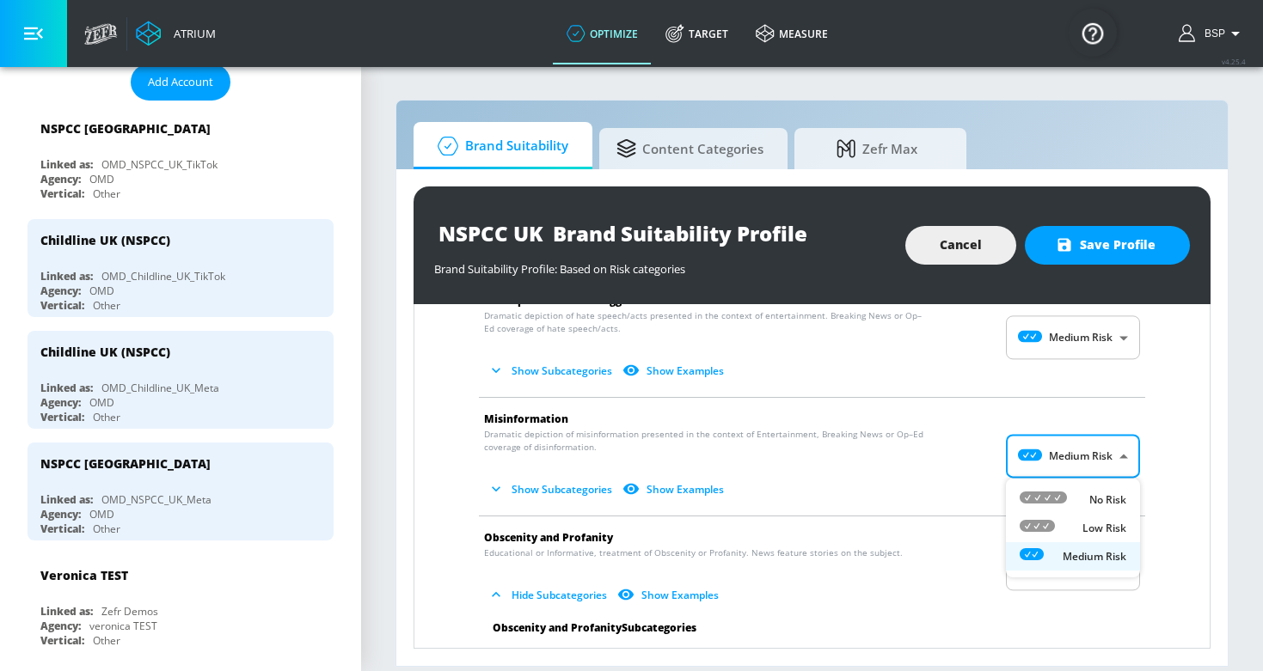
click at [1047, 518] on li "Low Risk" at bounding box center [1073, 528] width 134 height 28
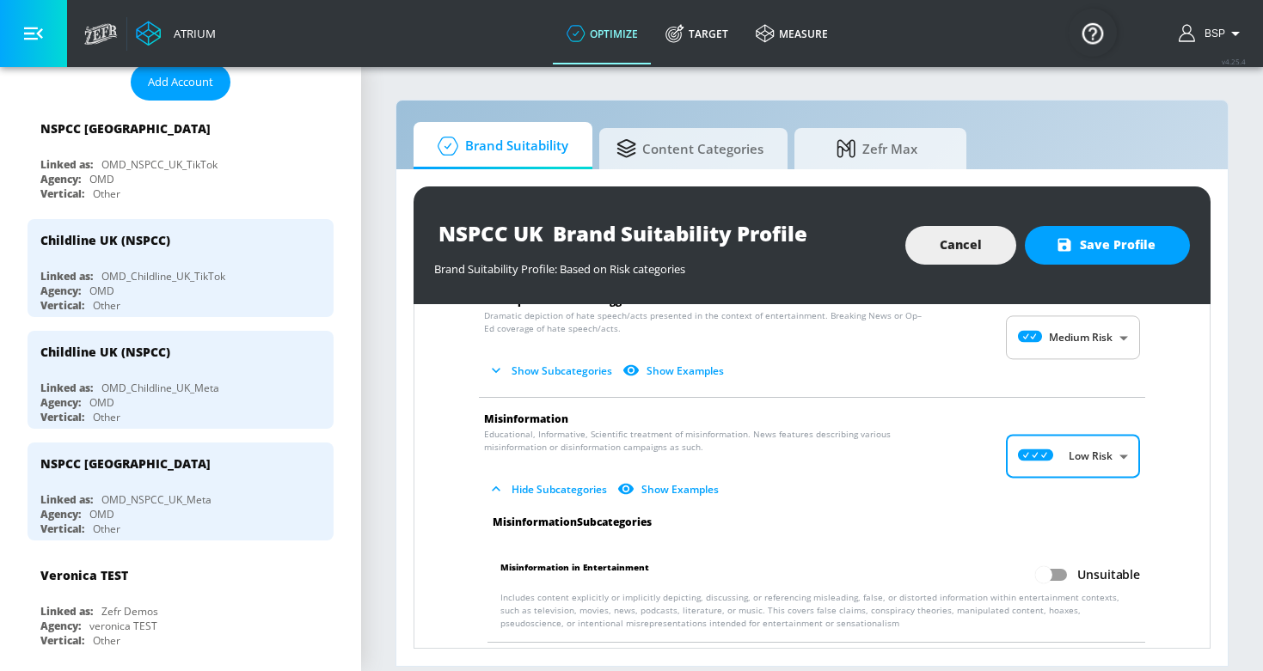
type input "LOW"
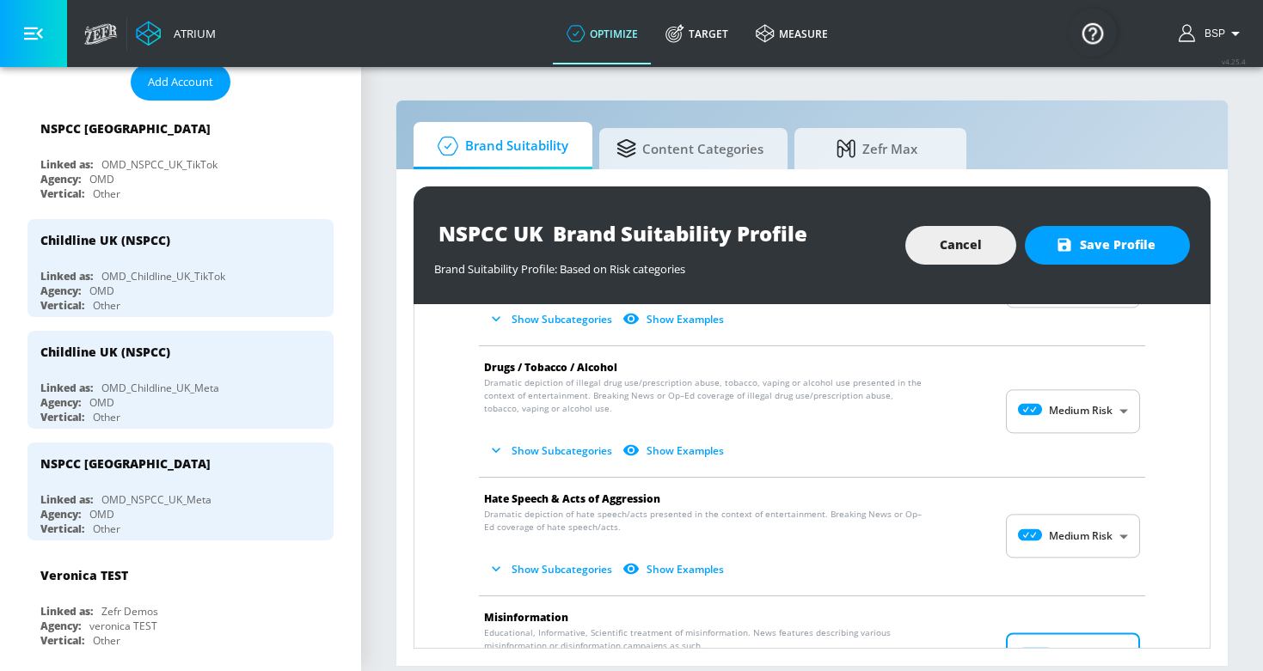
scroll to position [373, 0]
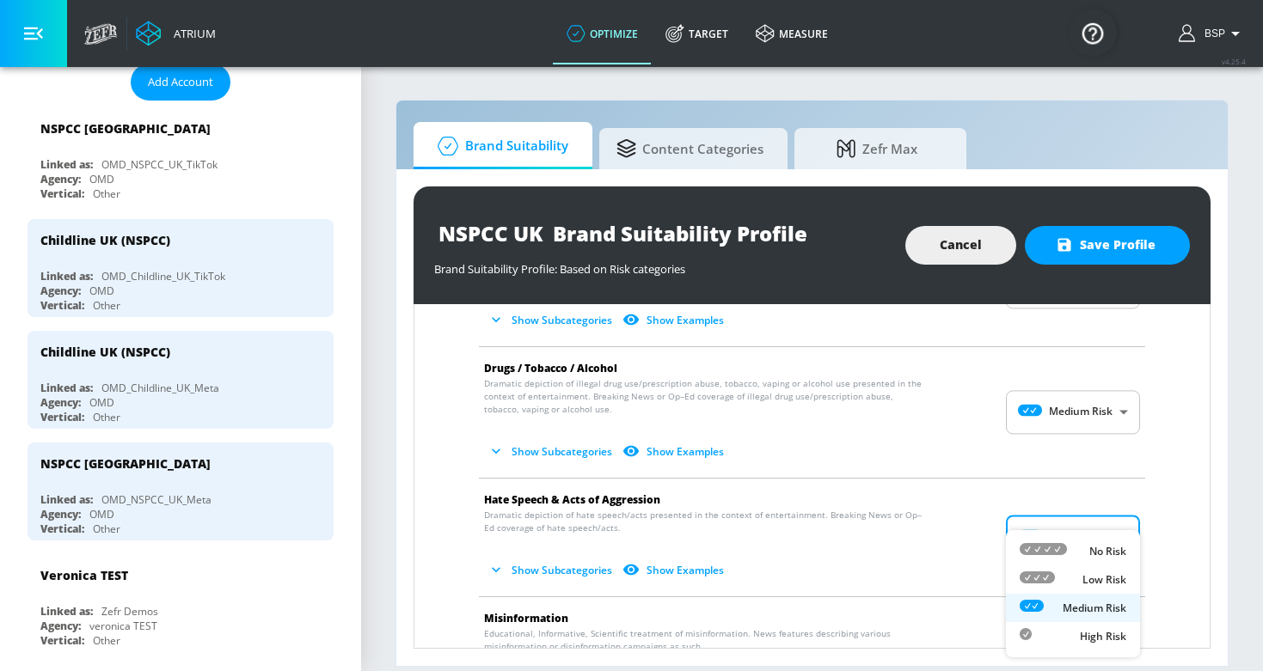
click at [1075, 531] on body "Atrium optimize Target measure optimize Target measure v 4.25.4 BSP Platform DV…" at bounding box center [631, 335] width 1263 height 671
click at [1058, 571] on div "Low Risk" at bounding box center [1072, 580] width 107 height 18
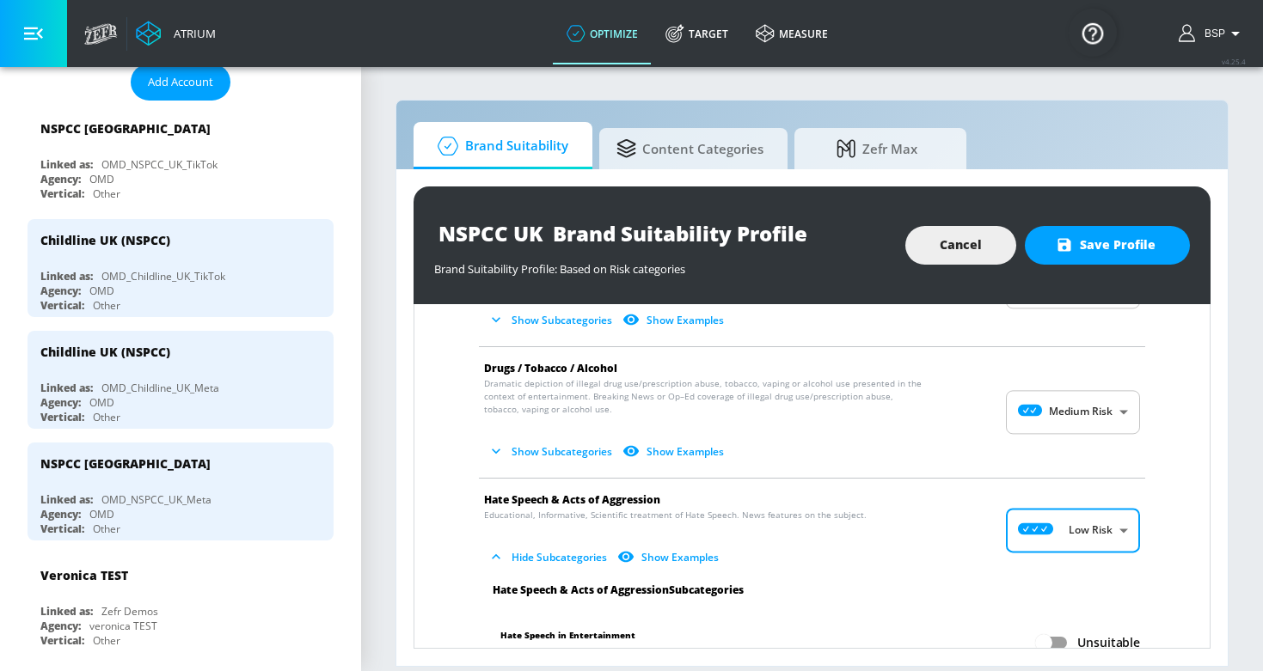
type input "LOW"
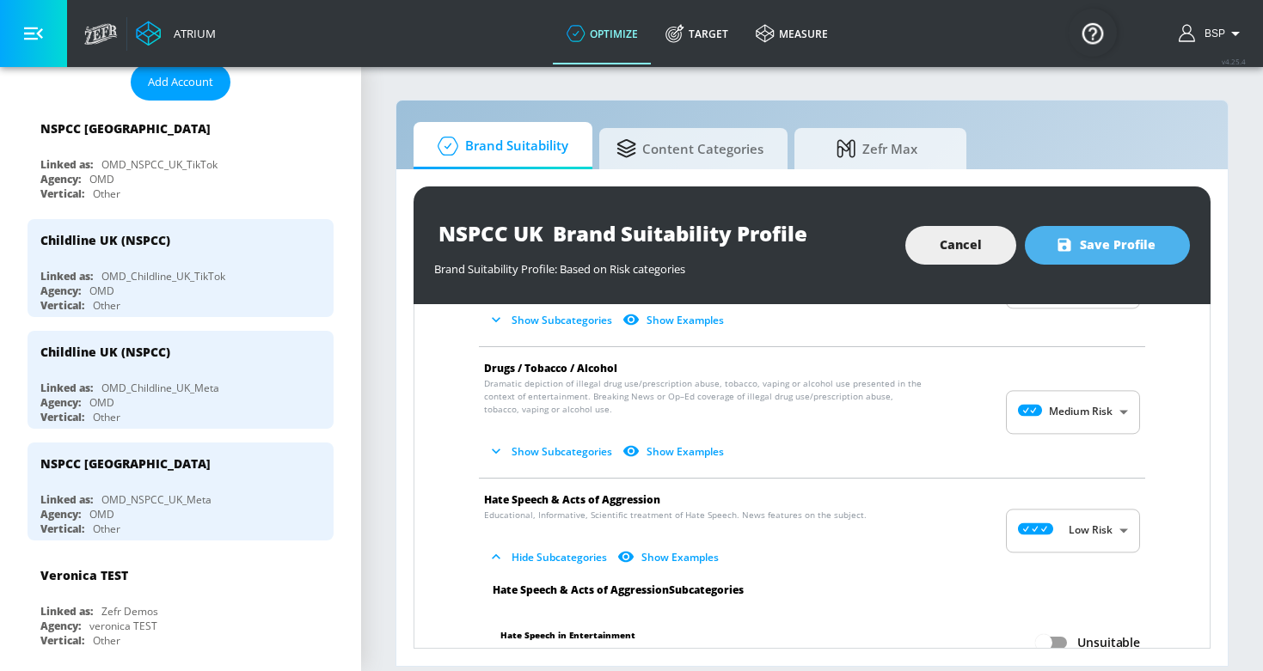
click at [1122, 243] on span "Save Profile" at bounding box center [1107, 245] width 96 height 21
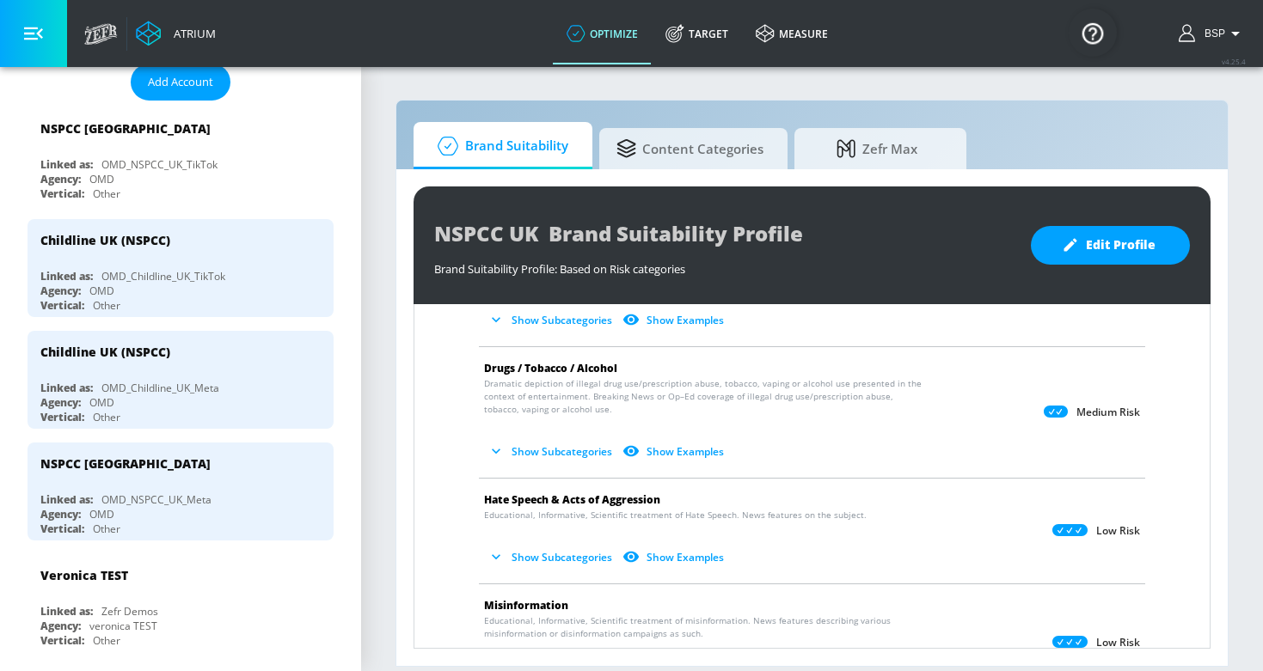
scroll to position [257, 0]
